Goal: Task Accomplishment & Management: Complete application form

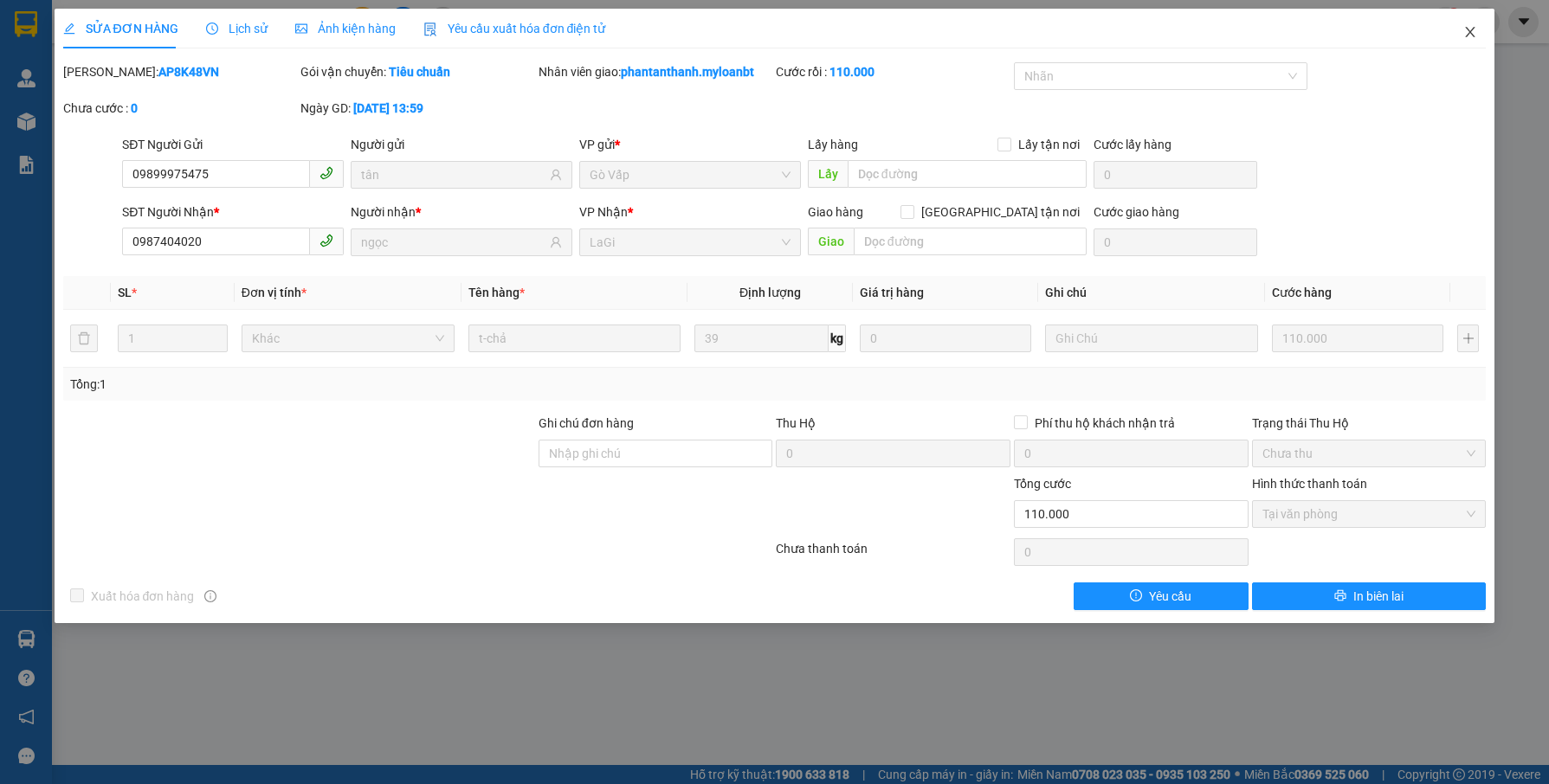
click at [1471, 29] on icon "close" at bounding box center [1470, 32] width 14 height 14
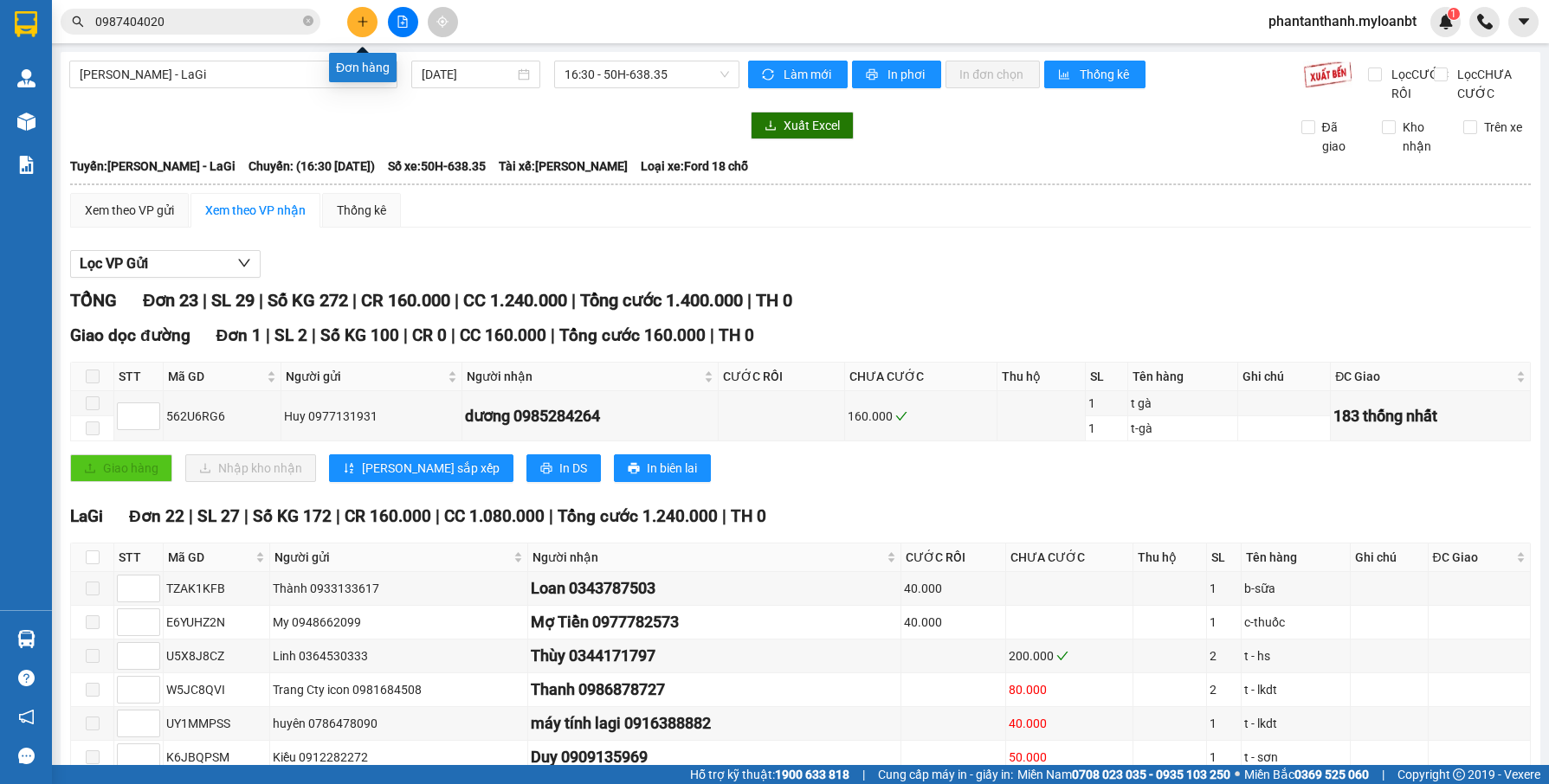
click at [361, 32] on button at bounding box center [361, 21] width 30 height 30
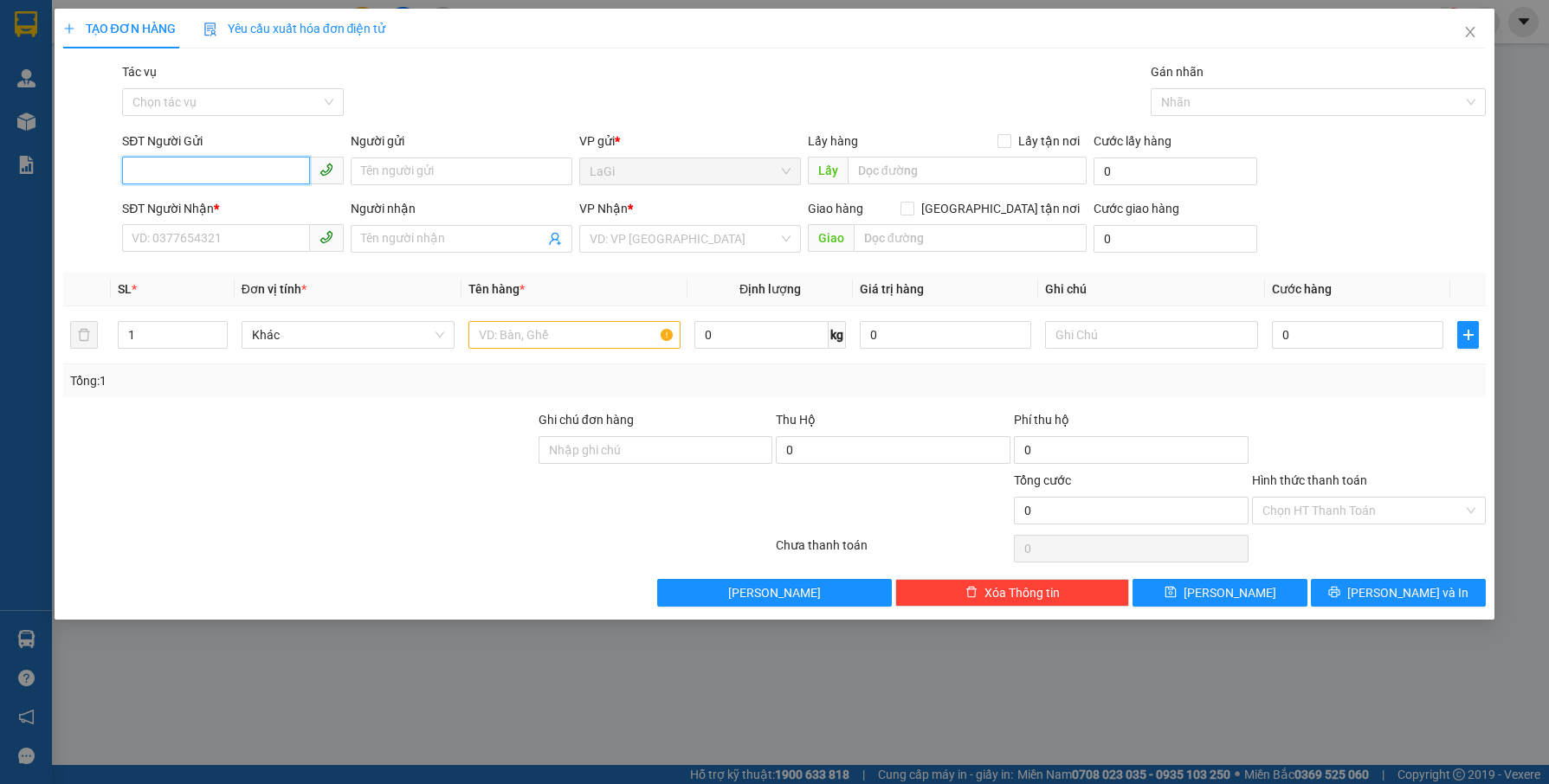
click at [240, 169] on input "SĐT Người Gửi" at bounding box center [216, 170] width 188 height 28
click at [378, 176] on input "Người gửi" at bounding box center [462, 171] width 222 height 28
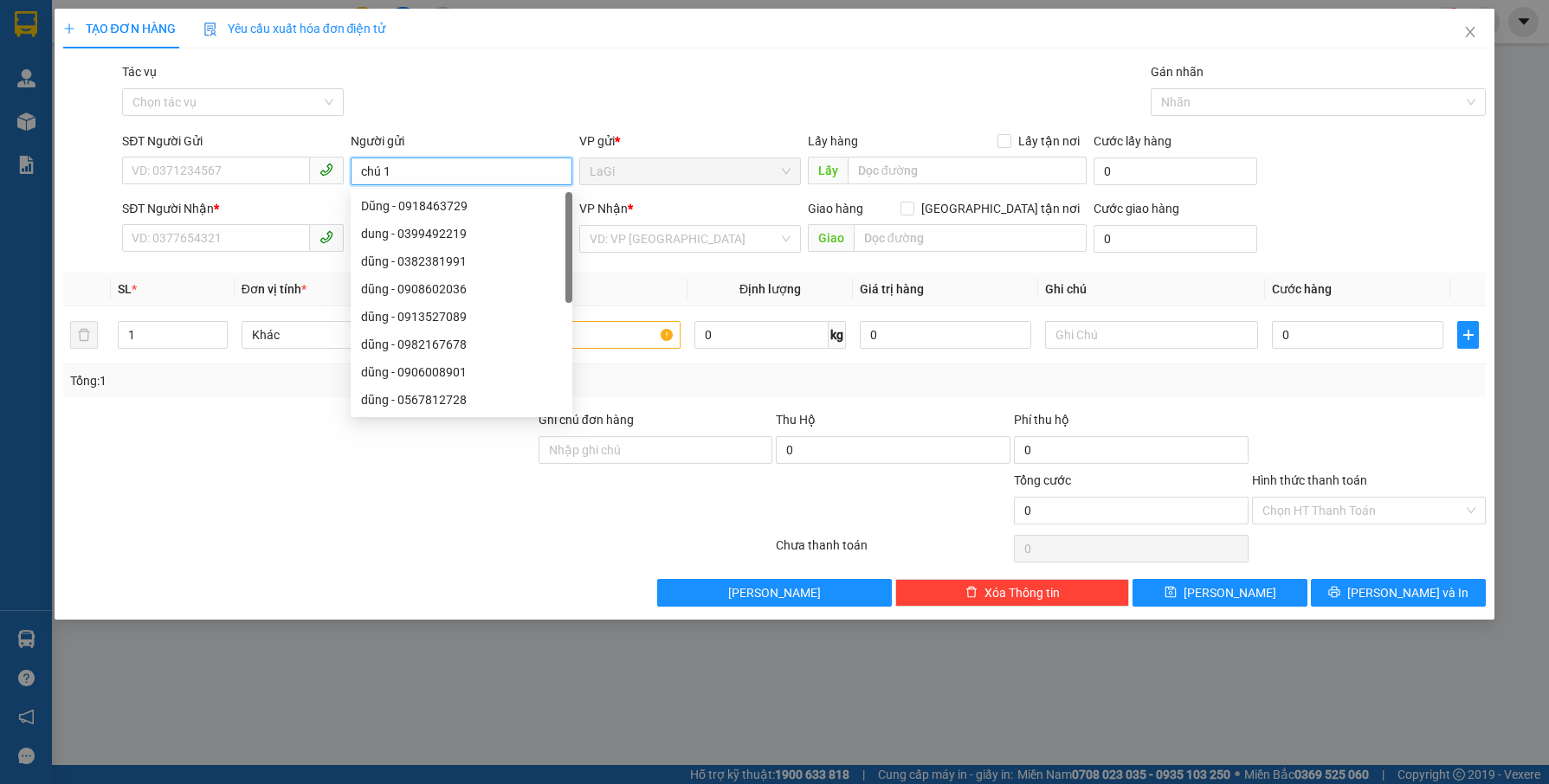
type input "chú 10"
click at [419, 207] on div "Chú 10 - 0976544790" at bounding box center [462, 206] width 201 height 19
type input "0976544790"
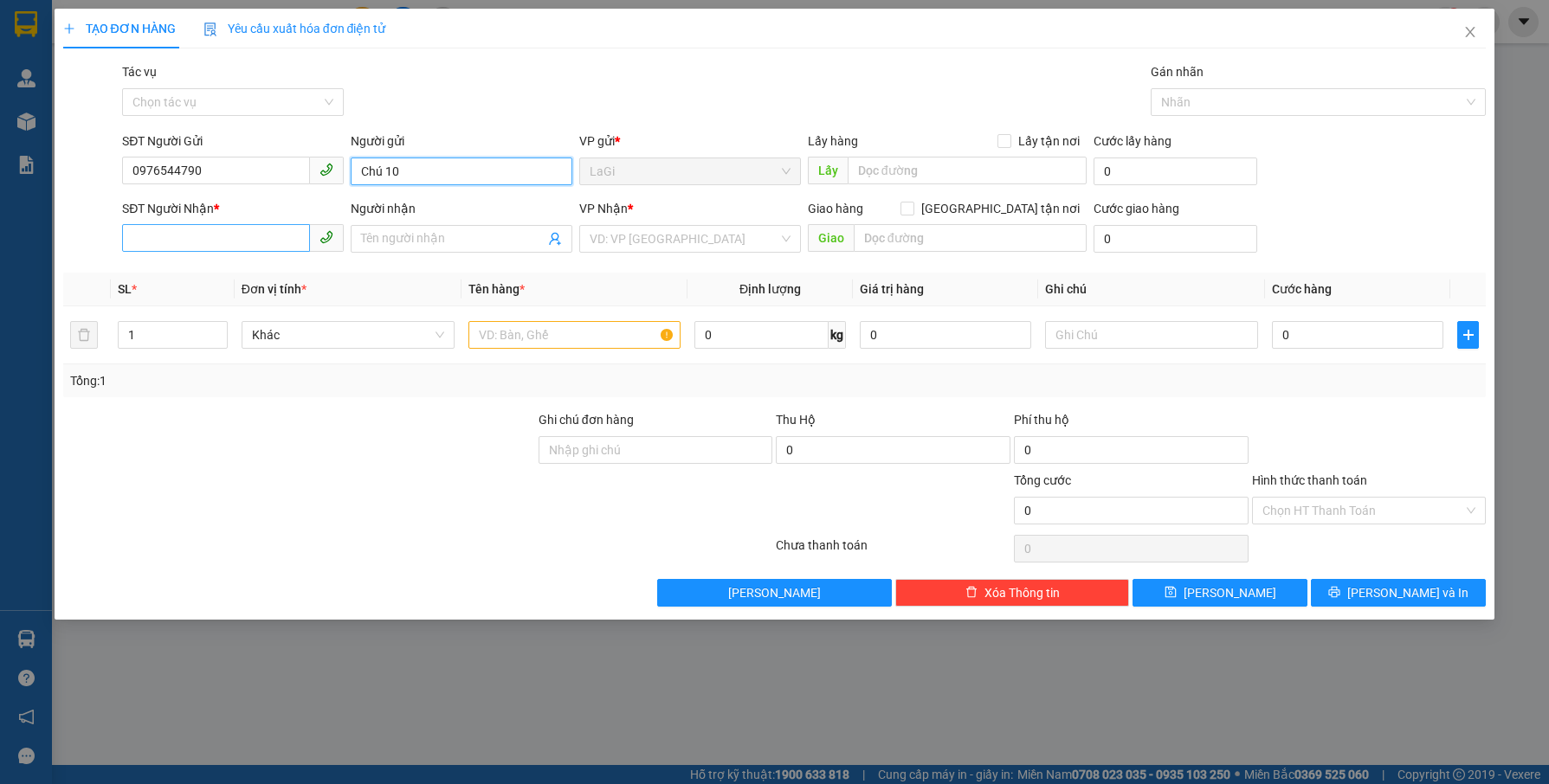
type input "Chú 10"
click at [266, 242] on input "SĐT Người Nhận *" at bounding box center [216, 238] width 188 height 28
click at [248, 174] on input "0976544790" at bounding box center [216, 170] width 188 height 28
click at [1474, 32] on icon "close" at bounding box center [1470, 32] width 14 height 14
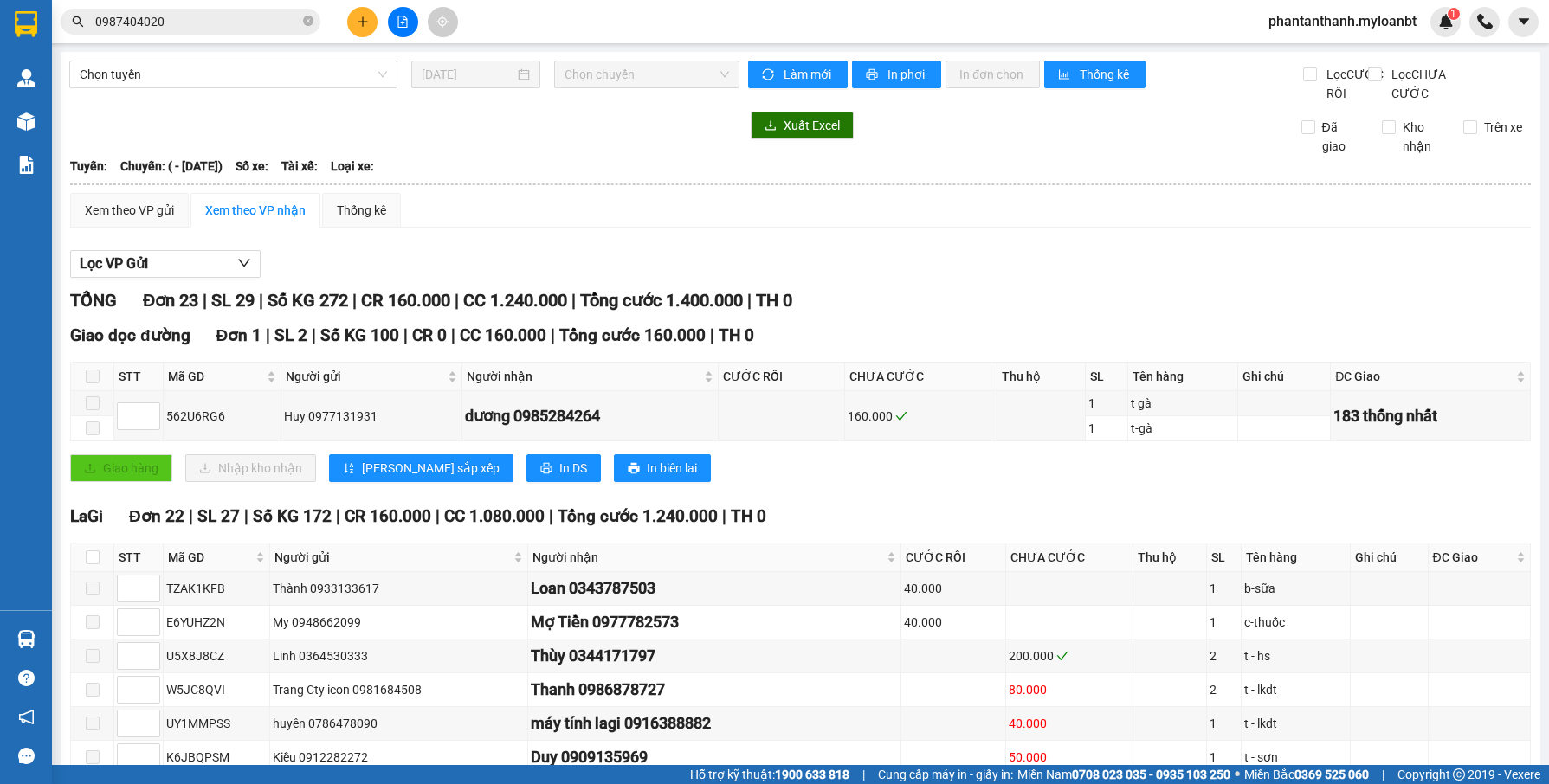
click at [193, 22] on input "0987404020" at bounding box center [197, 21] width 204 height 19
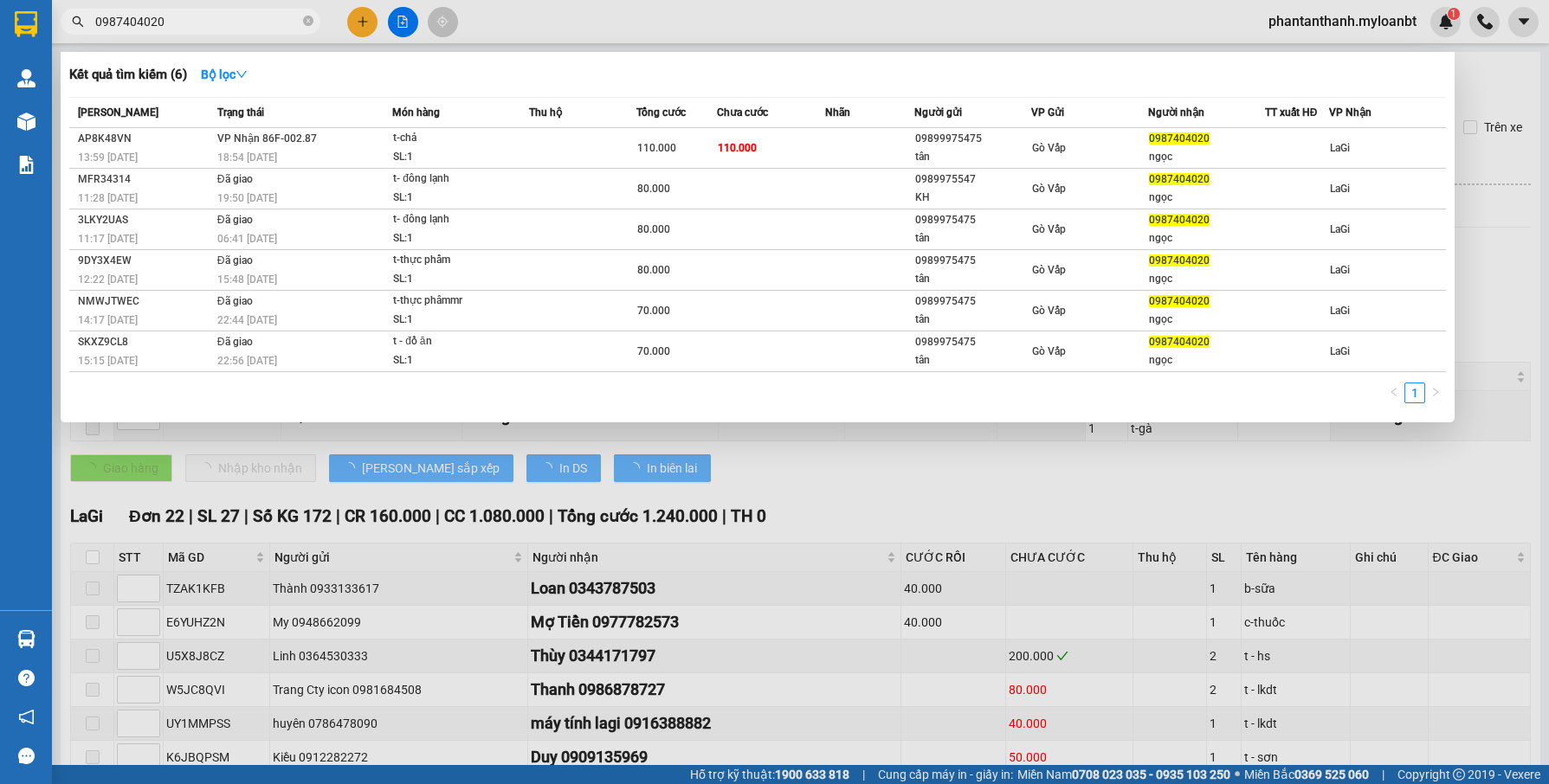
click at [193, 21] on input "0987404020" at bounding box center [197, 21] width 204 height 19
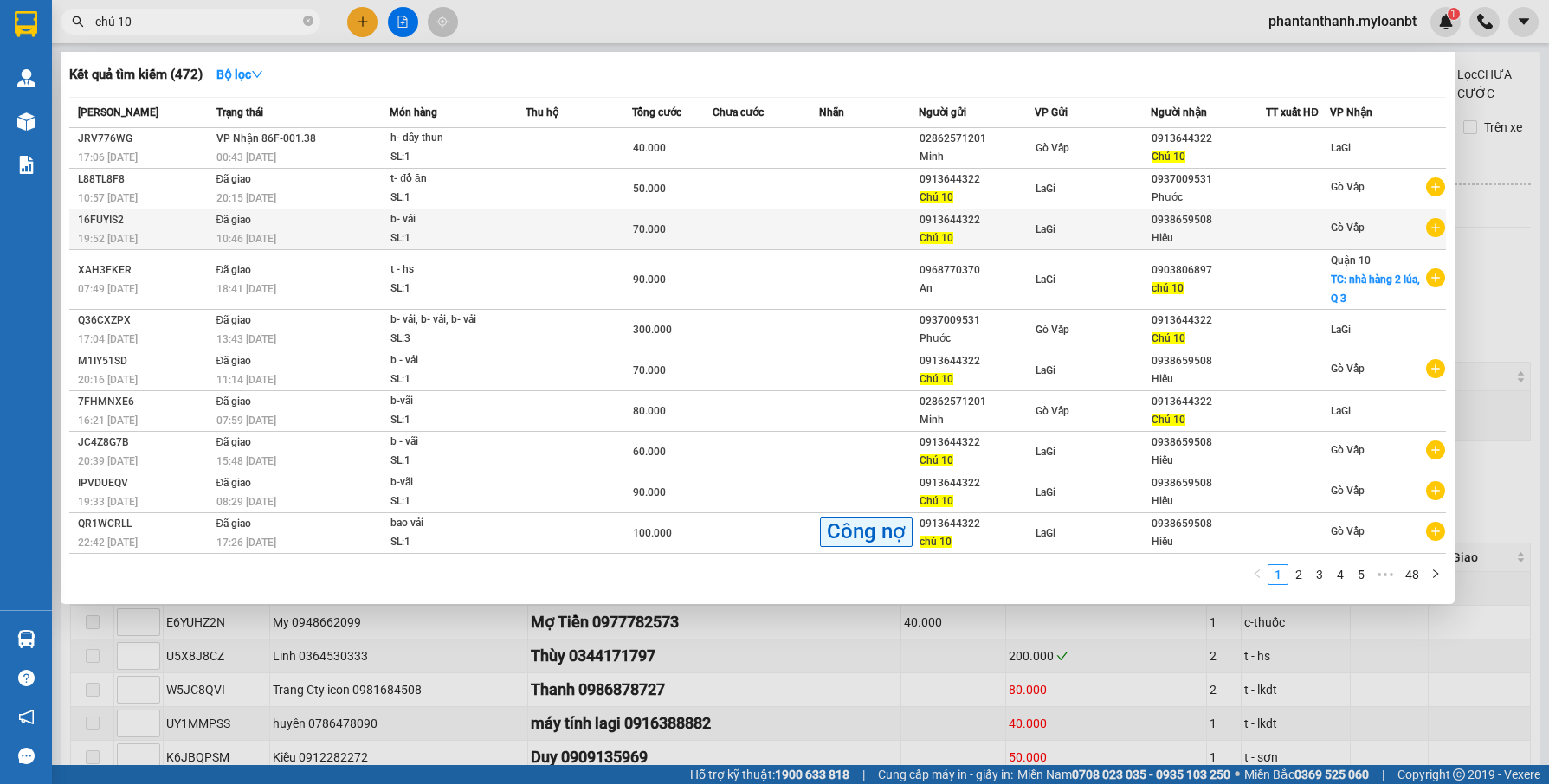
type input "chú 10"
click at [814, 217] on td at bounding box center [766, 230] width 107 height 41
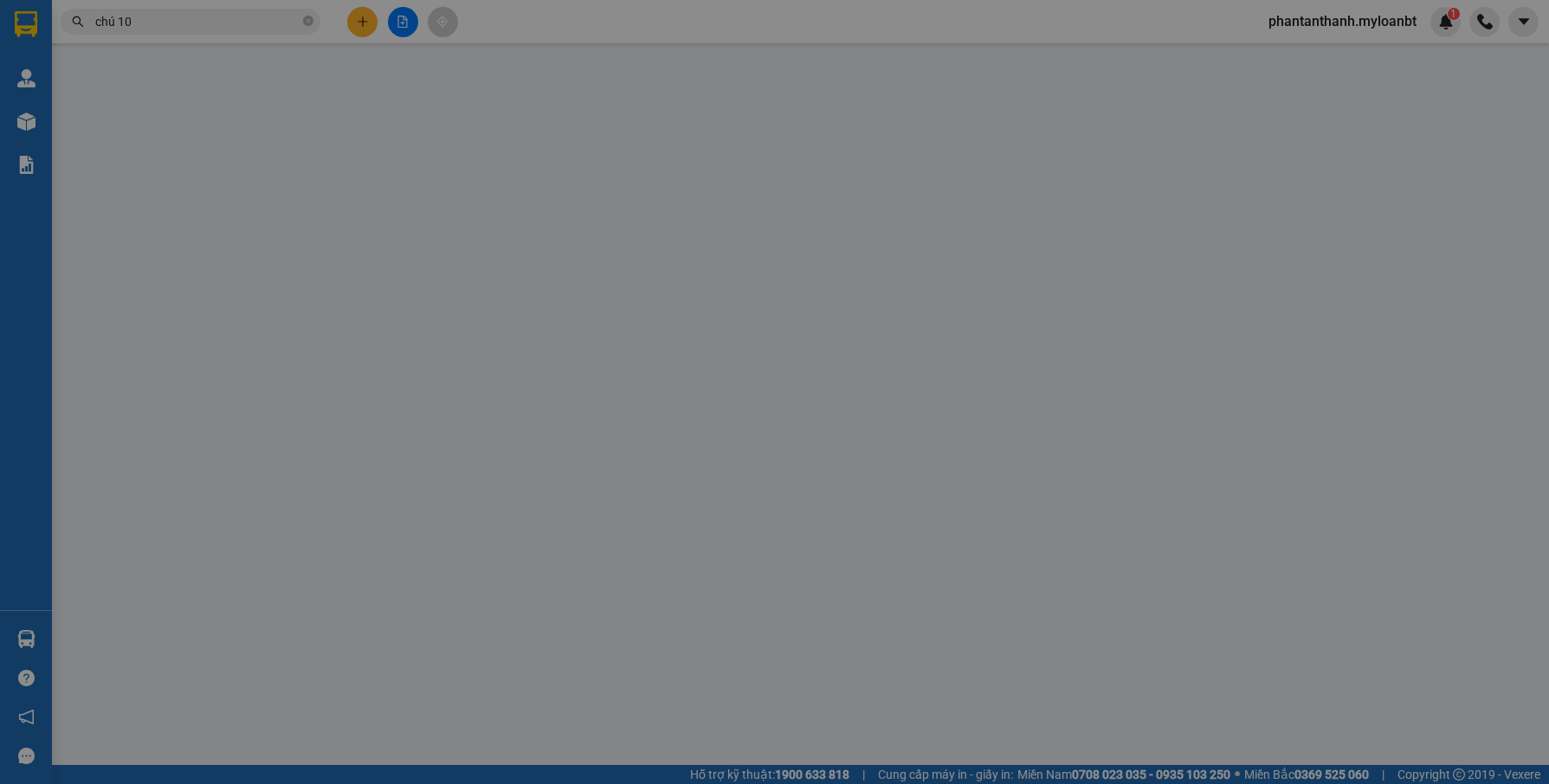
type input "0913644322"
type input "0938659508"
type input "0"
type input "70.000"
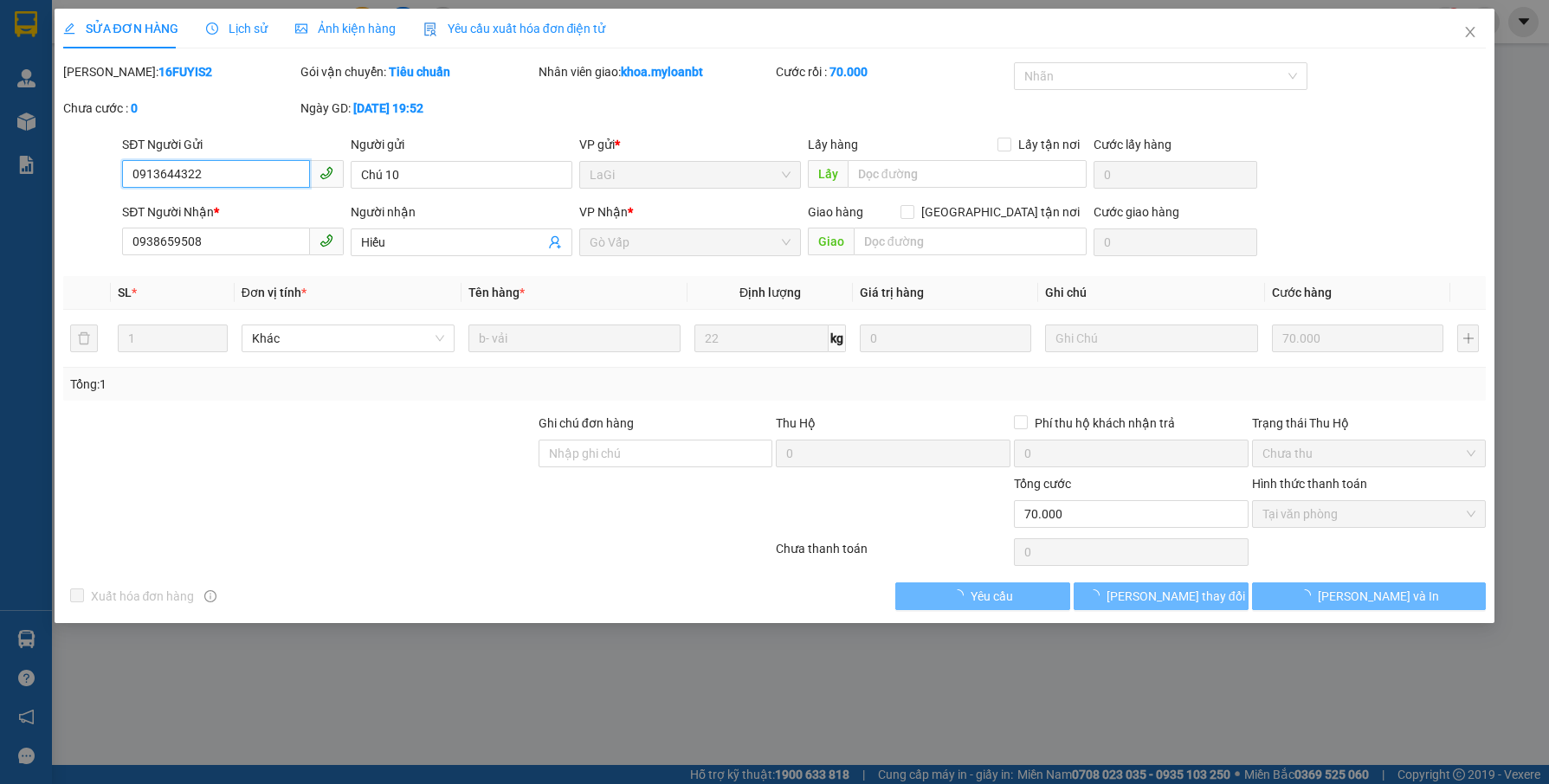
click at [258, 179] on input "0913644322" at bounding box center [216, 174] width 188 height 28
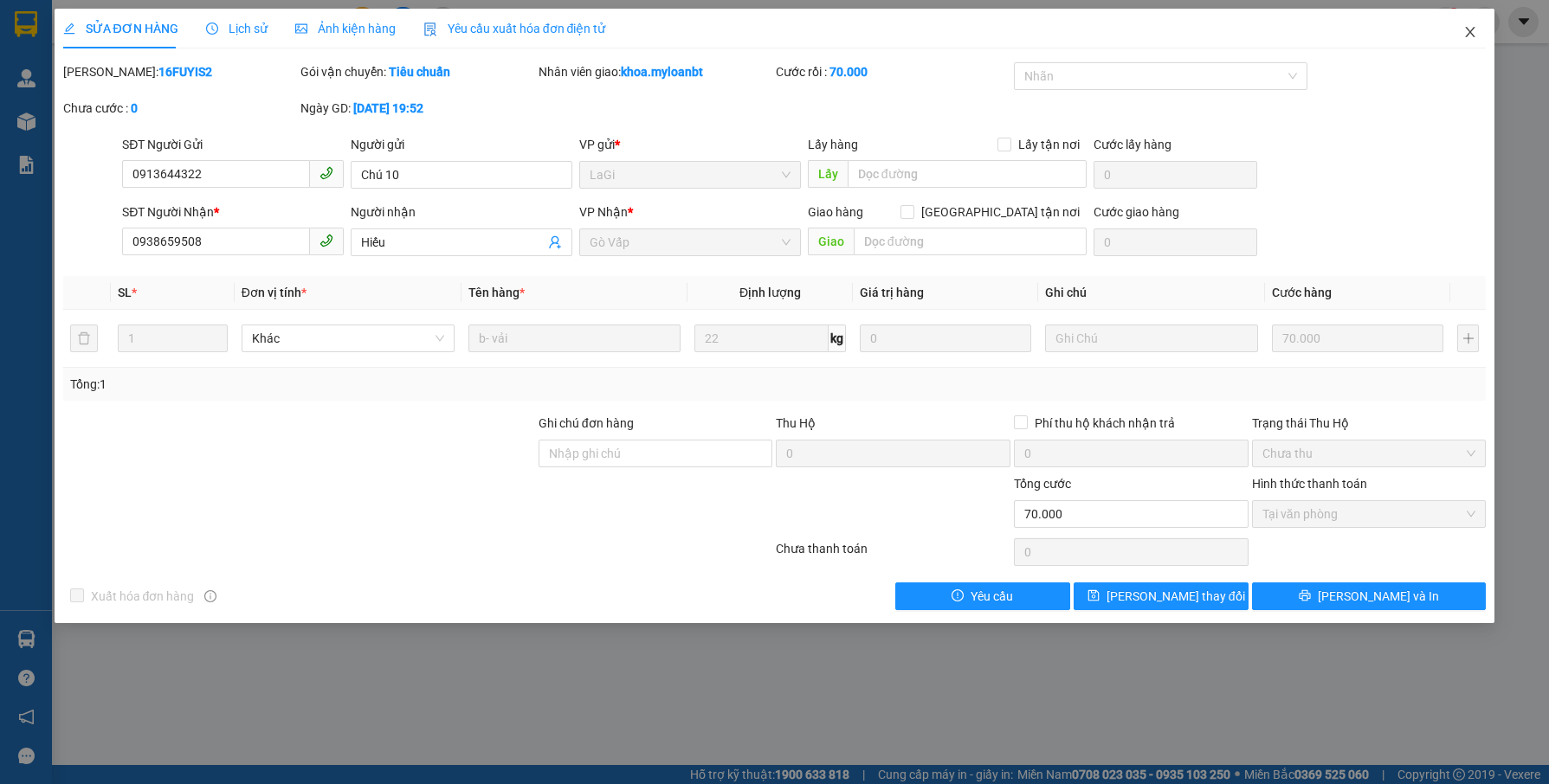
click at [1475, 34] on icon "close" at bounding box center [1470, 32] width 14 height 14
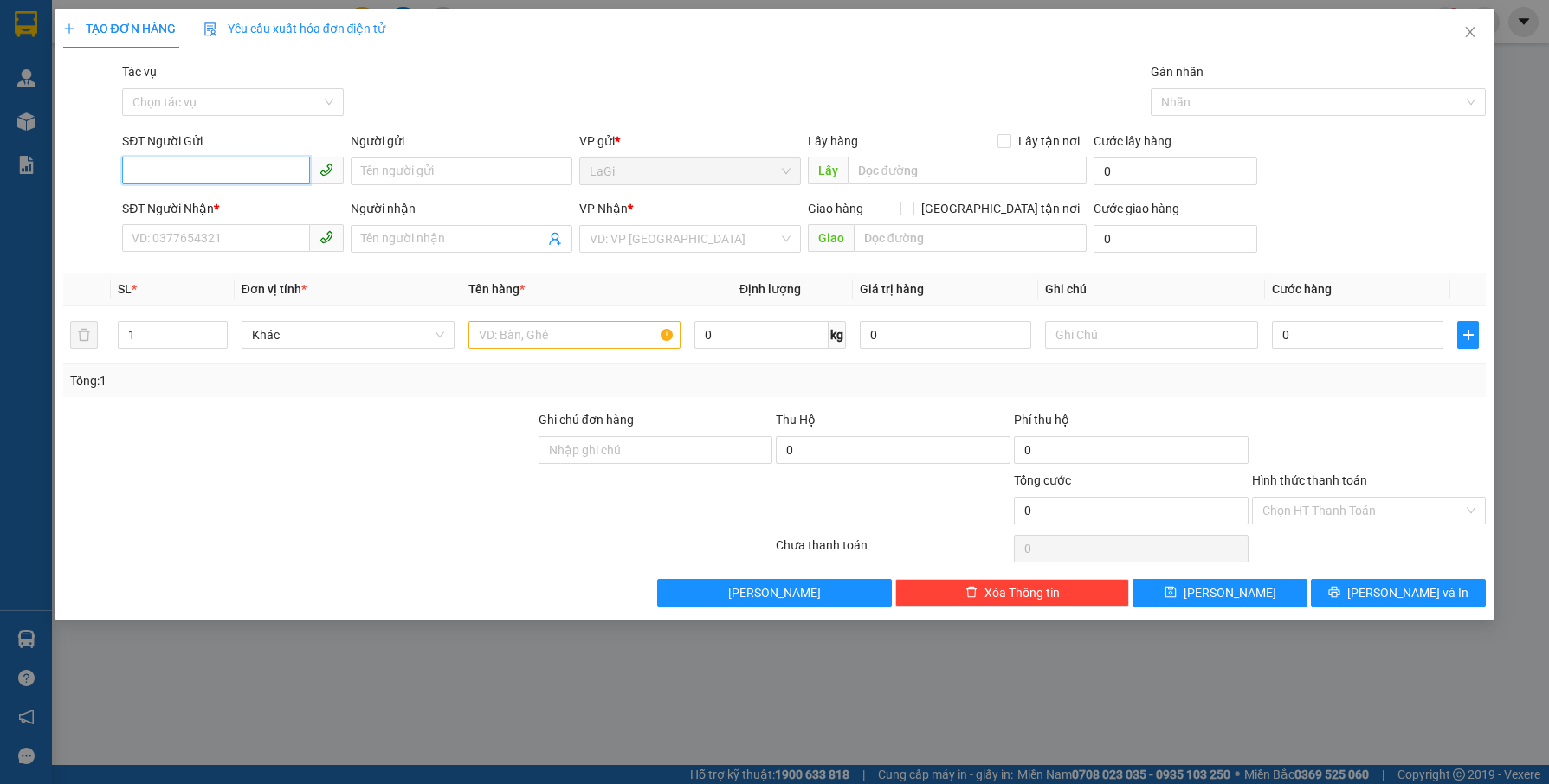
click at [188, 167] on input "SĐT Người Gửi" at bounding box center [216, 170] width 188 height 28
paste input "0913644322"
type input "0913644322"
click at [245, 169] on input "0913644322" at bounding box center [216, 170] width 188 height 28
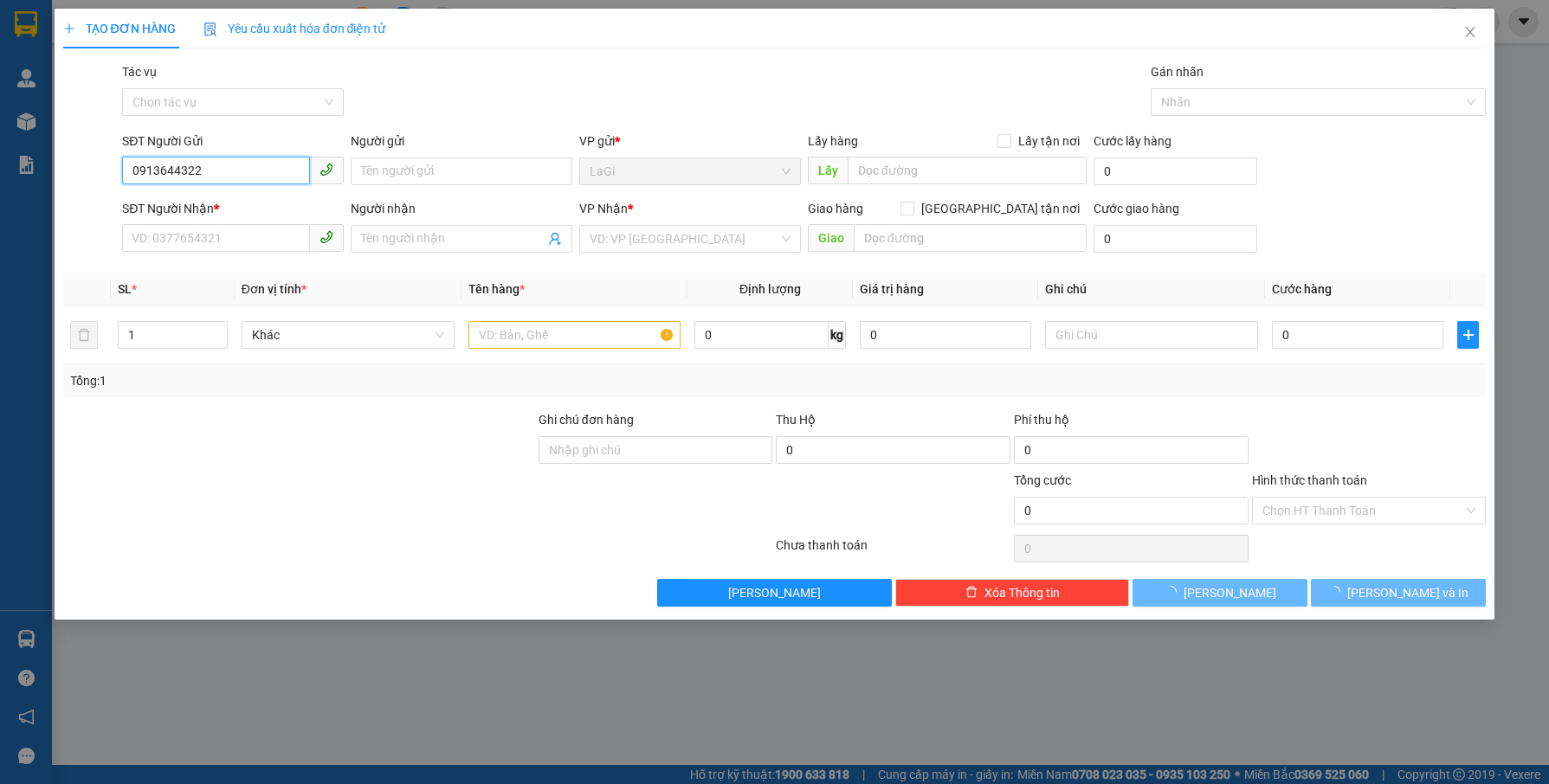
click at [245, 169] on input "0913644322" at bounding box center [216, 170] width 188 height 28
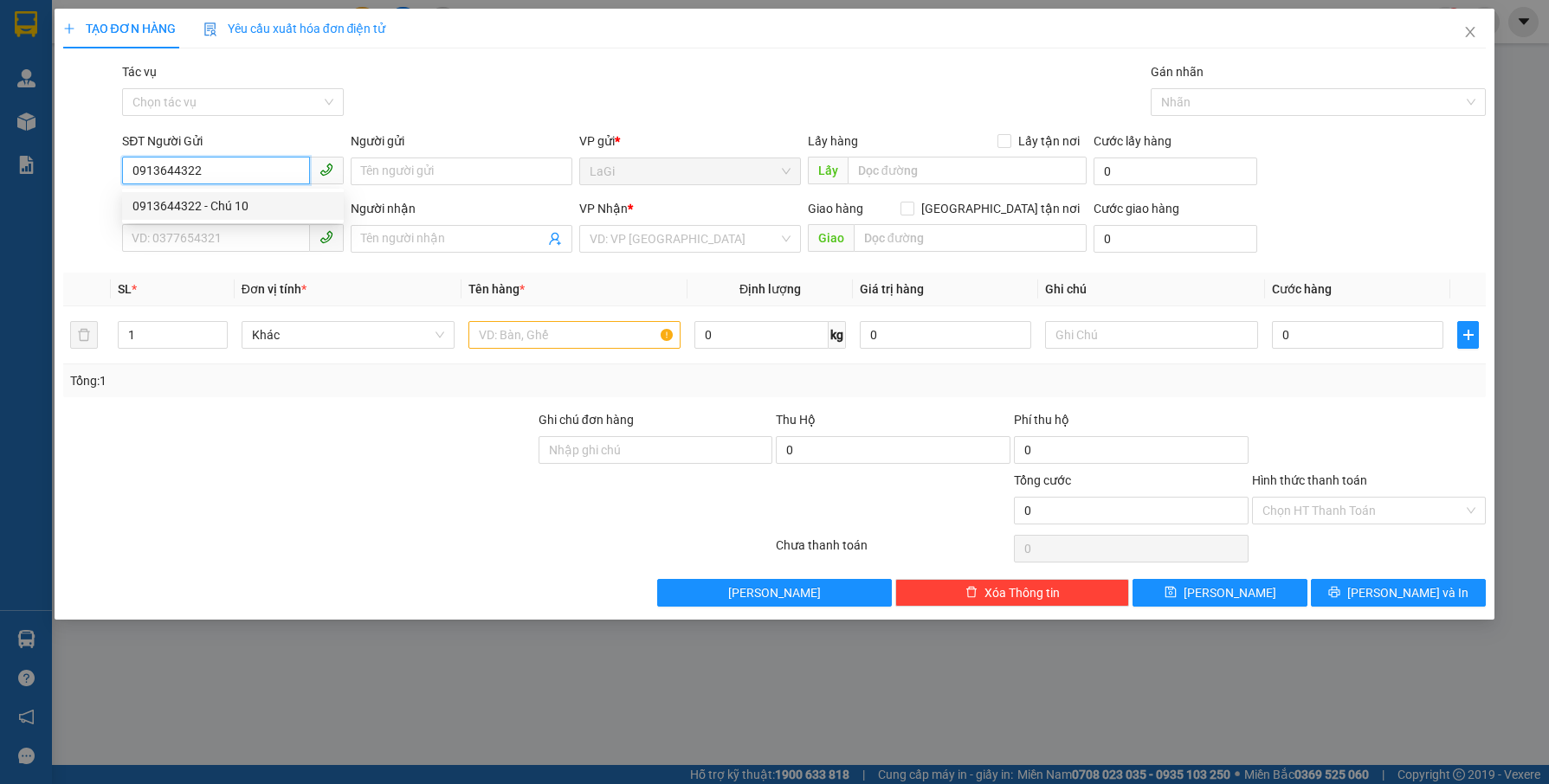
click at [237, 206] on div "0913644322 - Chú 10" at bounding box center [232, 206] width 201 height 19
type input "Chú 10"
type input "0937009531"
type input "Phước"
type input "0913644322"
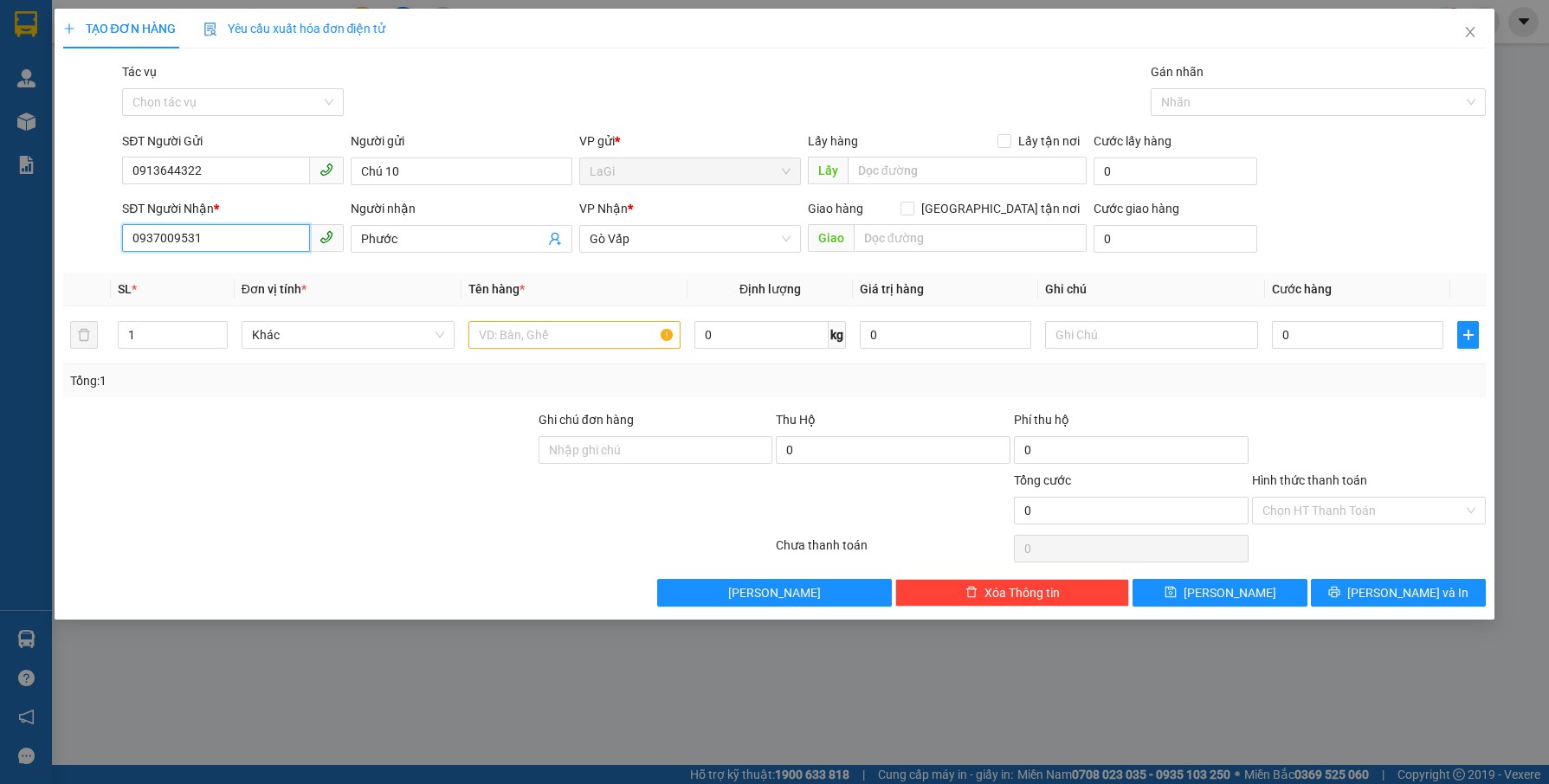
click at [264, 239] on input "0937009531" at bounding box center [216, 238] width 188 height 28
click at [235, 298] on div "0938659508 - Hiếu" at bounding box center [232, 301] width 201 height 19
type input "0938659508"
type input "Hiếu"
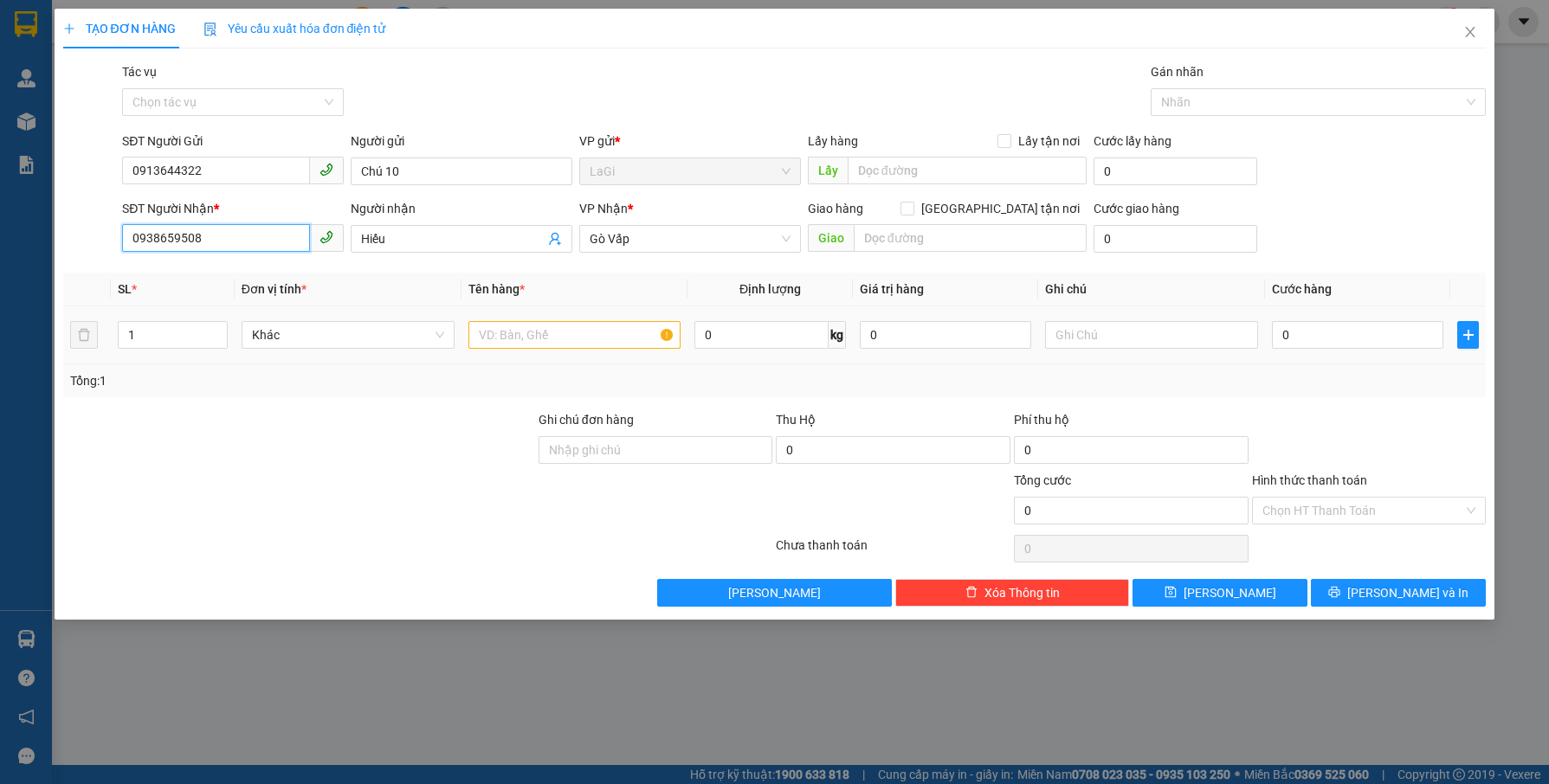
type input "0938659508"
drag, startPoint x: 568, startPoint y: 333, endPoint x: 553, endPoint y: 340, distance: 16.6
click at [568, 332] on input "text" at bounding box center [574, 335] width 213 height 28
type input "b - vải"
click at [1317, 336] on input "0" at bounding box center [1358, 335] width 171 height 28
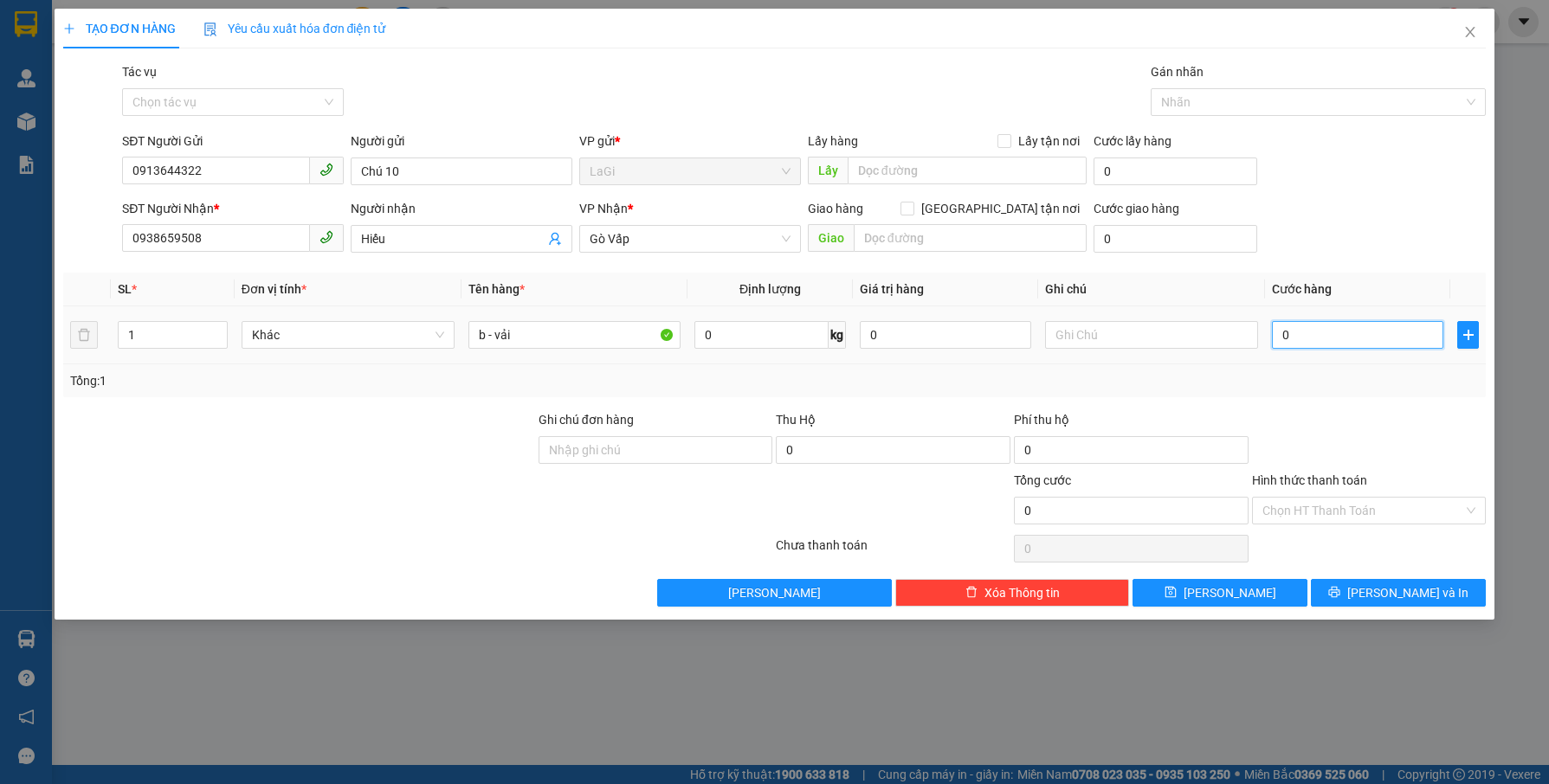
type input "1"
type input "10"
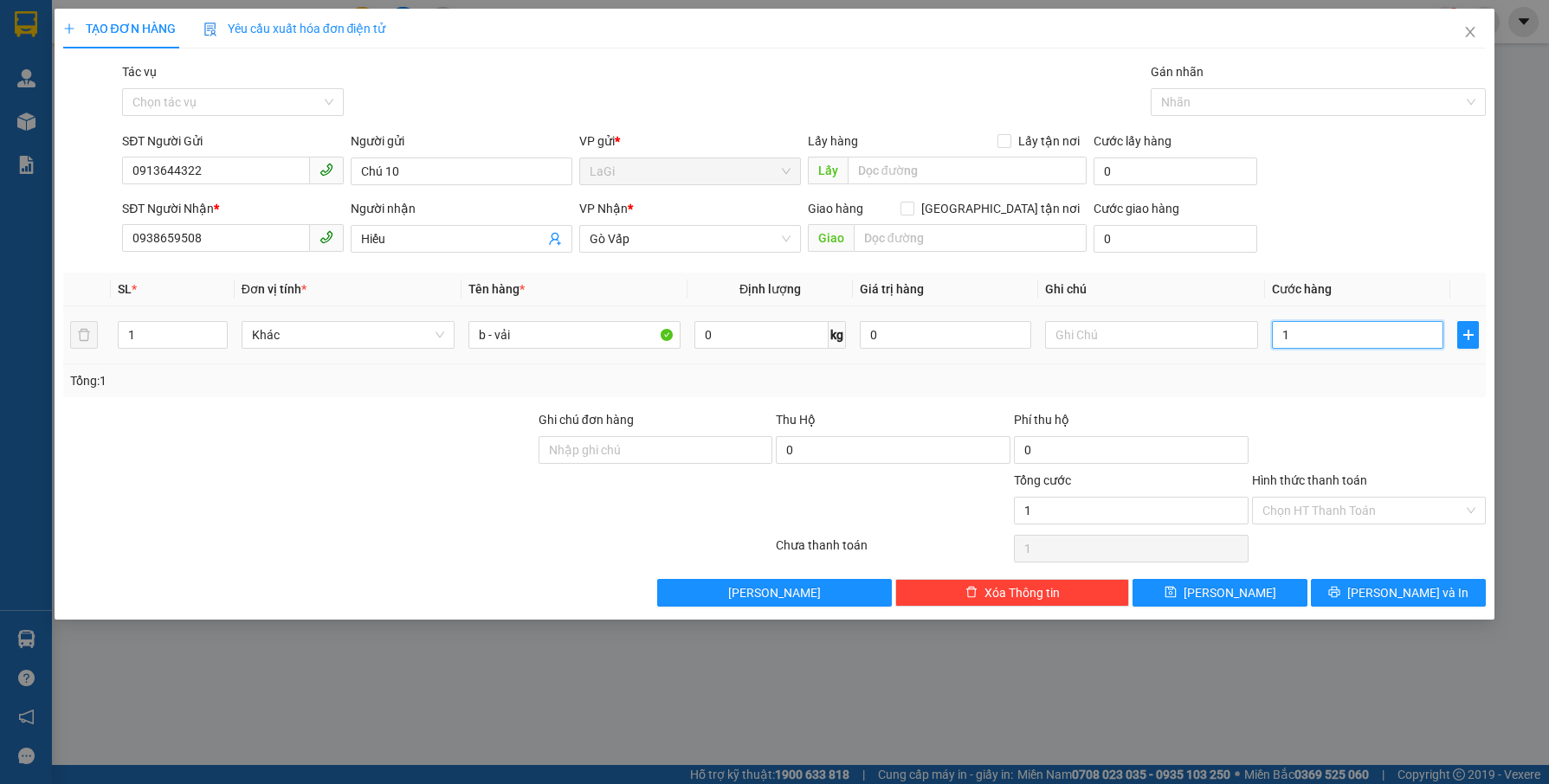
type input "10"
type input "100"
type input "100.000"
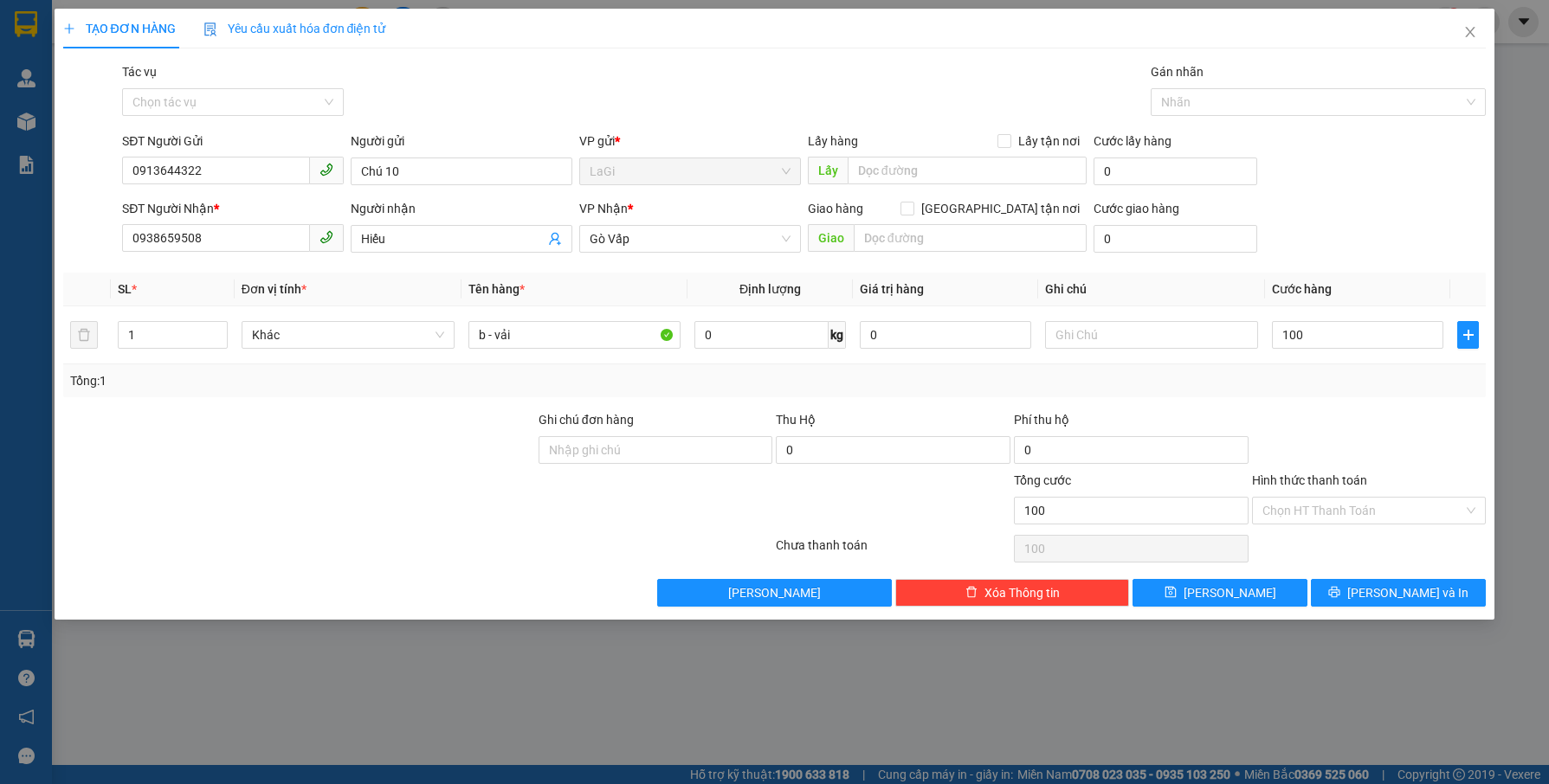
type input "100.000"
click at [1303, 391] on div "Tổng: 1" at bounding box center [774, 381] width 1424 height 33
click at [1329, 511] on input "Hình thức thanh toán" at bounding box center [1363, 510] width 202 height 26
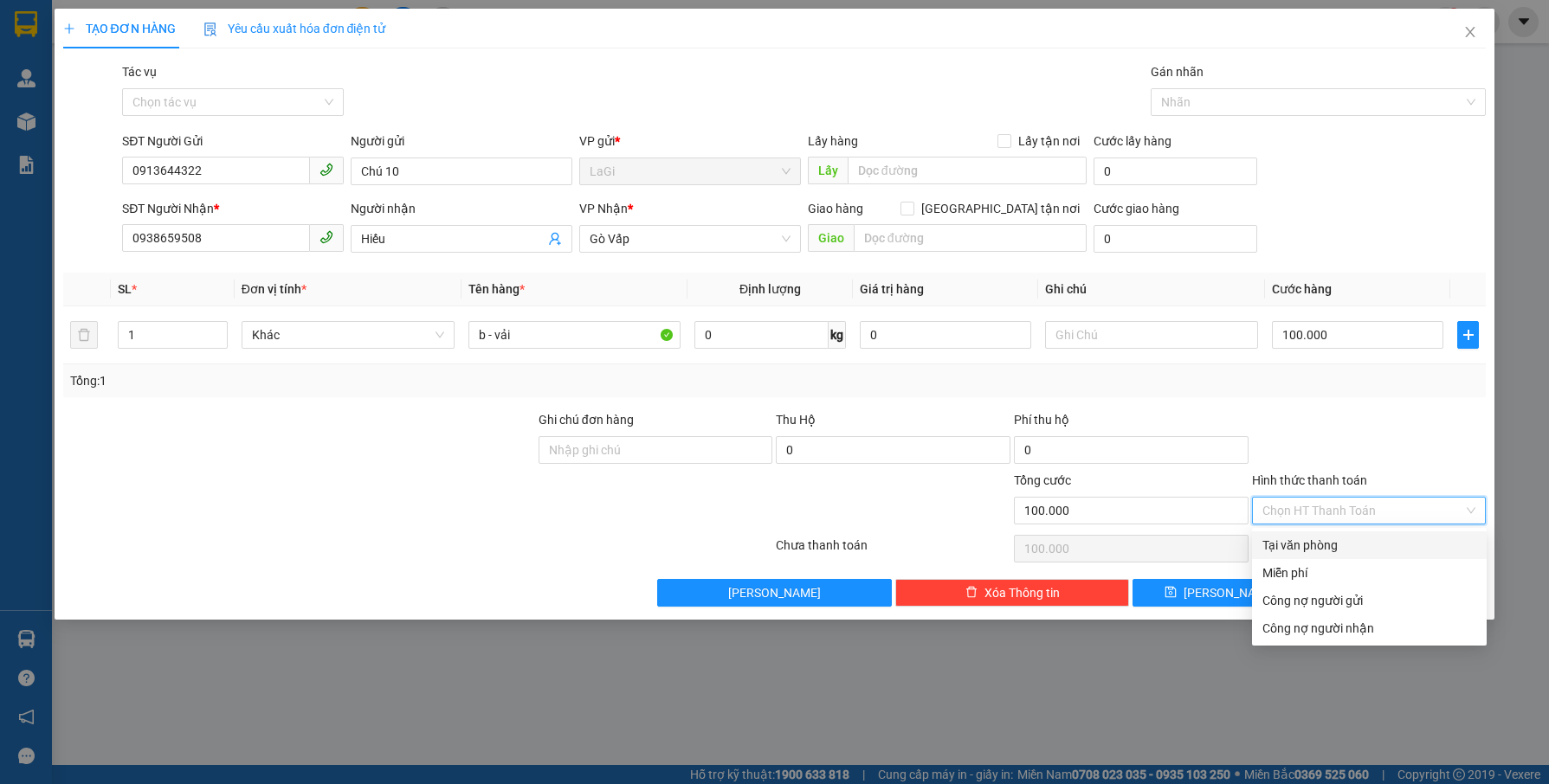
click at [1312, 543] on div "Tại văn phòng" at bounding box center [1369, 546] width 214 height 19
type input "0"
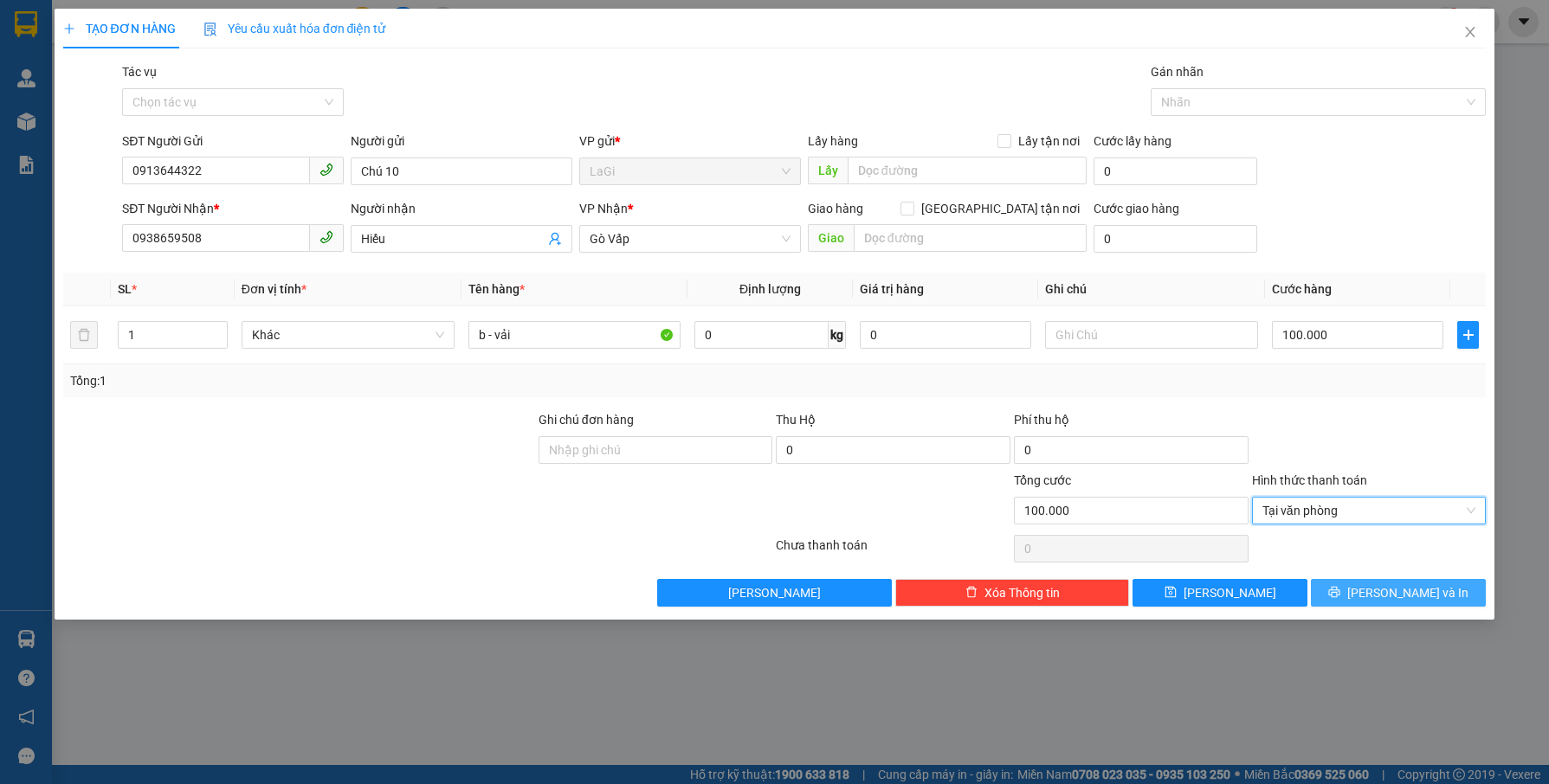
click at [1428, 599] on span "Lưu và In" at bounding box center [1407, 594] width 121 height 19
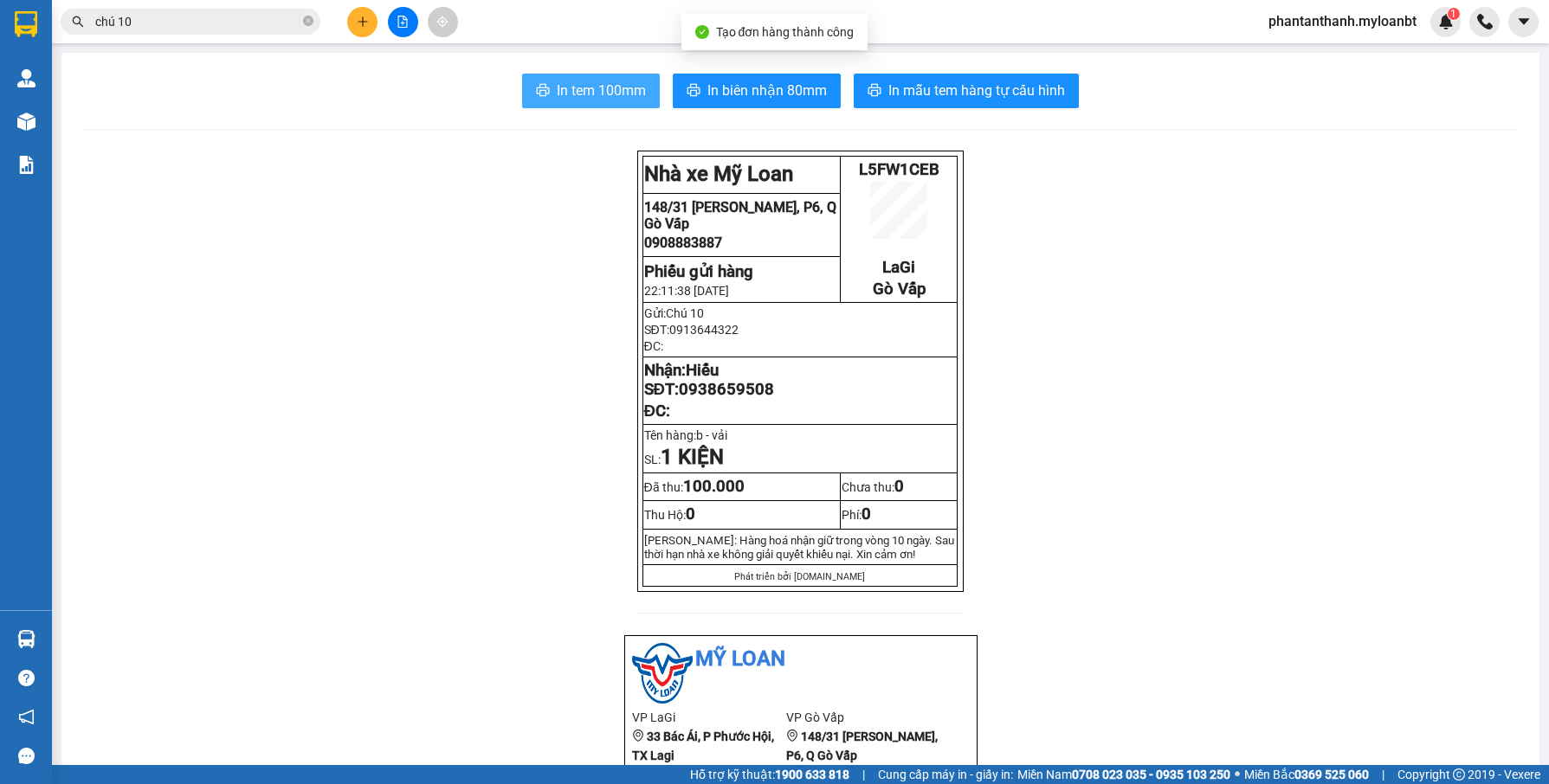
click at [598, 107] on button "In tem 100mm" at bounding box center [591, 91] width 138 height 35
click at [361, 25] on icon "plus" at bounding box center [362, 21] width 12 height 12
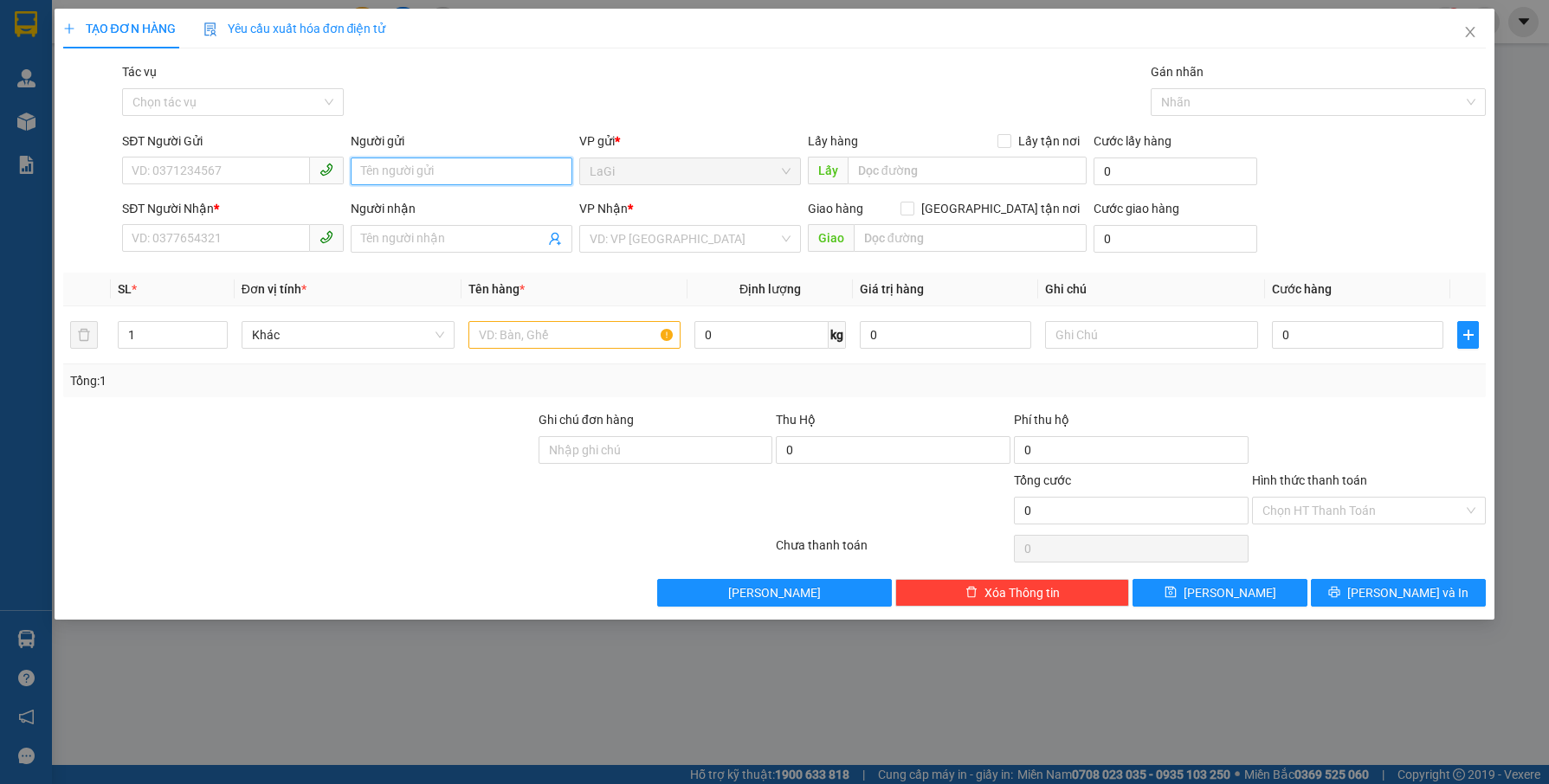
click at [423, 164] on input "Người gửi" at bounding box center [462, 171] width 222 height 28
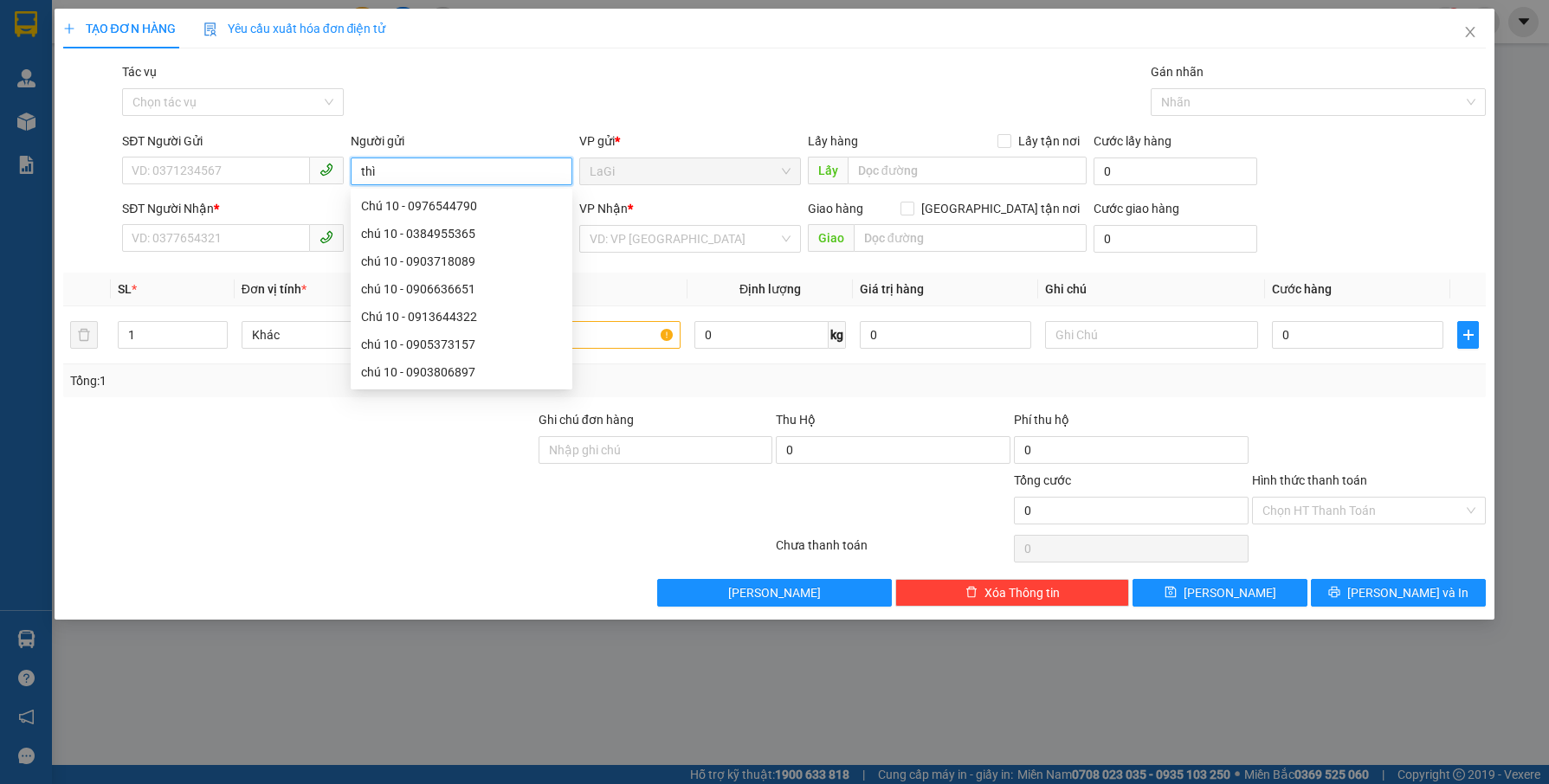
type input "thìn"
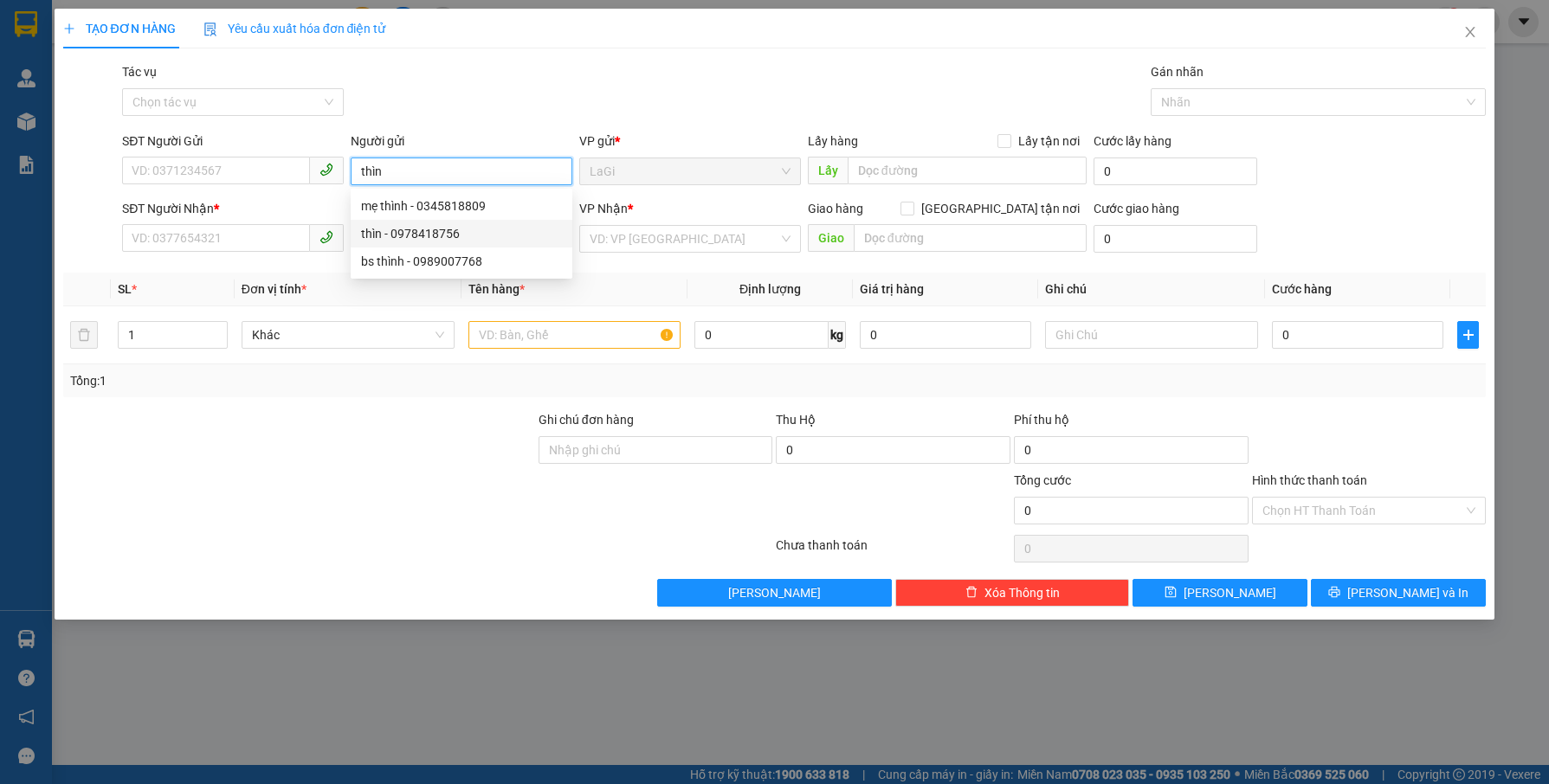
click at [421, 231] on div "thìn - 0978418756" at bounding box center [462, 234] width 201 height 19
type input "0978418756"
type input "thìn"
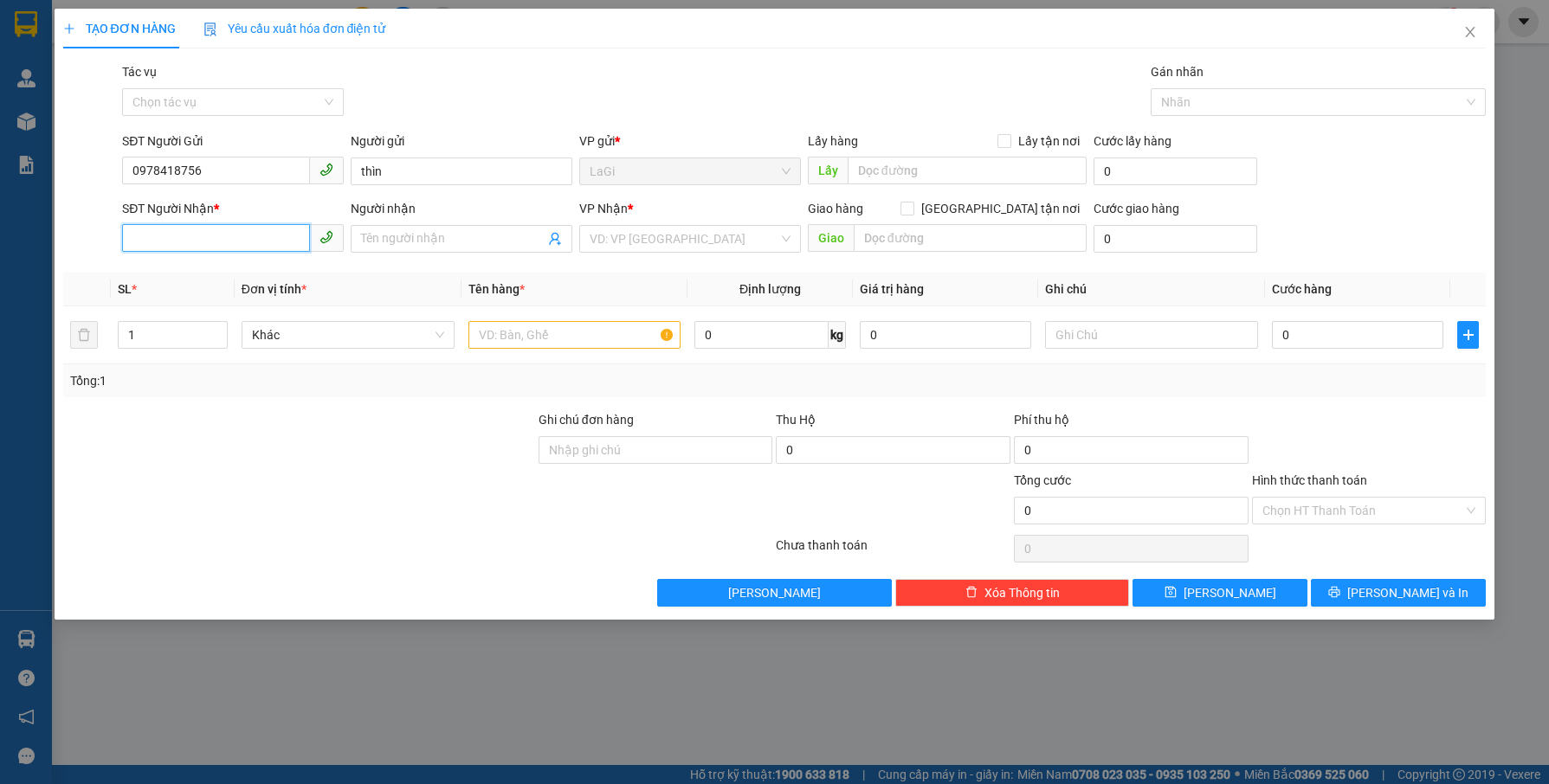
click at [241, 244] on input "SĐT Người Nhận *" at bounding box center [216, 238] width 188 height 28
click at [252, 233] on input "SĐT Người Nhận *" at bounding box center [216, 238] width 188 height 28
click at [251, 233] on input "SĐT Người Nhận *" at bounding box center [216, 238] width 188 height 28
click at [247, 173] on input "0978418756" at bounding box center [216, 170] width 188 height 28
type input "0978418756"
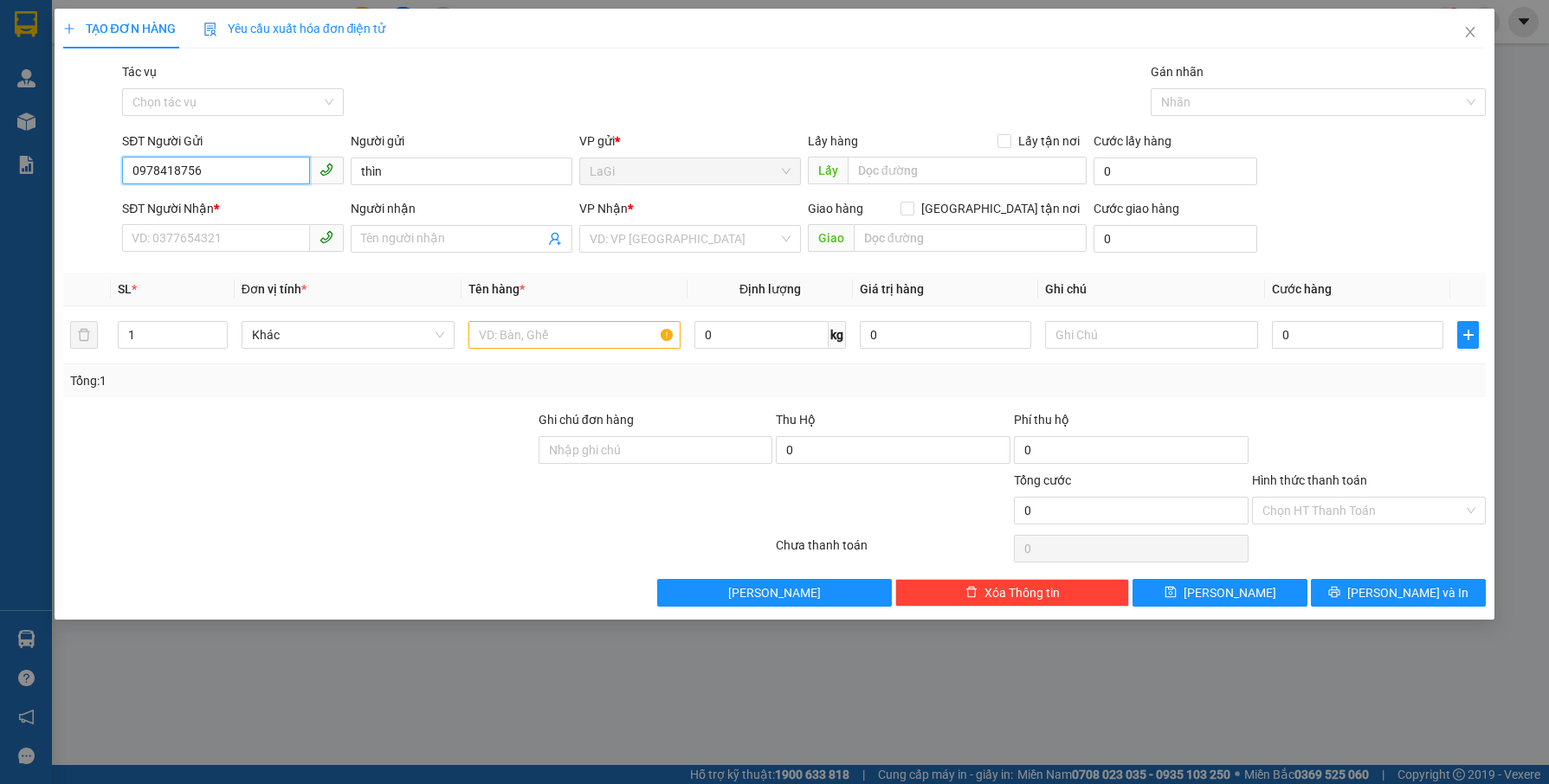
click at [247, 173] on input "0978418756" at bounding box center [216, 170] width 188 height 28
click at [232, 196] on div "0978418756 - thìn" at bounding box center [232, 206] width 201 height 19
type input "0385348468"
type input "Tâm"
click at [248, 243] on input "0385348468" at bounding box center [216, 238] width 188 height 28
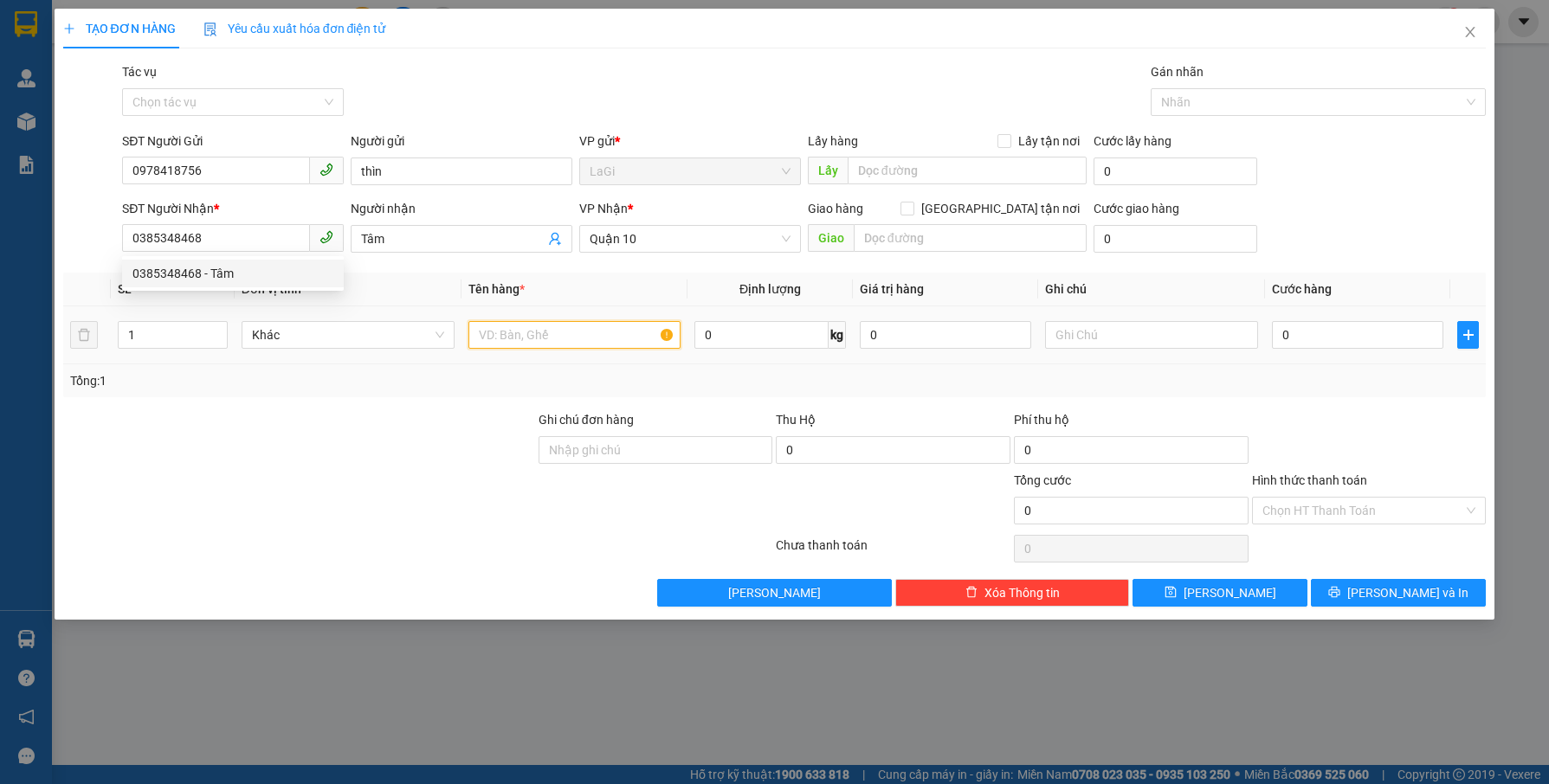
click at [508, 330] on input "text" at bounding box center [574, 335] width 213 height 28
type input "b - vải mẫu"
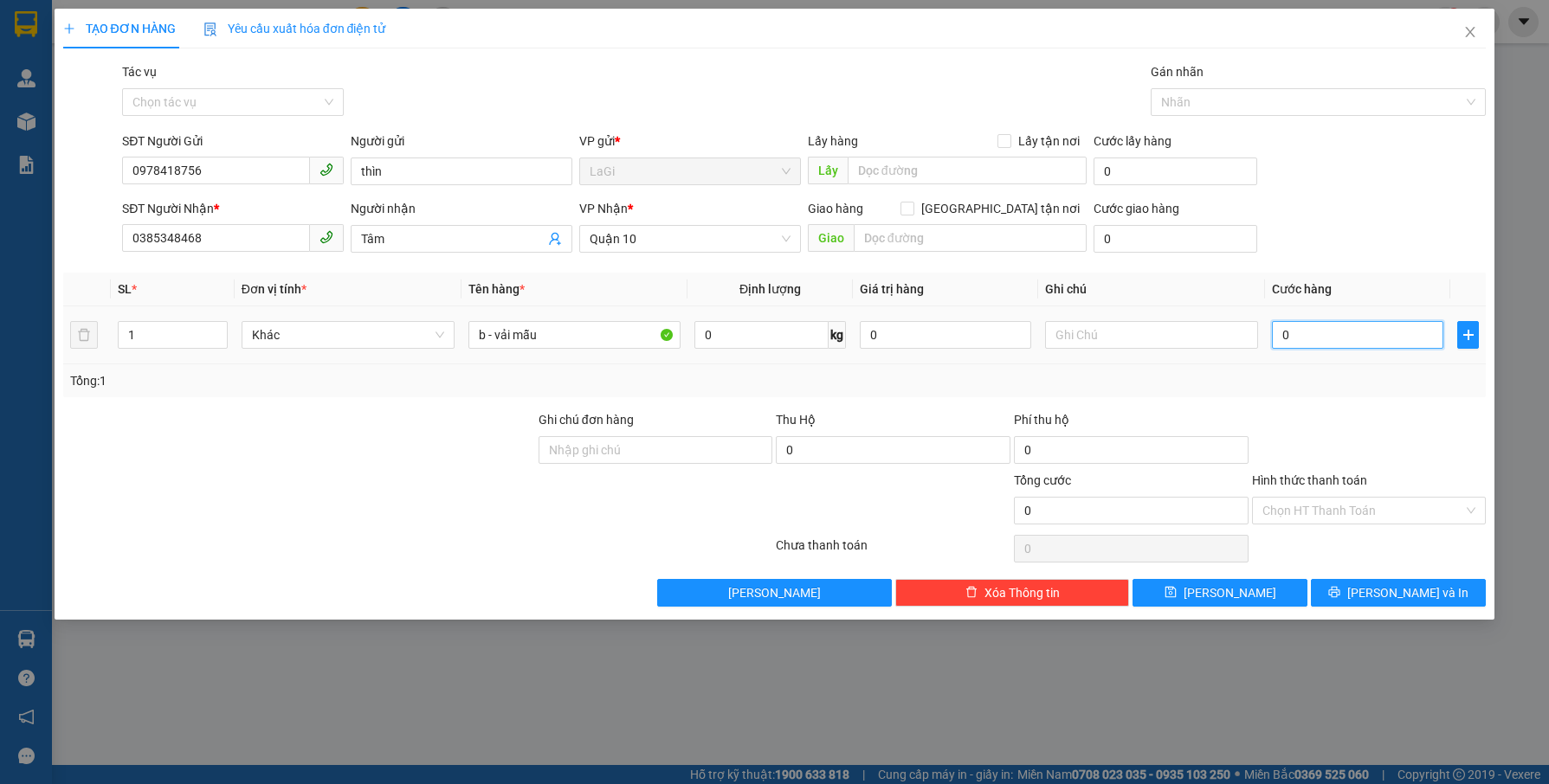
click at [1356, 332] on input "0" at bounding box center [1358, 335] width 171 height 28
type input "3"
type input "30"
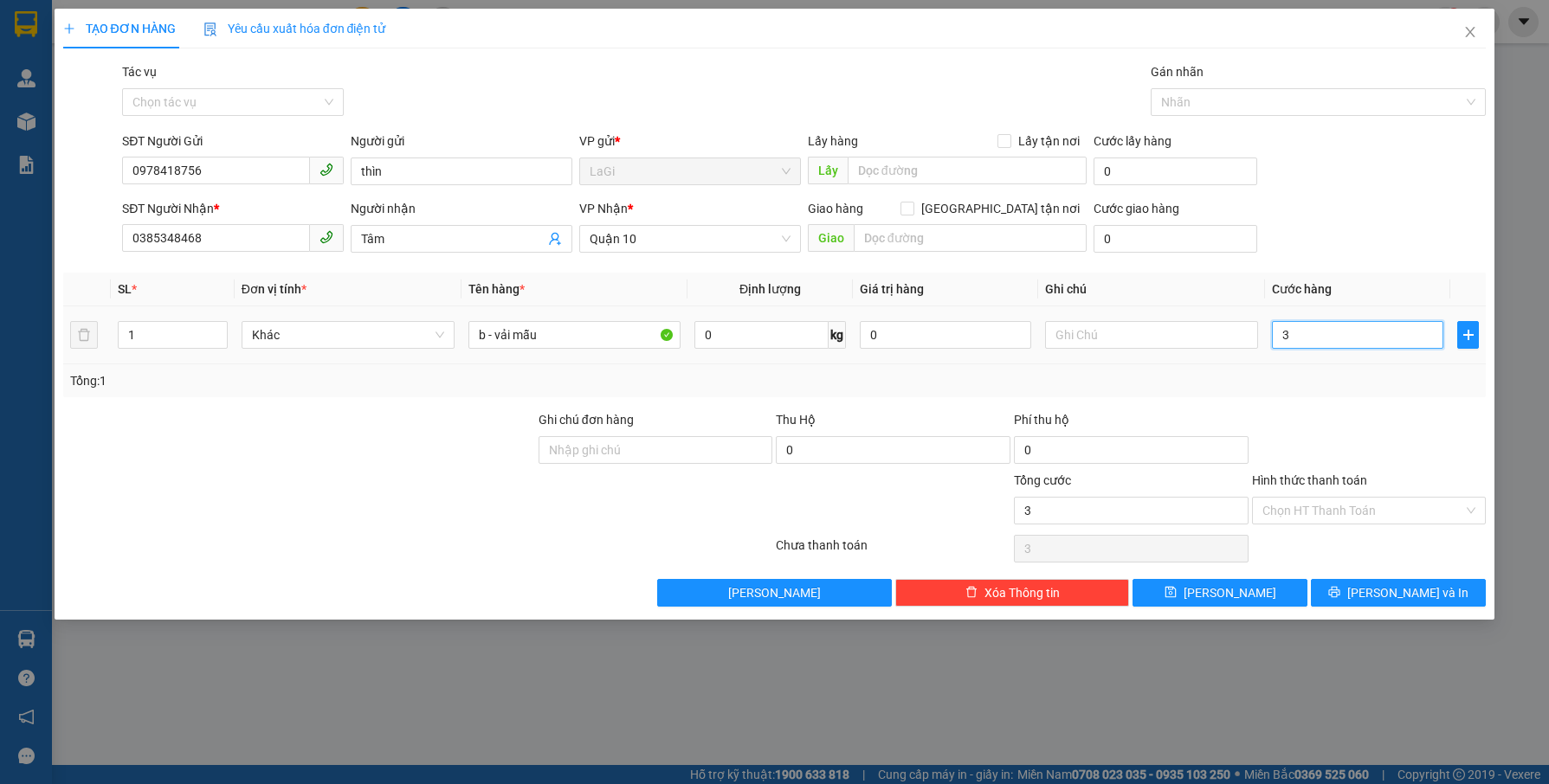
type input "30"
click at [1341, 364] on div "Tổng: 1" at bounding box center [774, 381] width 1424 height 33
type input "30.000"
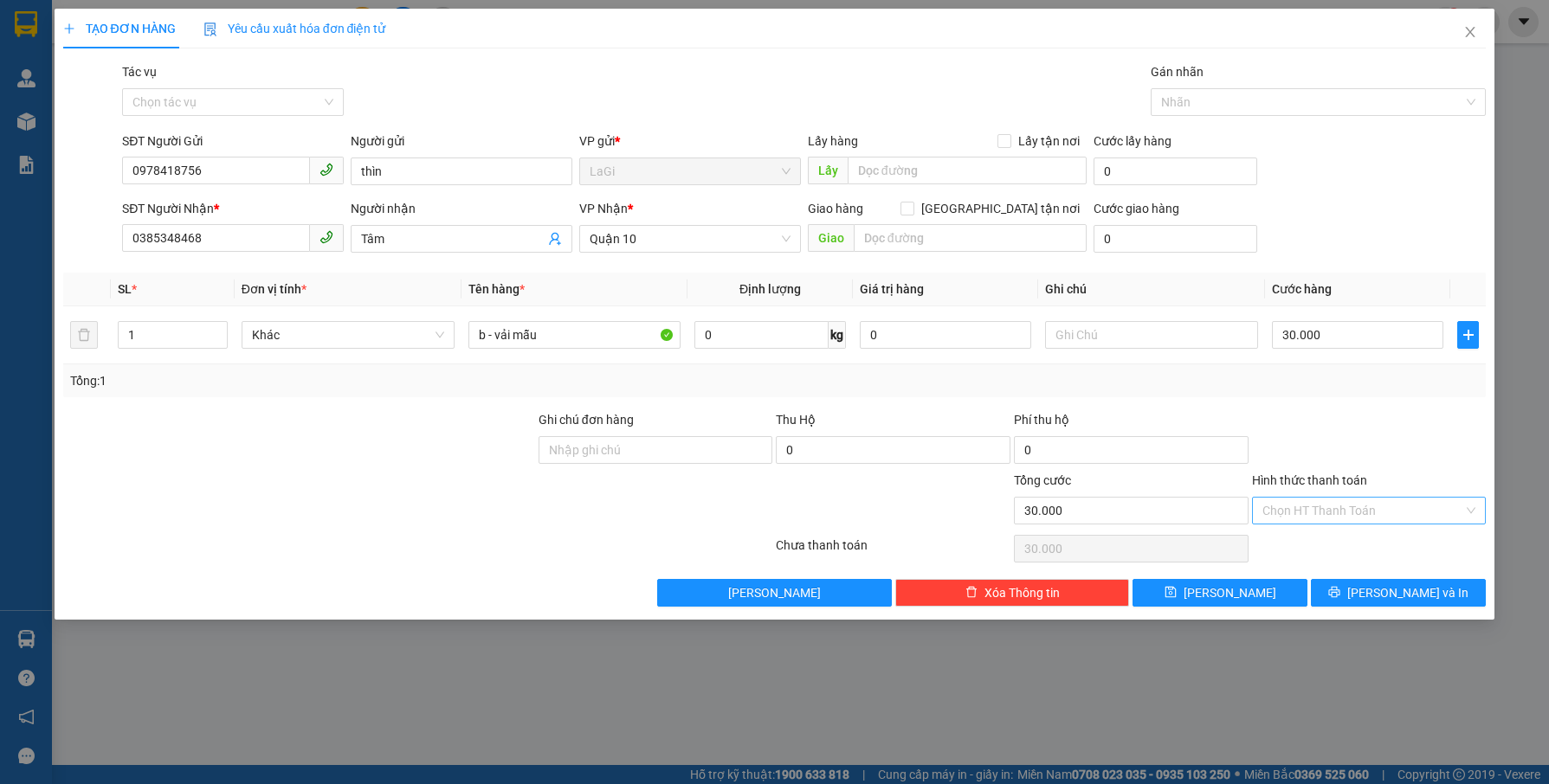
click at [1319, 504] on input "Hình thức thanh toán" at bounding box center [1363, 510] width 202 height 26
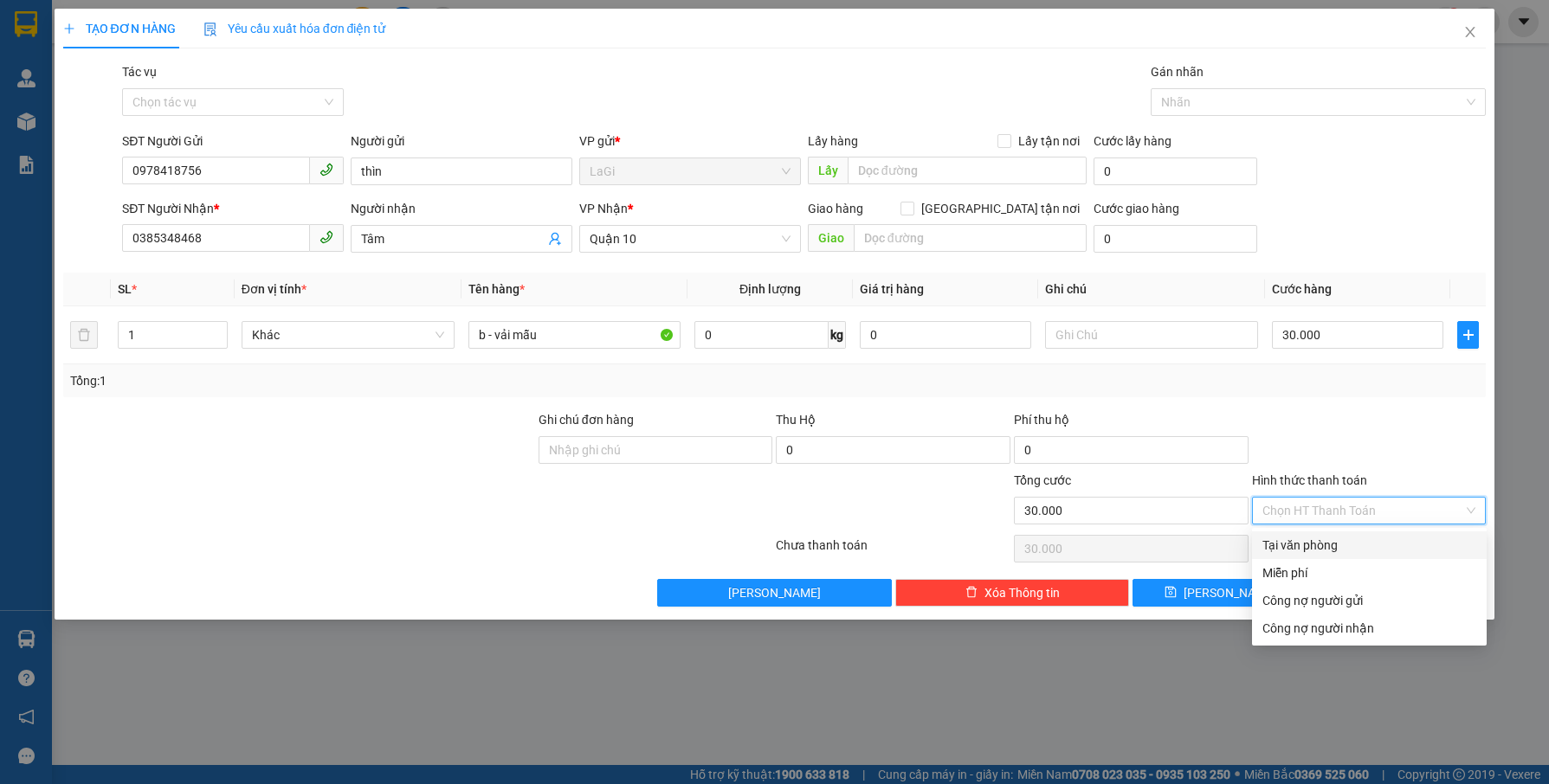
click at [1306, 539] on div "Tại văn phòng" at bounding box center [1369, 546] width 214 height 19
type input "0"
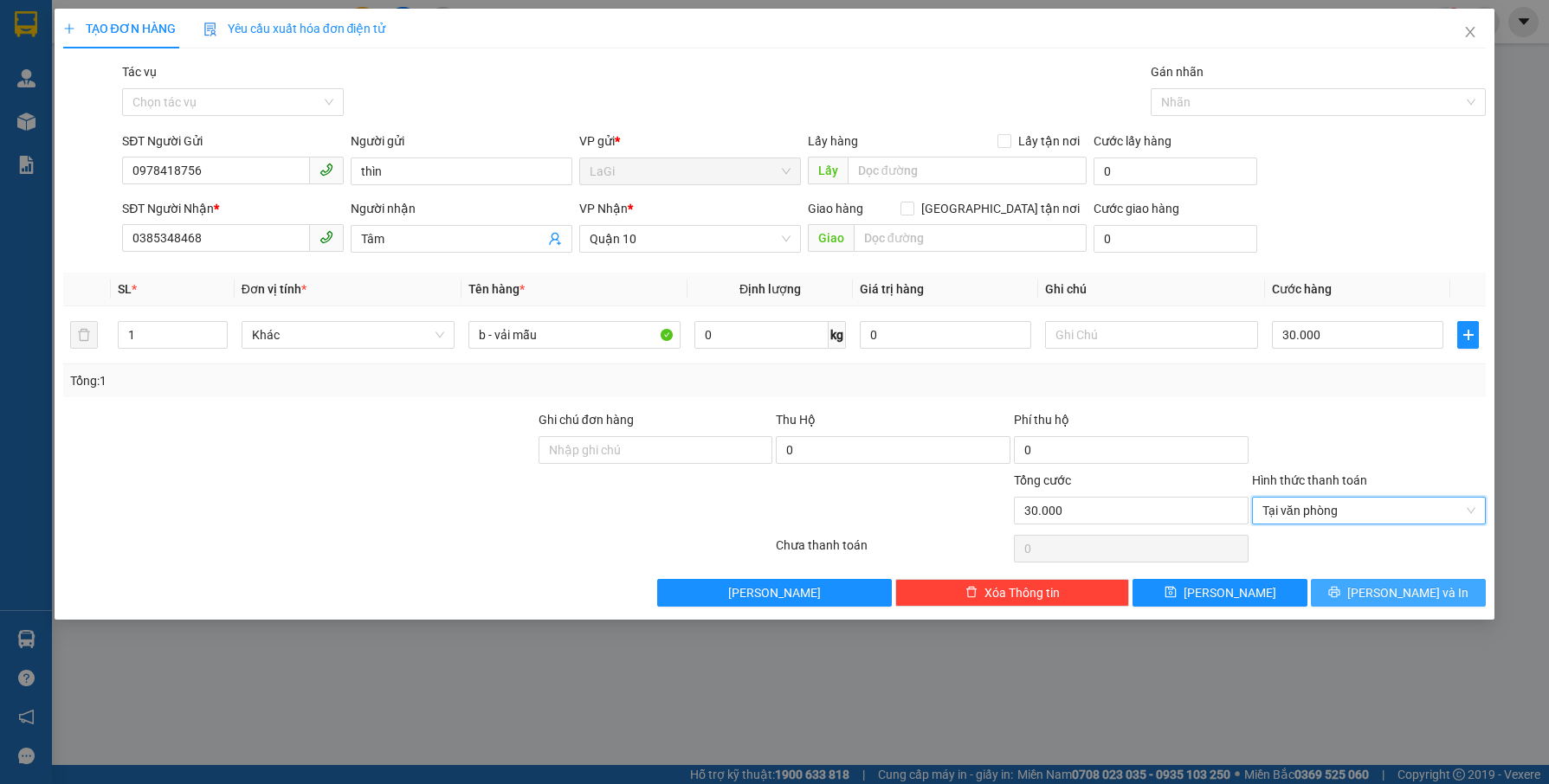
click at [1347, 584] on button "Lưu và In" at bounding box center [1398, 593] width 175 height 28
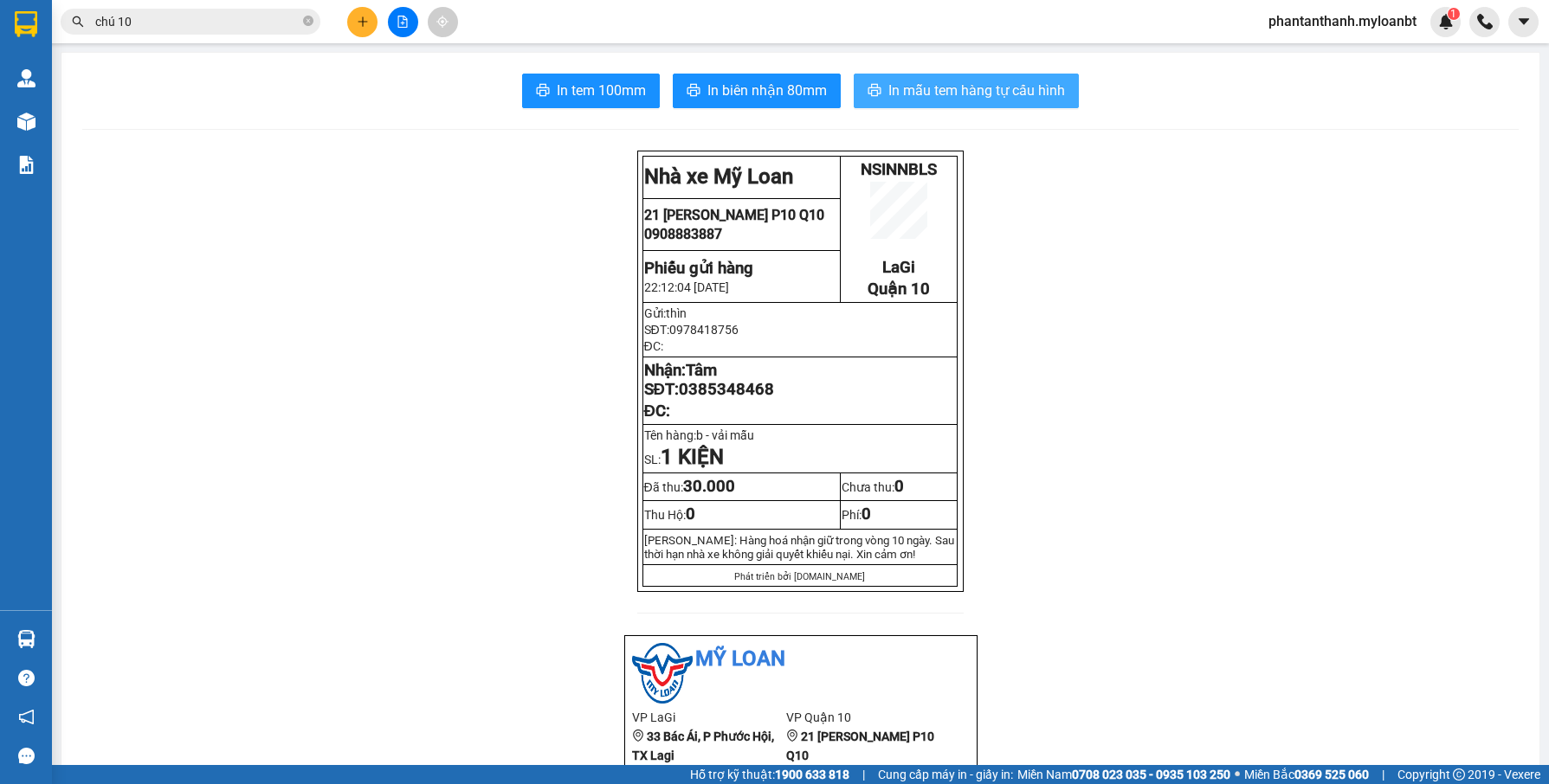
click at [938, 87] on span "In mẫu tem hàng tự cấu hình" at bounding box center [977, 90] width 177 height 21
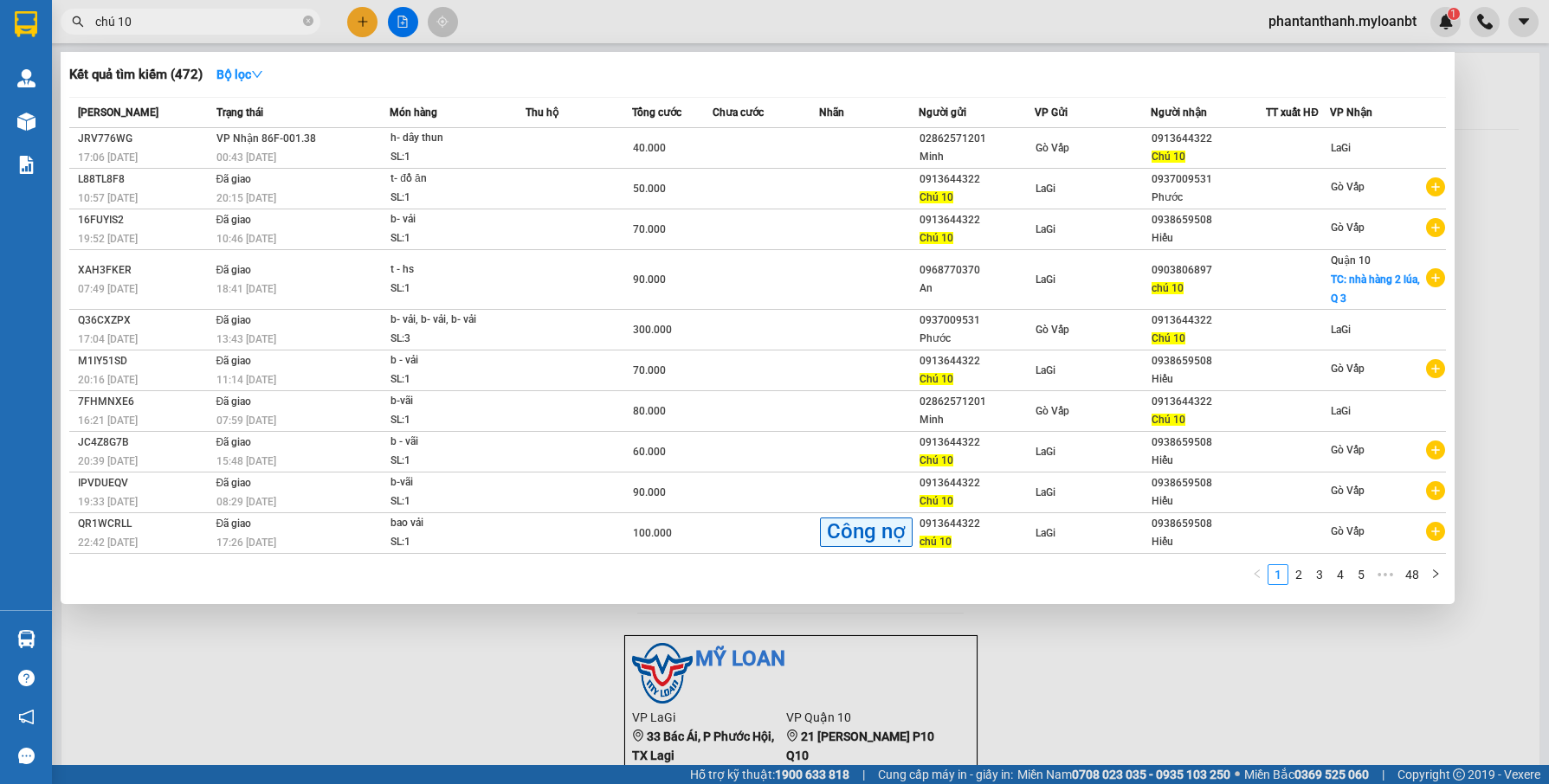
click at [185, 25] on input "chú 10" at bounding box center [197, 21] width 204 height 19
click at [186, 25] on input "chú 10" at bounding box center [197, 21] width 204 height 19
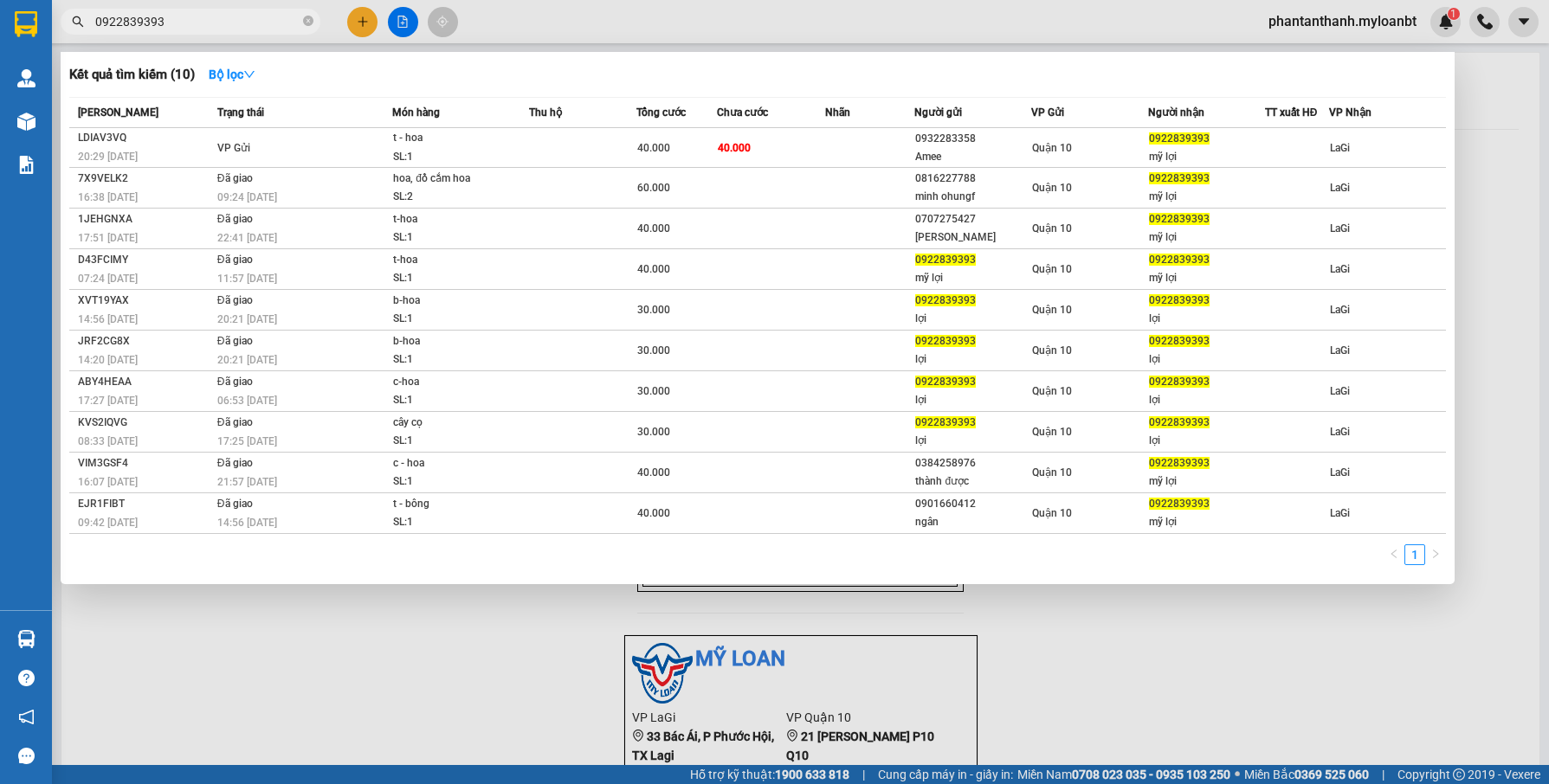
type input "0922839393"
click at [1492, 104] on div at bounding box center [774, 392] width 1549 height 784
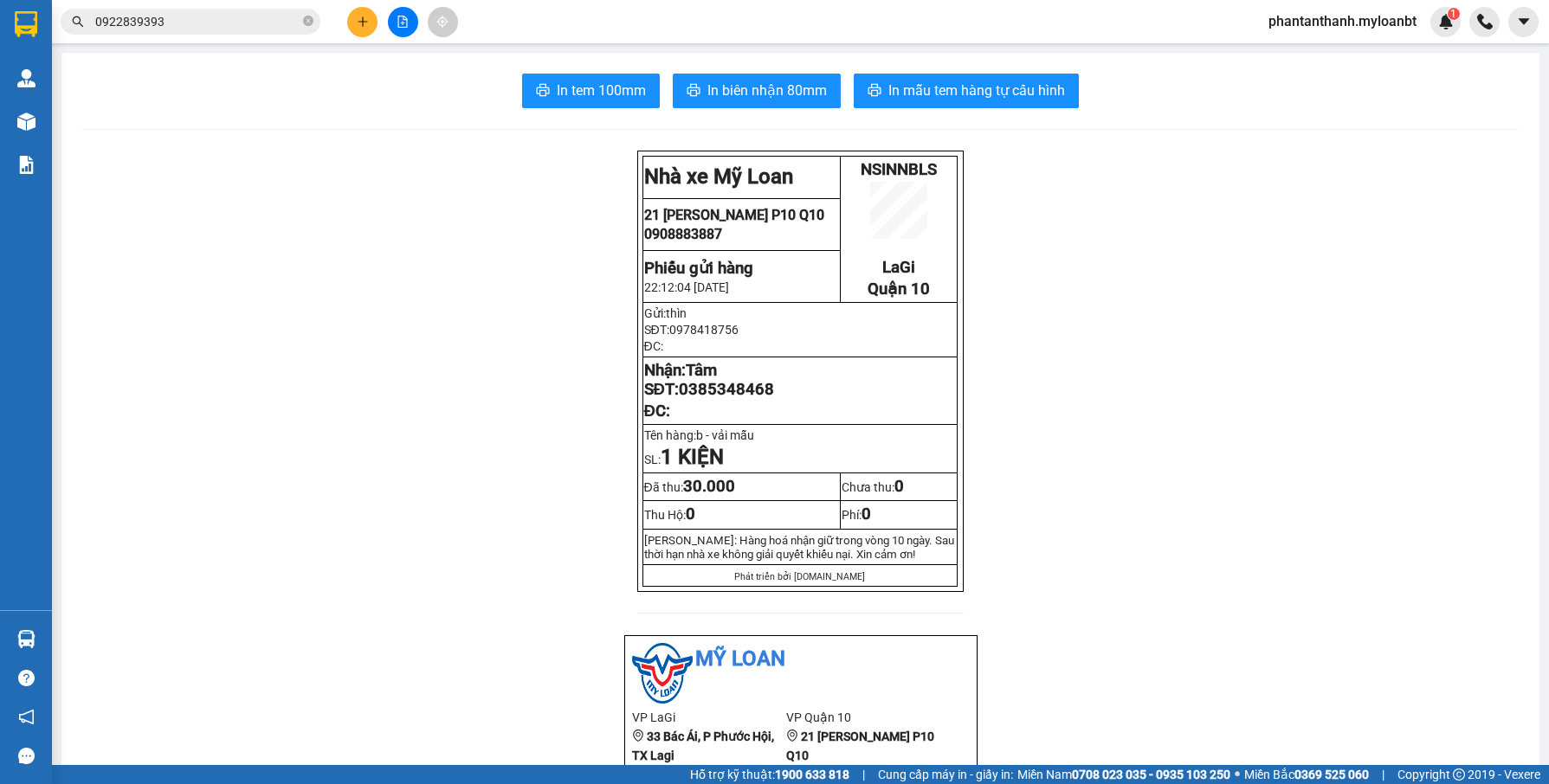
click at [1389, 23] on span "phantanthanh.myloanbt" at bounding box center [1342, 21] width 176 height 21
click at [1327, 63] on li "Đăng xuất" at bounding box center [1341, 53] width 179 height 28
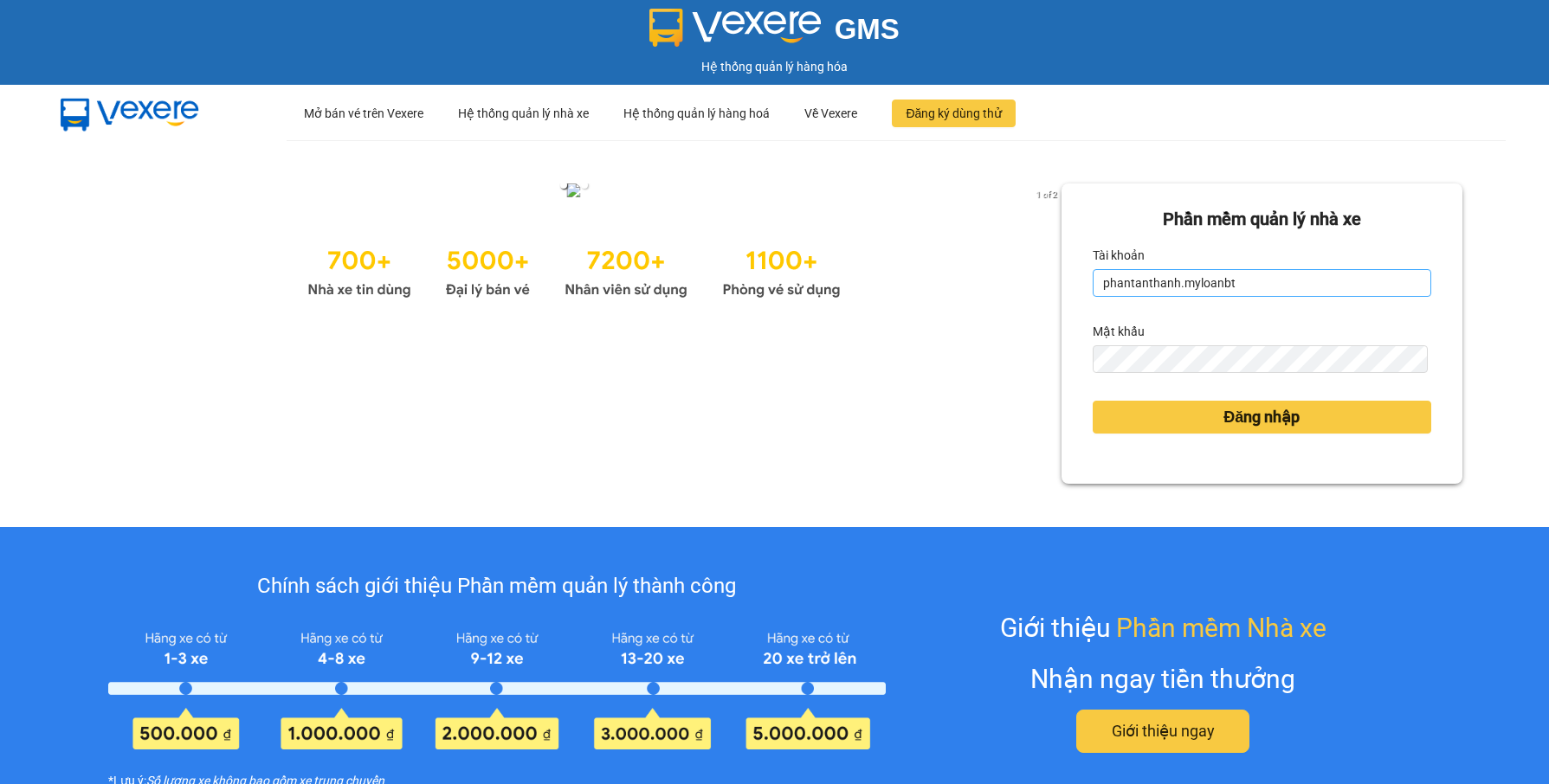
click at [1244, 284] on input "phantanthanh.myloanbt" at bounding box center [1261, 283] width 338 height 28
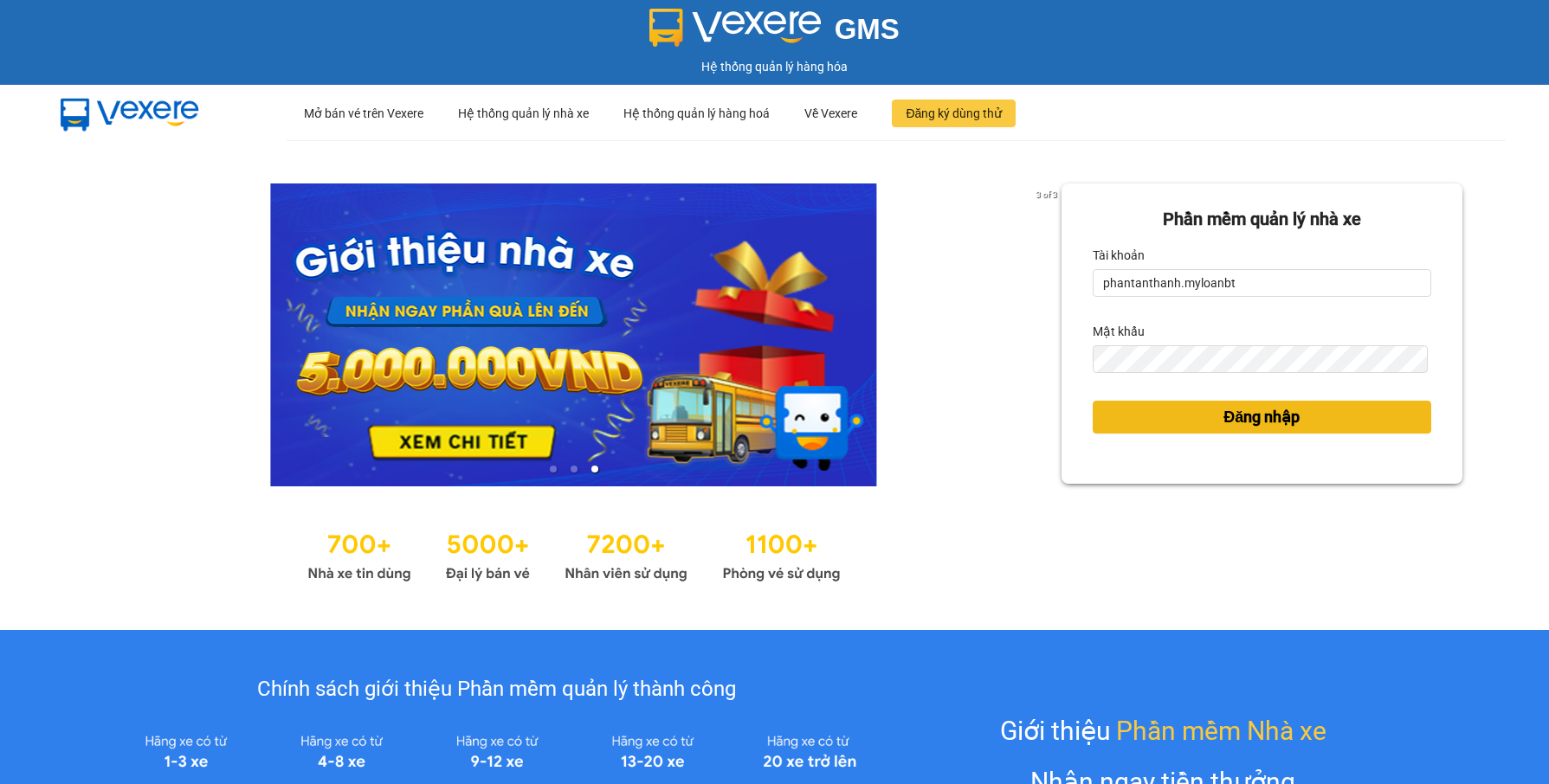
type input "thanhluan.myloanbt"
click at [1252, 414] on span "Đăng nhập" at bounding box center [1261, 417] width 76 height 24
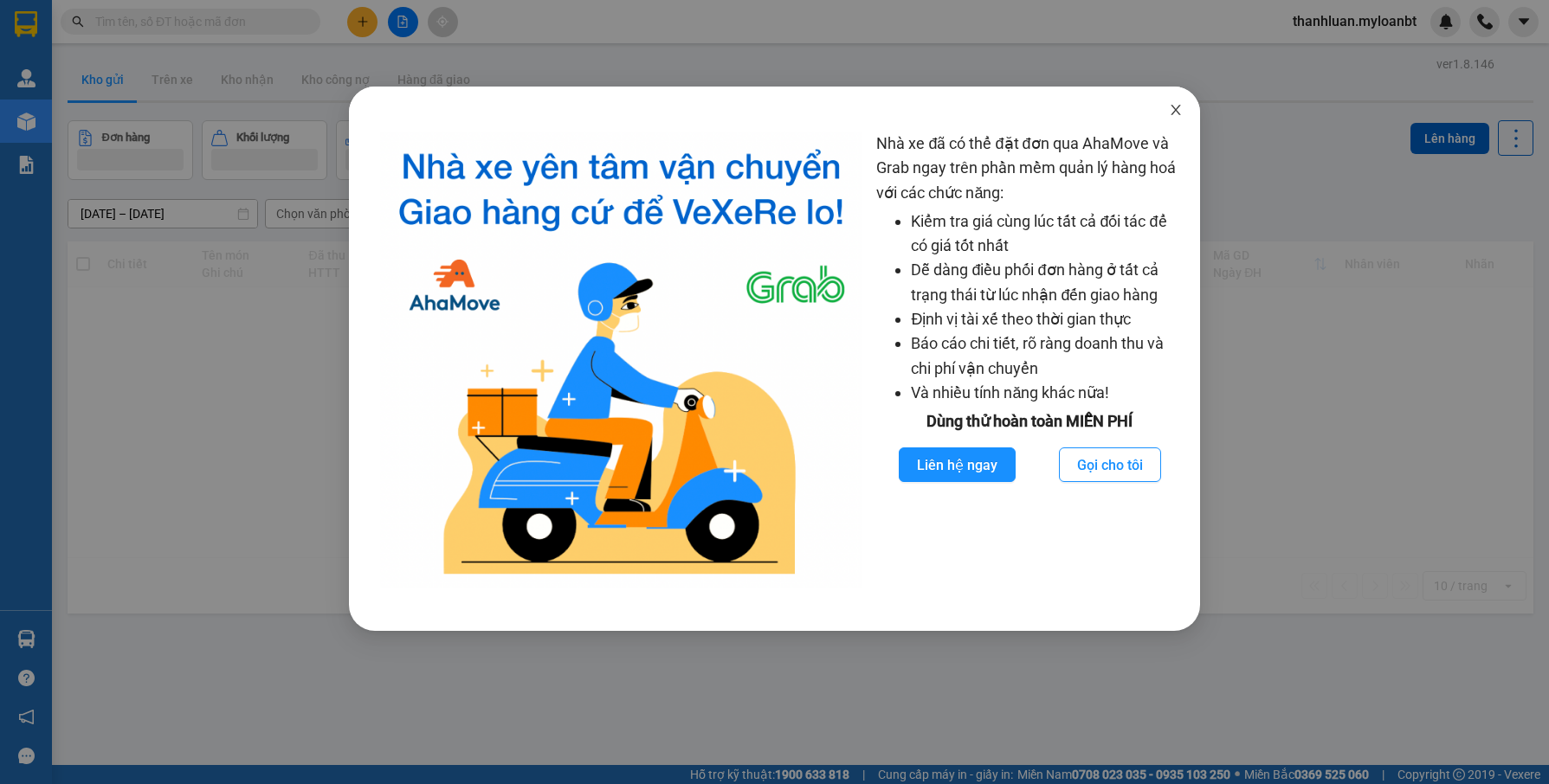
click at [1178, 104] on icon "close" at bounding box center [1176, 110] width 14 height 14
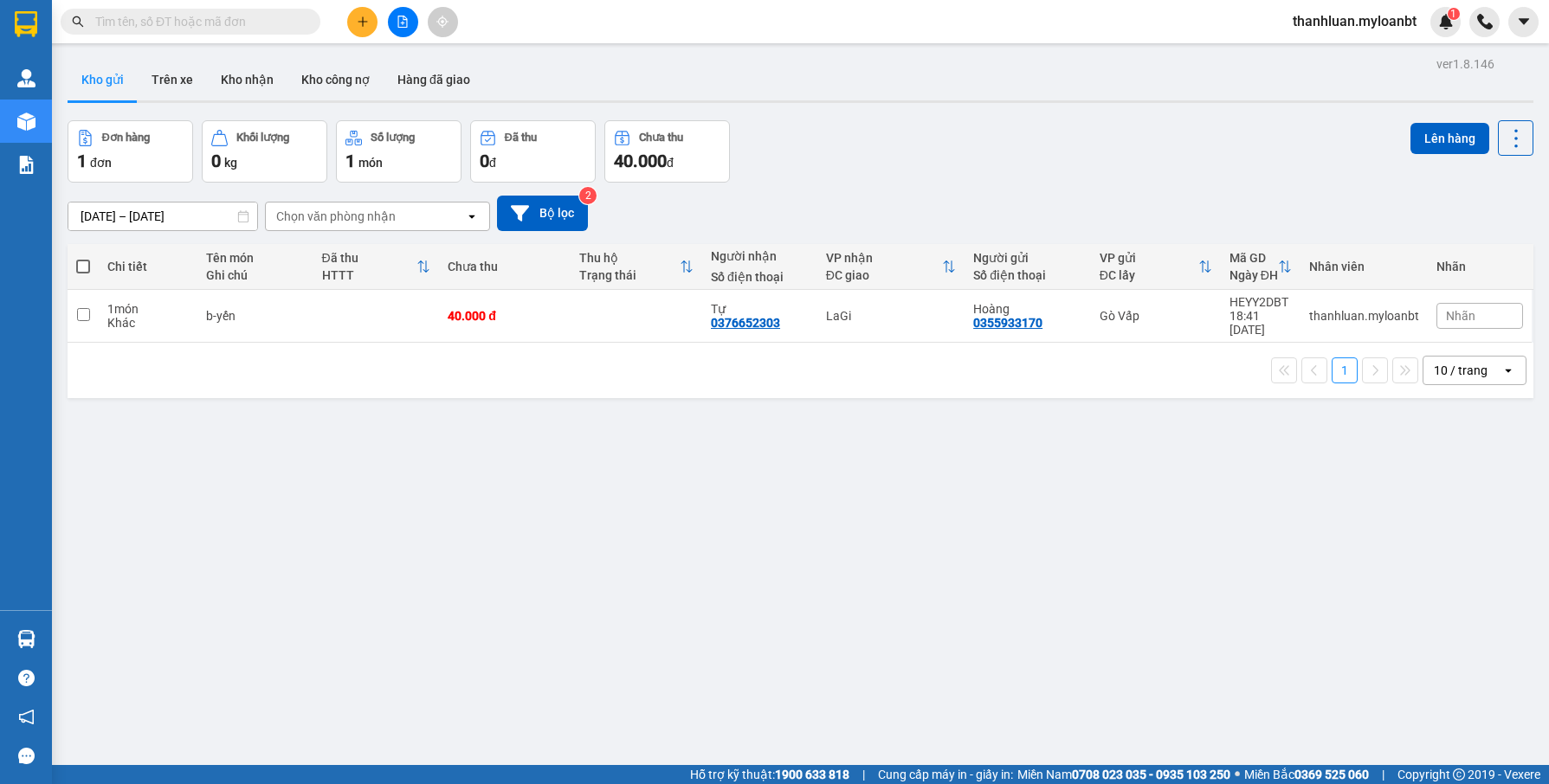
click at [187, 222] on input "[DATE] – [DATE]" at bounding box center [162, 216] width 189 height 28
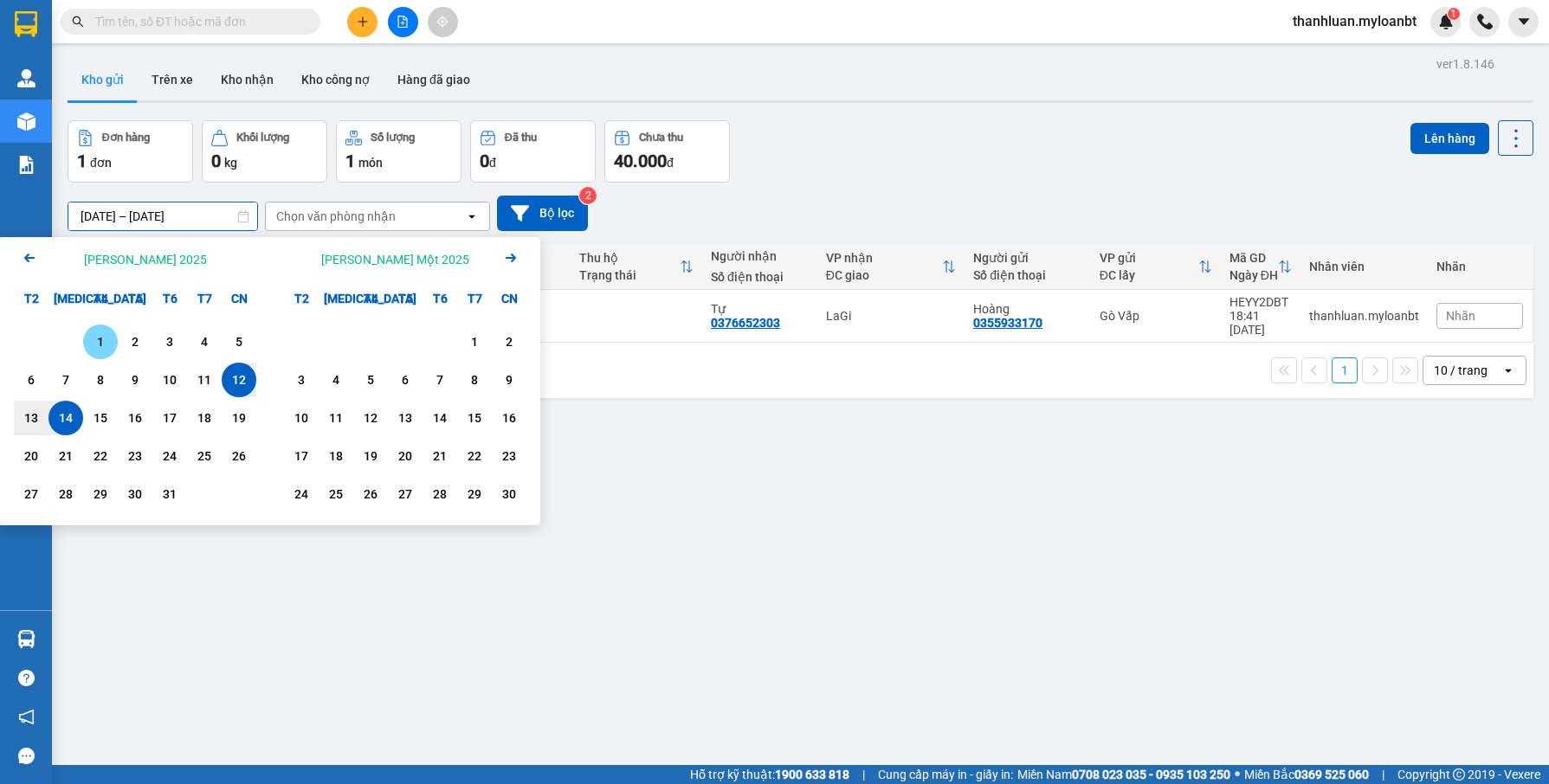
click at [97, 343] on div "1" at bounding box center [100, 341] width 24 height 20
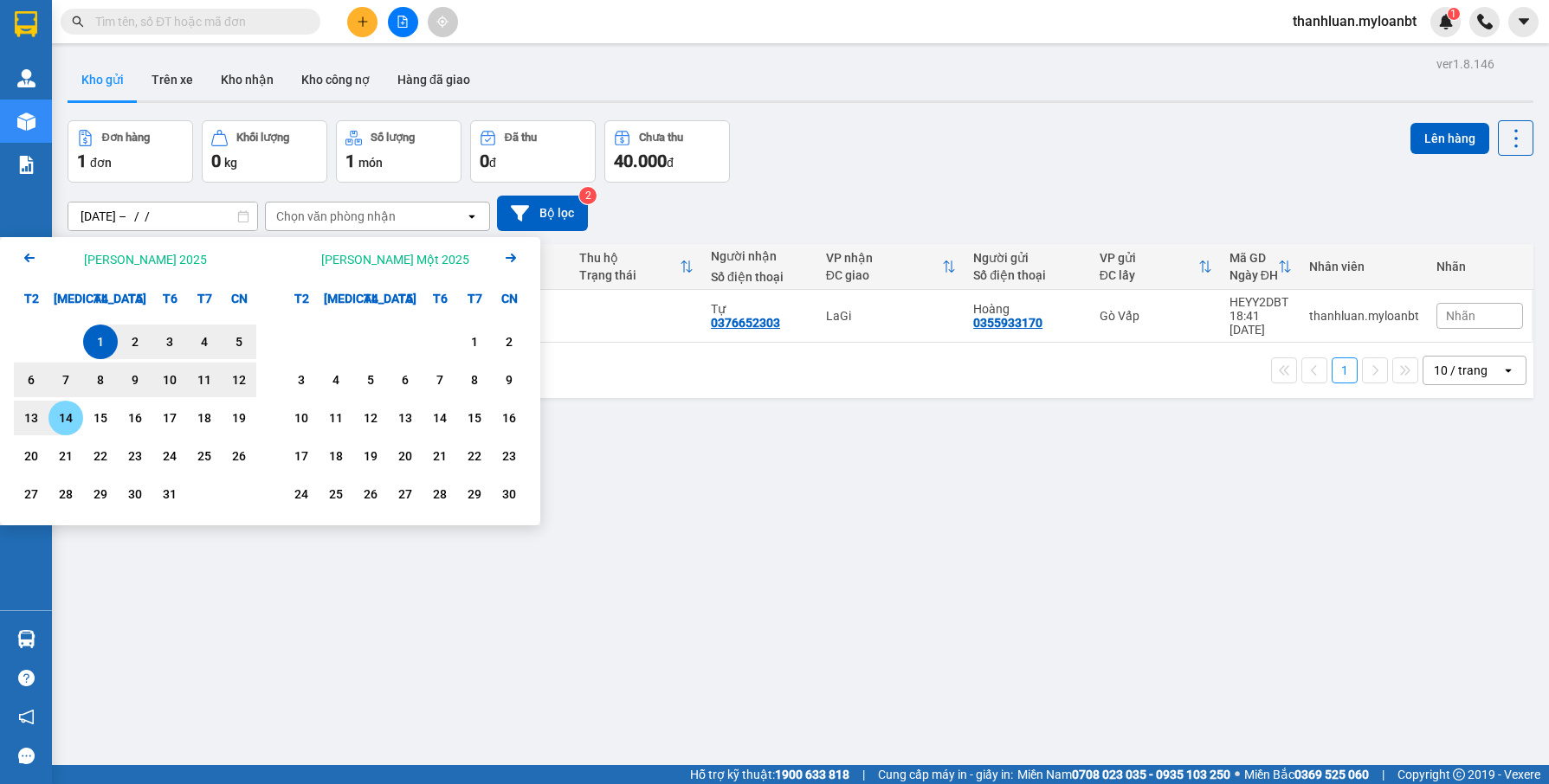
click at [67, 415] on div "14" at bounding box center [65, 418] width 24 height 20
type input "[DATE] – [DATE]"
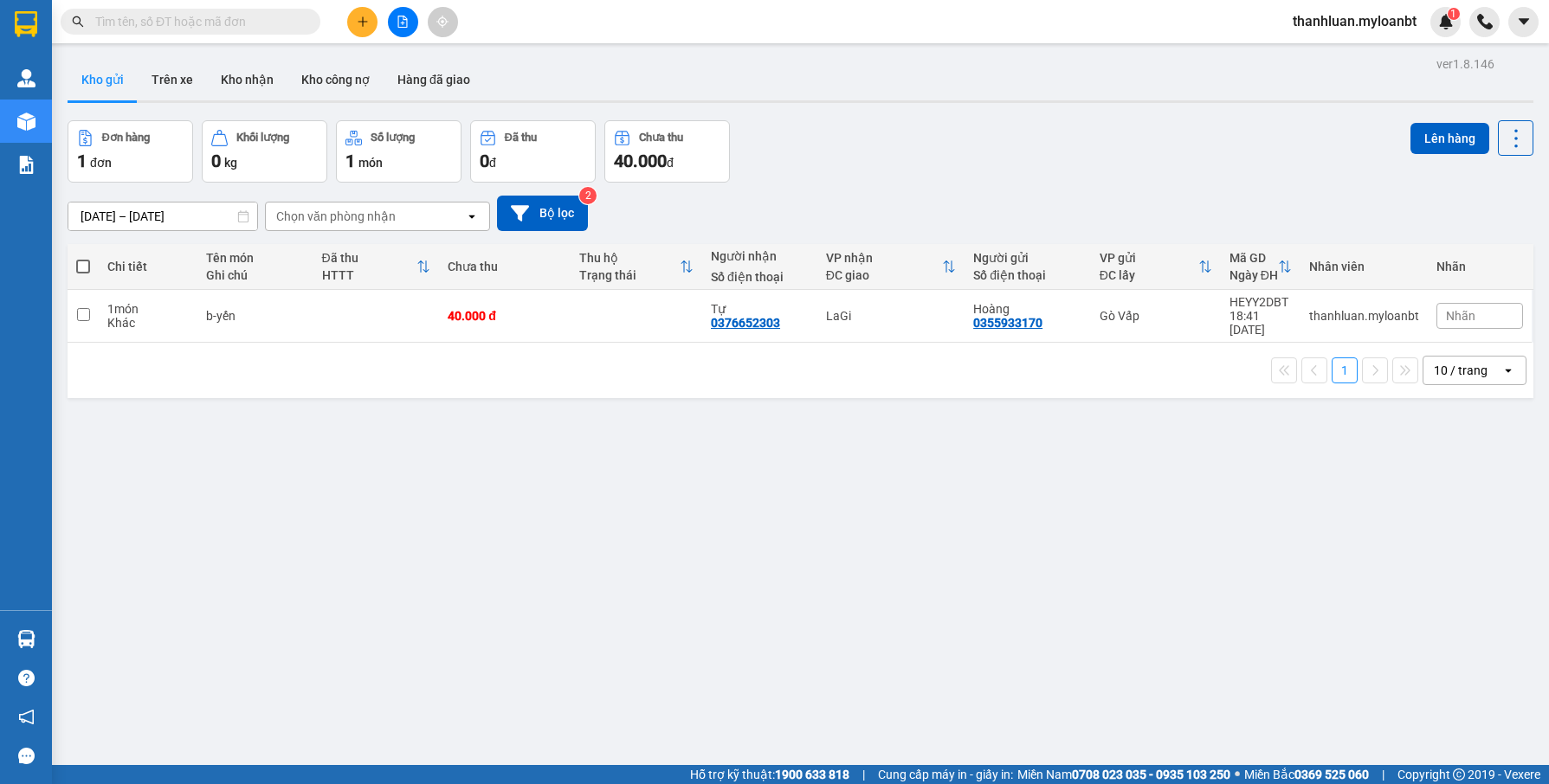
click at [1034, 149] on div "Đơn hàng 1 đơn [PERSON_NAME] 0 kg Số [PERSON_NAME] 1 món Đã thu 0 [PERSON_NAME]…" at bounding box center [800, 152] width 1465 height 62
click at [397, 14] on button at bounding box center [402, 21] width 30 height 30
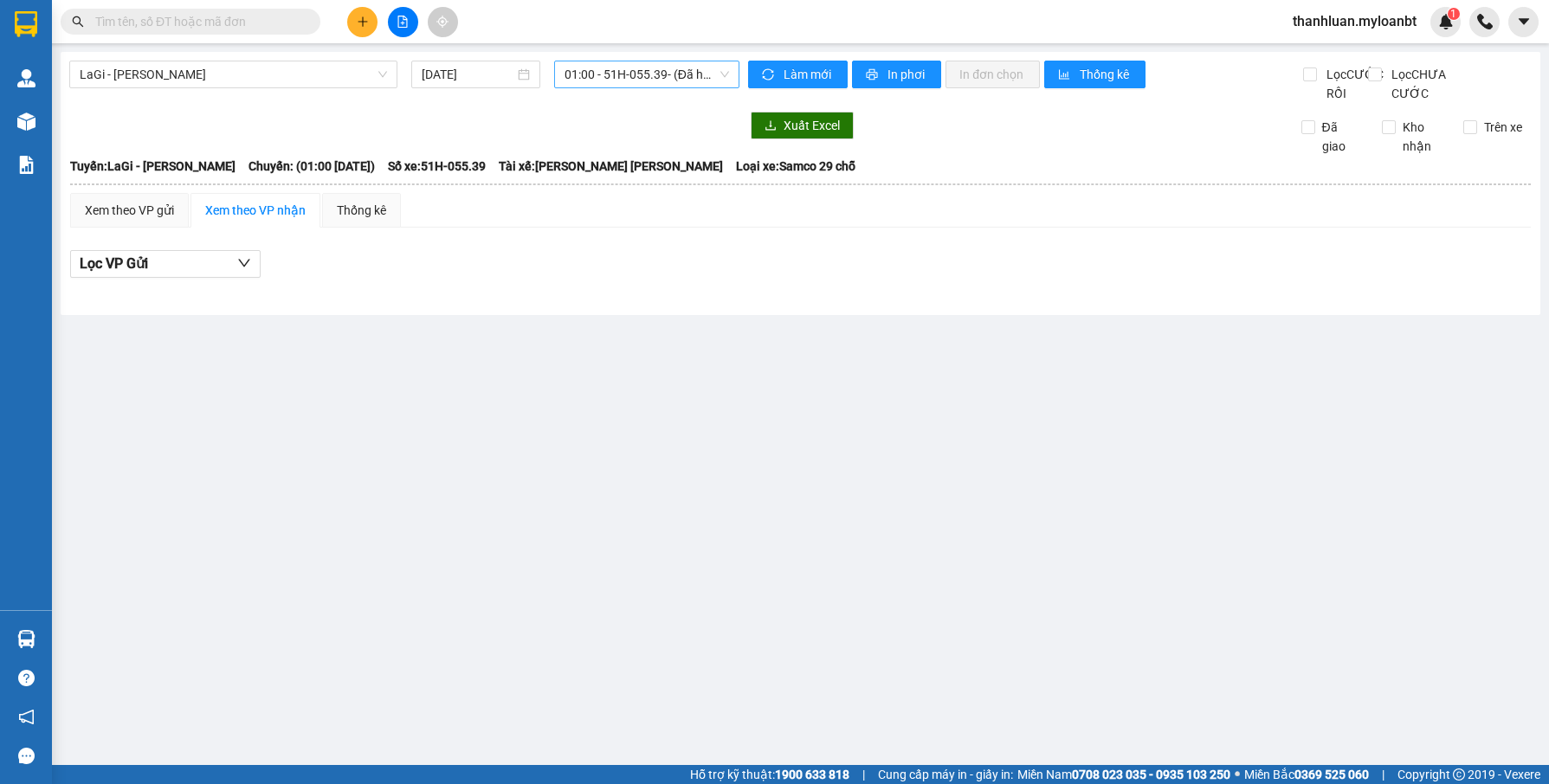
click at [627, 75] on span "01:00 - 51H-055.39 - (Đã [PERSON_NAME])" at bounding box center [646, 74] width 164 height 26
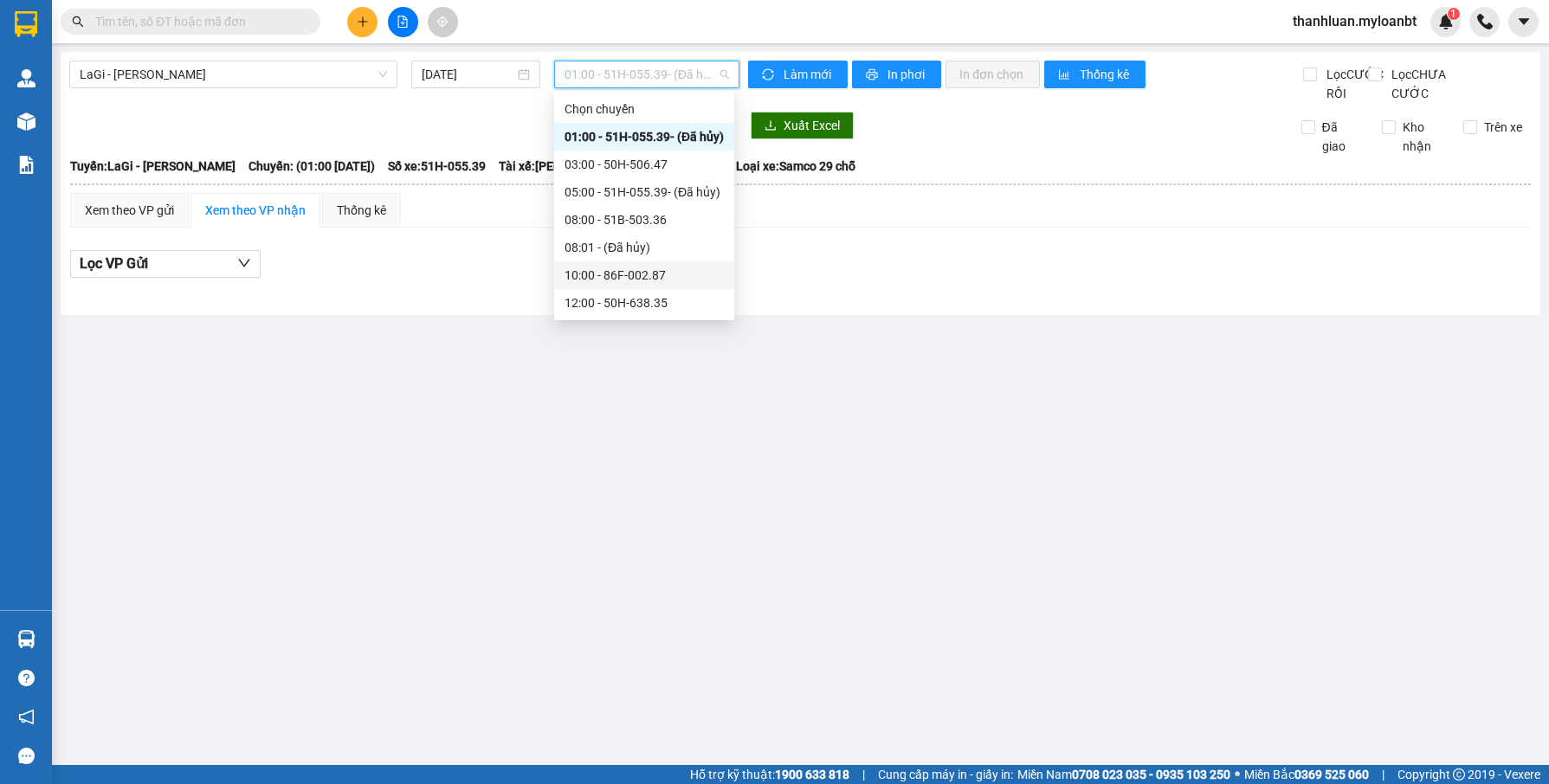
scroll to position [84, 0]
click at [229, 91] on div "LaGi - [PERSON_NAME] [DATE] 01:00 - 51H-055.39 - (Đã [PERSON_NAME])" at bounding box center [404, 82] width 671 height 43
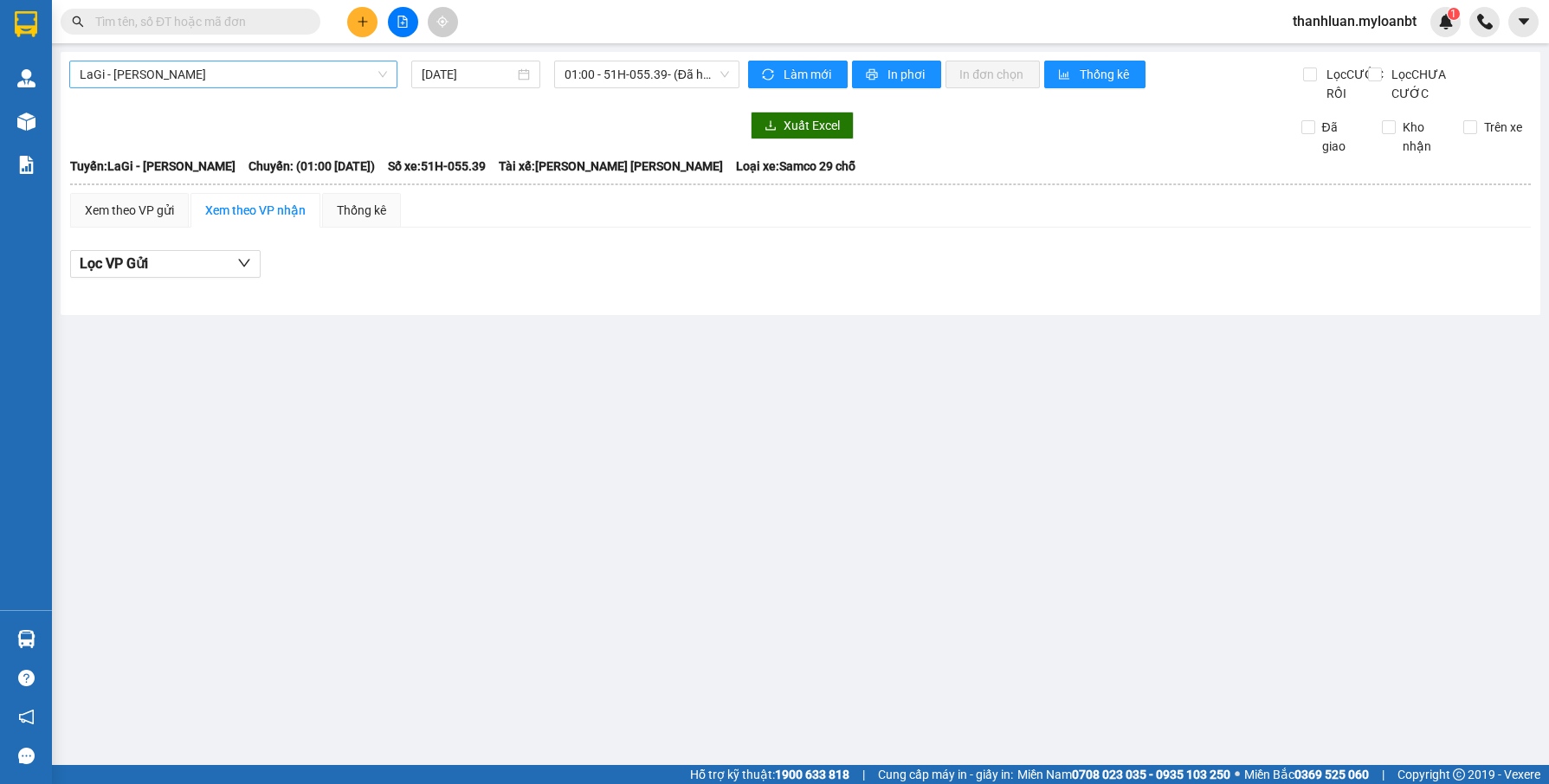
click at [229, 80] on span "LaGi - [PERSON_NAME]" at bounding box center [233, 74] width 307 height 26
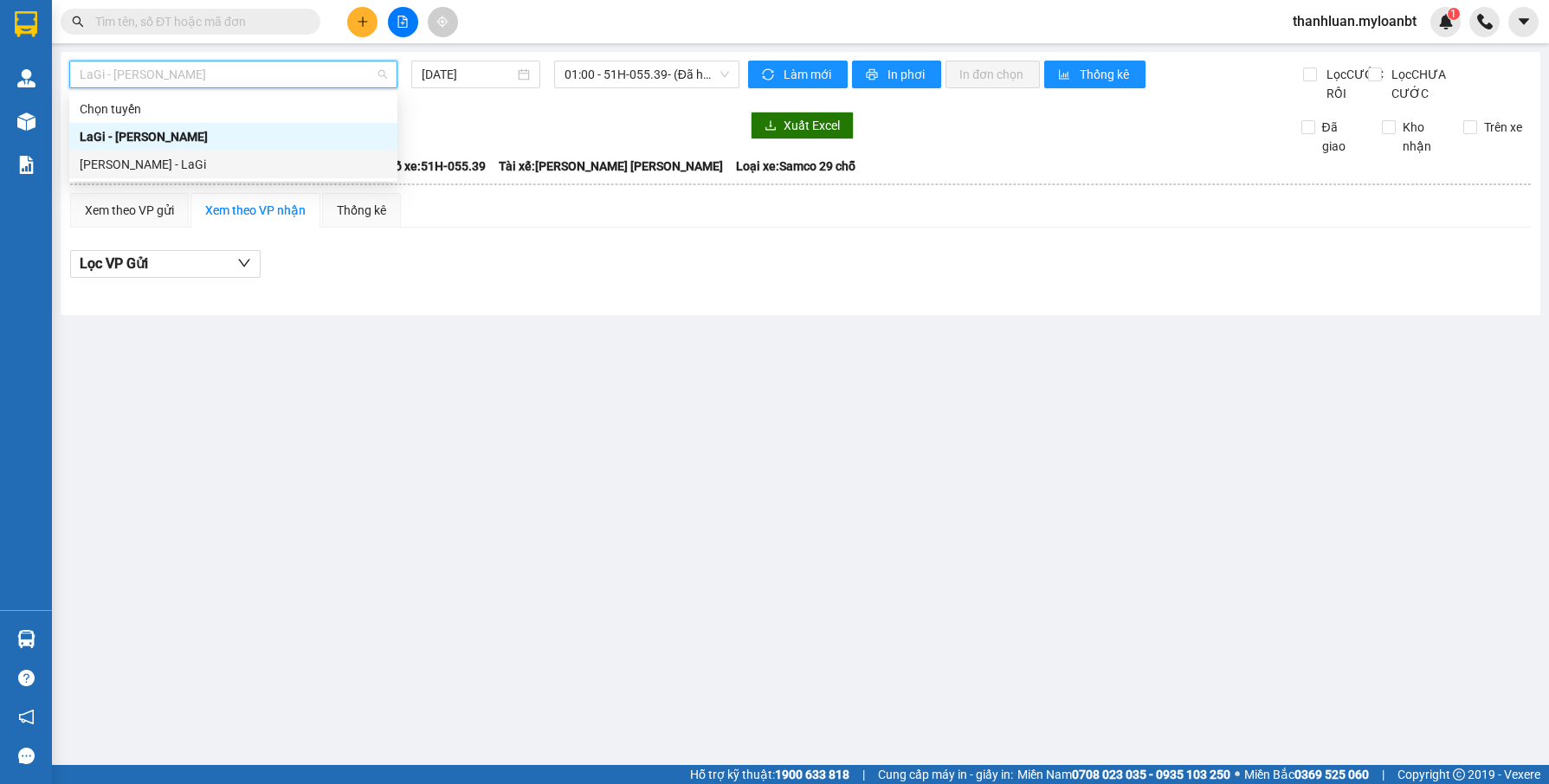
click at [148, 157] on div "[PERSON_NAME] - LaGi" at bounding box center [233, 164] width 307 height 19
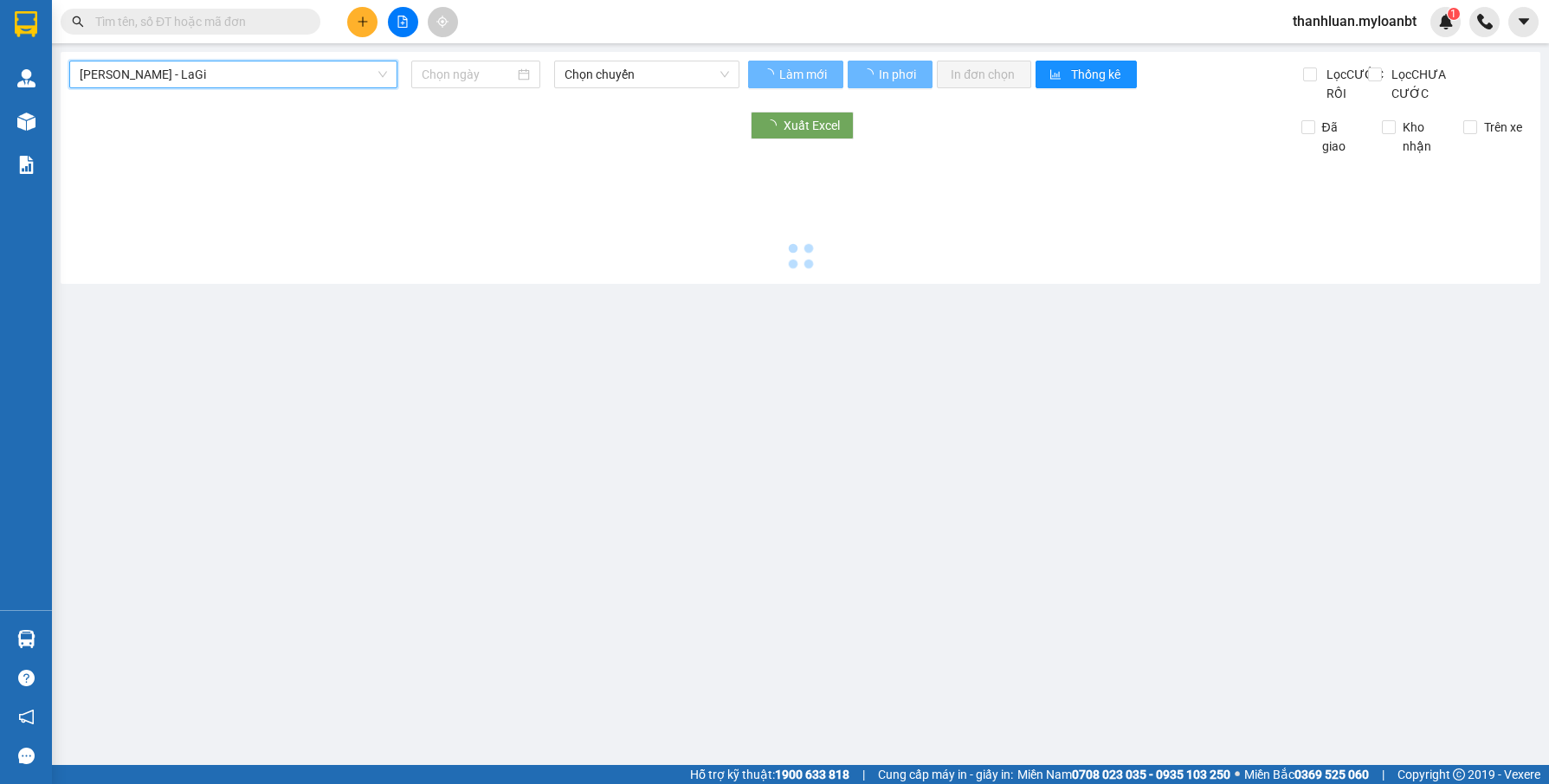
type input "[DATE]"
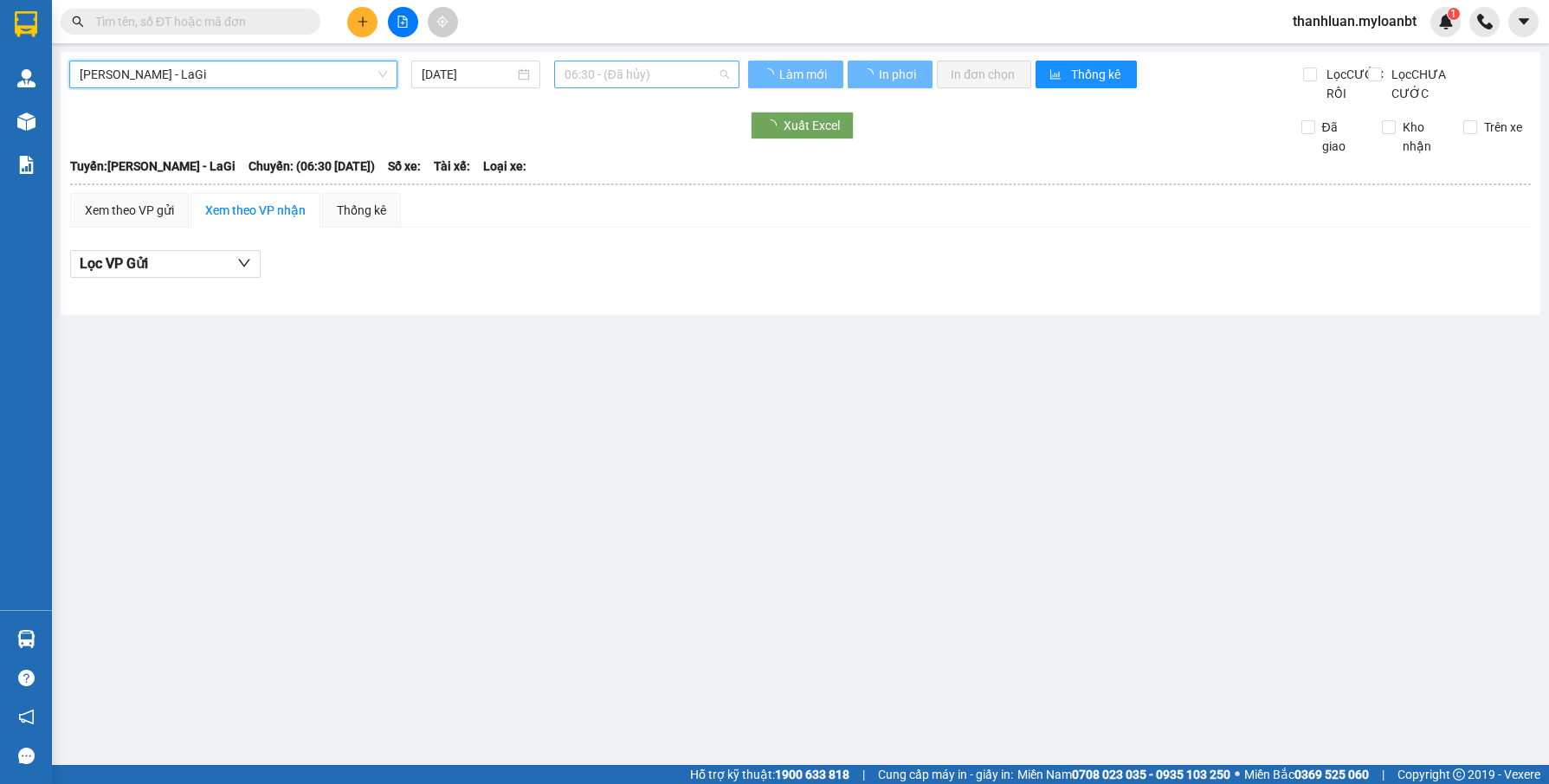
click at [618, 79] on span "06:30 - (Đã hủy)" at bounding box center [646, 74] width 164 height 26
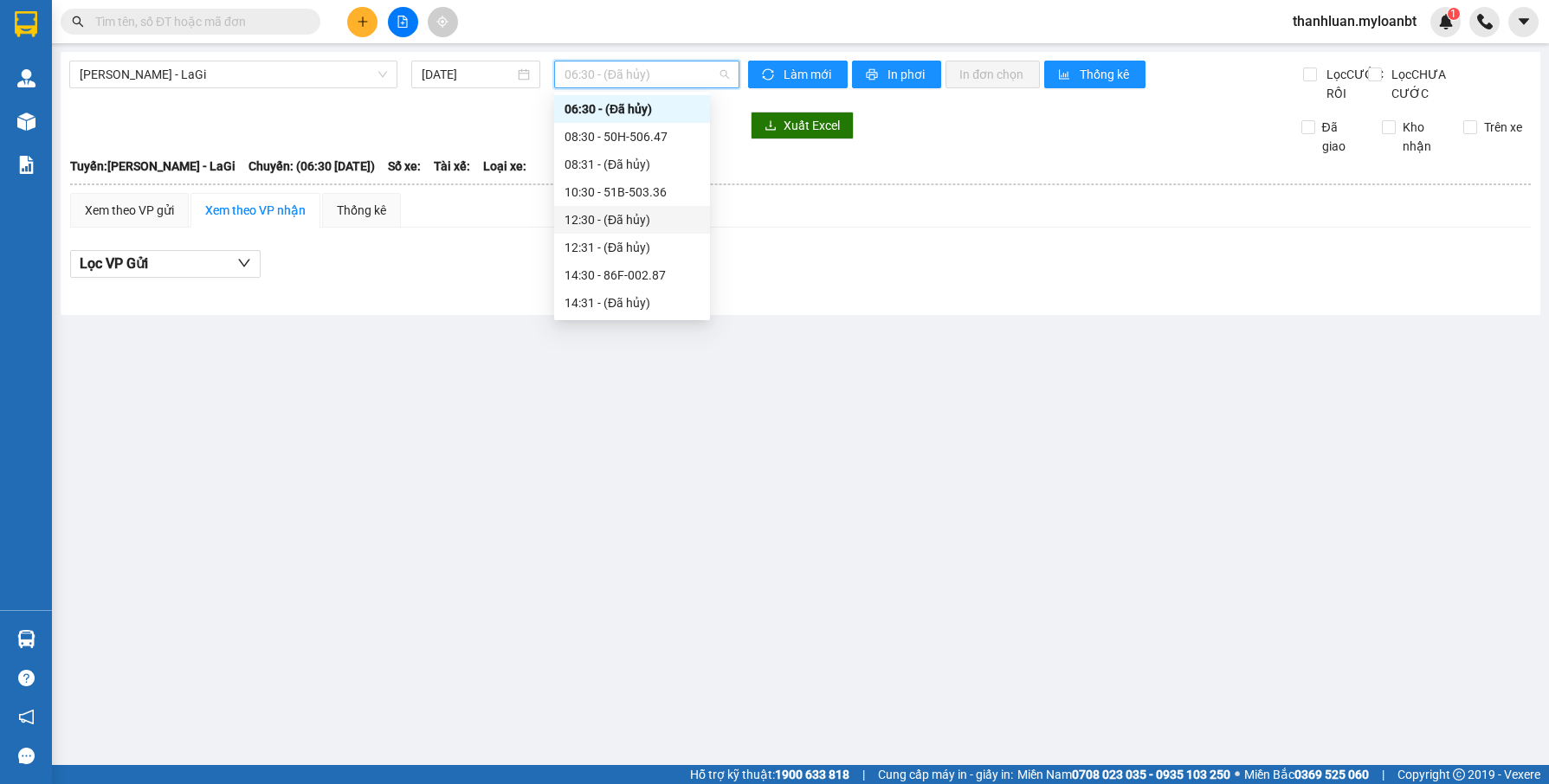
scroll to position [139, 0]
click at [592, 282] on div "21:00 - 51H-059.57" at bounding box center [632, 276] width 135 height 19
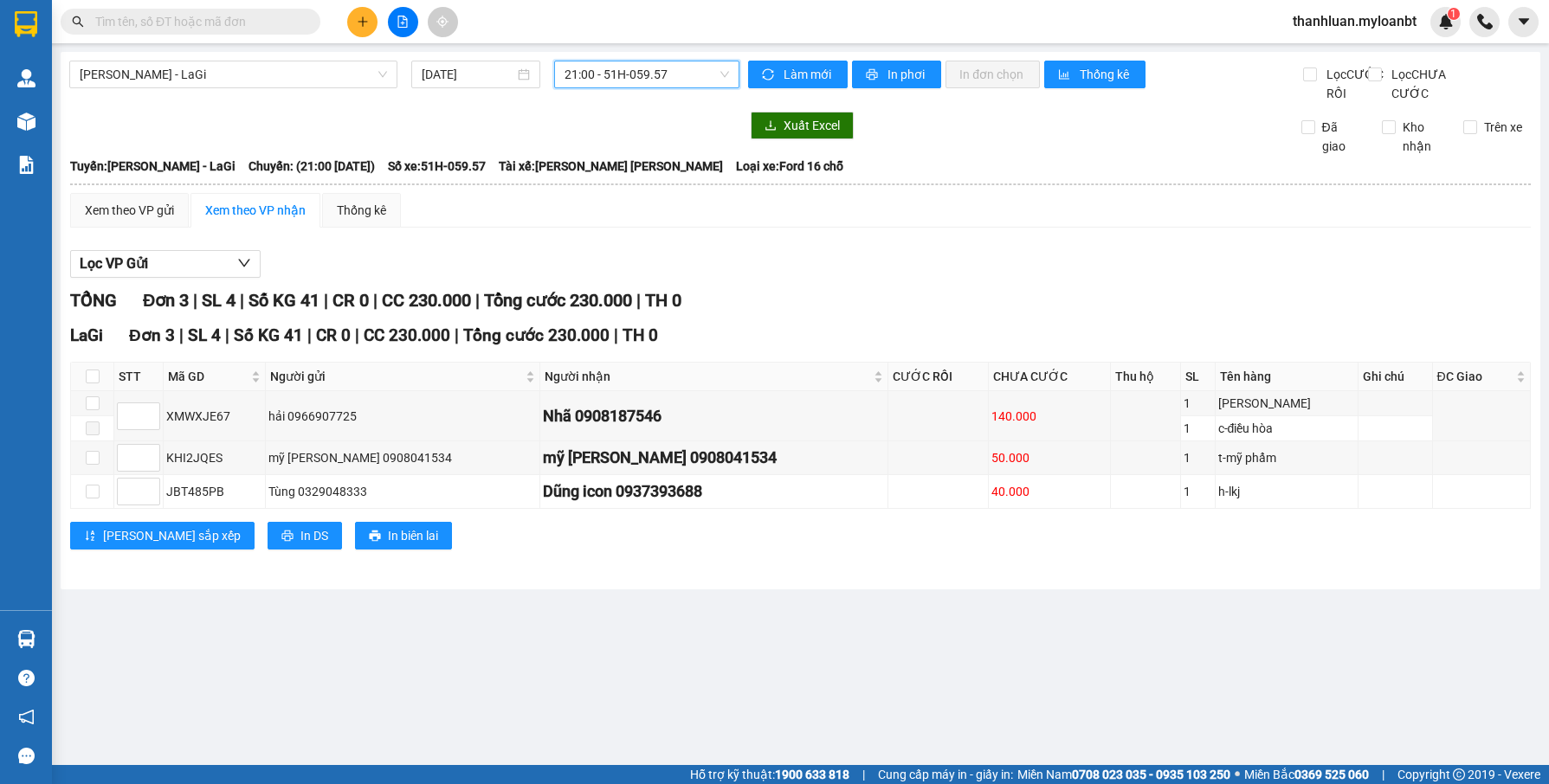
click at [917, 227] on div "Xem theo VP gửi Xem theo VP nhận Thống kê" at bounding box center [800, 211] width 1461 height 35
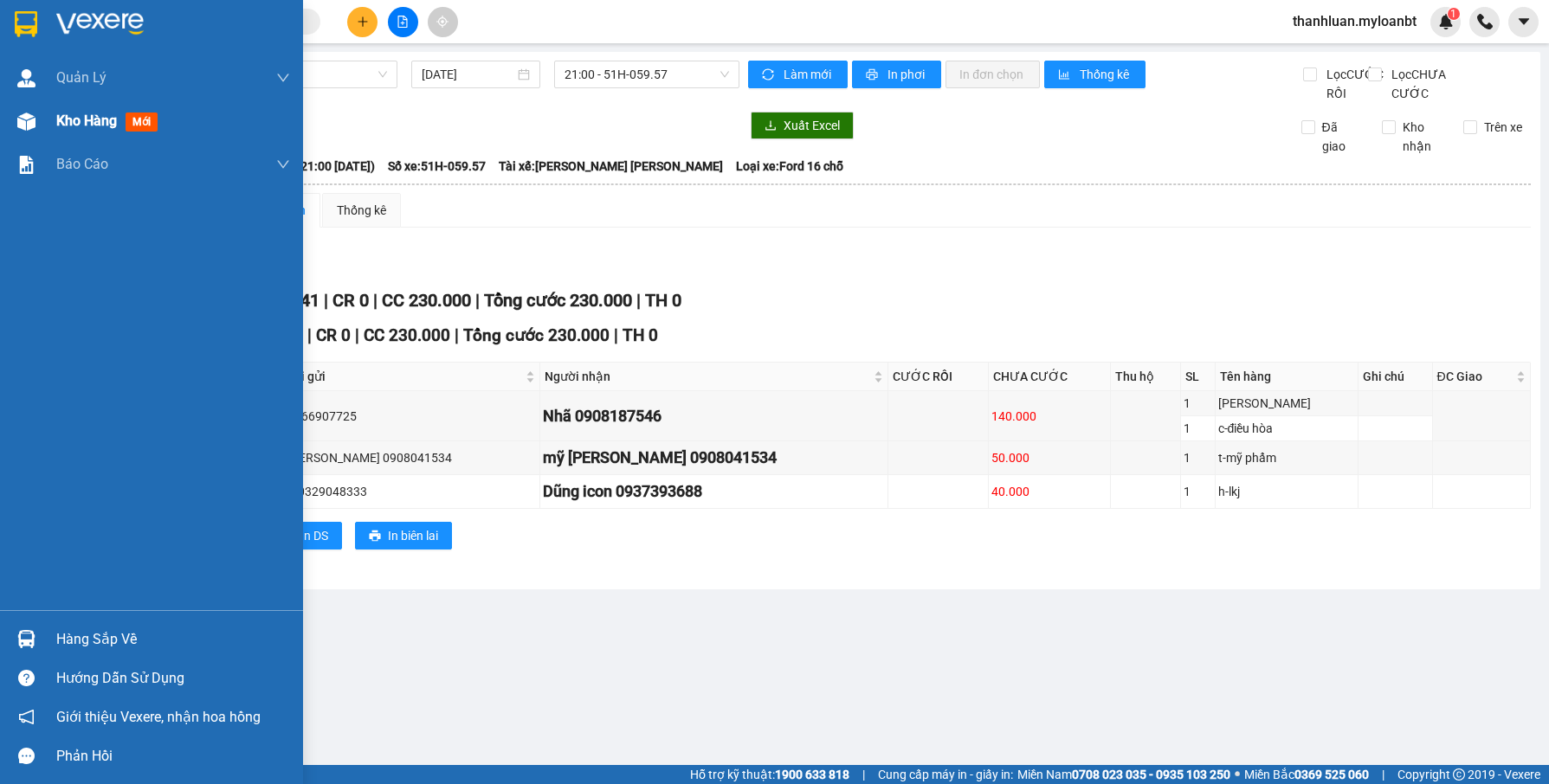
click at [44, 116] on div "Kho hàng mới" at bounding box center [152, 120] width 303 height 44
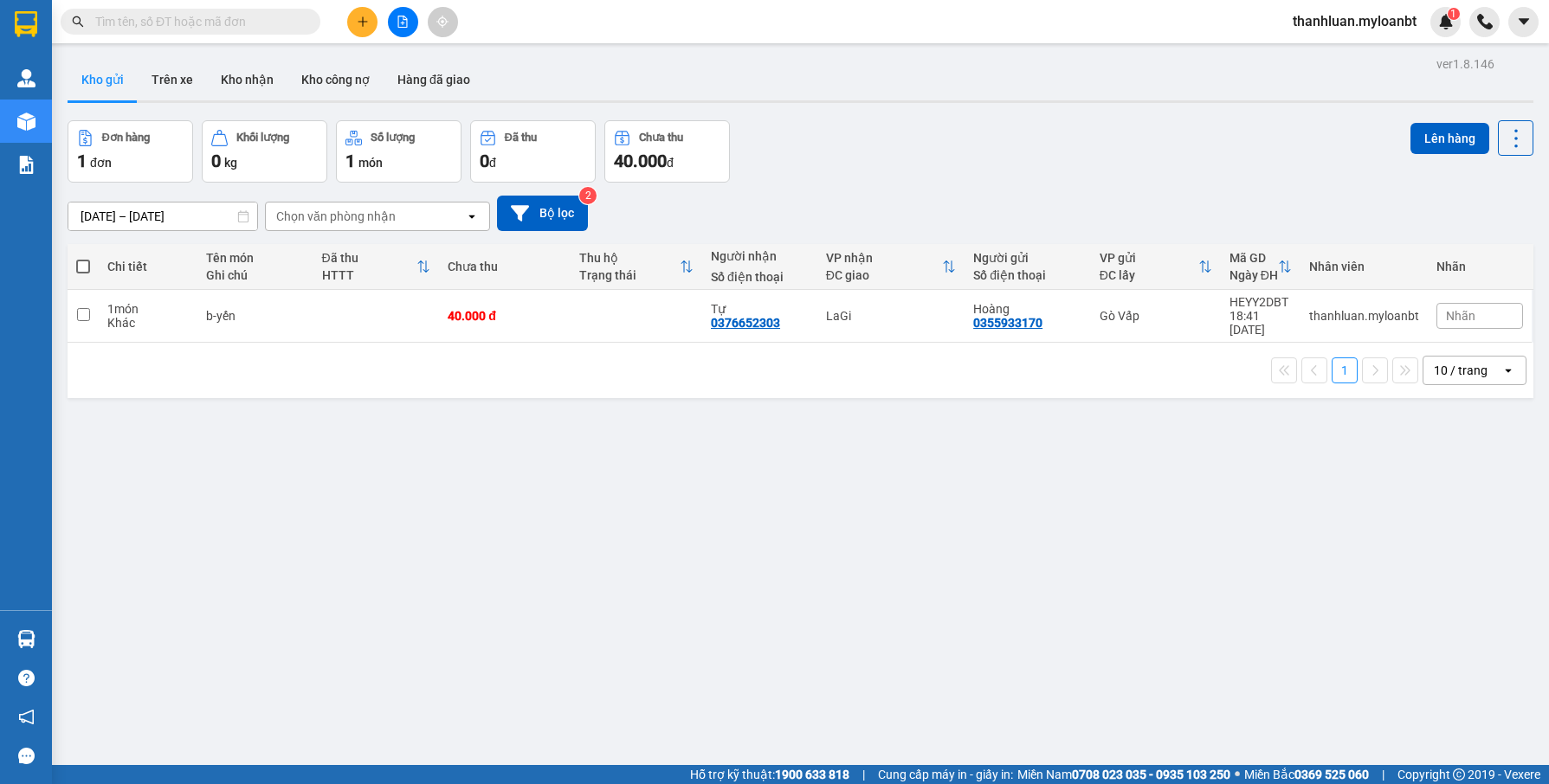
drag, startPoint x: 653, startPoint y: 504, endPoint x: 644, endPoint y: 516, distance: 15.0
click at [644, 516] on div "ver 1.8.146 Kho gửi Trên xe Kho [PERSON_NAME] công nợ Hàng đã [PERSON_NAME] hàn…" at bounding box center [800, 443] width 1480 height 784
click at [874, 370] on div "1 10 / trang open" at bounding box center [801, 370] width 1452 height 29
click at [862, 176] on div "Đơn hàng 1 đơn [PERSON_NAME] 0 kg Số [PERSON_NAME] 1 món Đã thu 0 [PERSON_NAME]…" at bounding box center [800, 152] width 1465 height 62
click at [862, 177] on div "Đơn hàng 1 đơn [PERSON_NAME] 0 kg Số [PERSON_NAME] 1 món Đã thu 0 [PERSON_NAME]…" at bounding box center [800, 152] width 1465 height 62
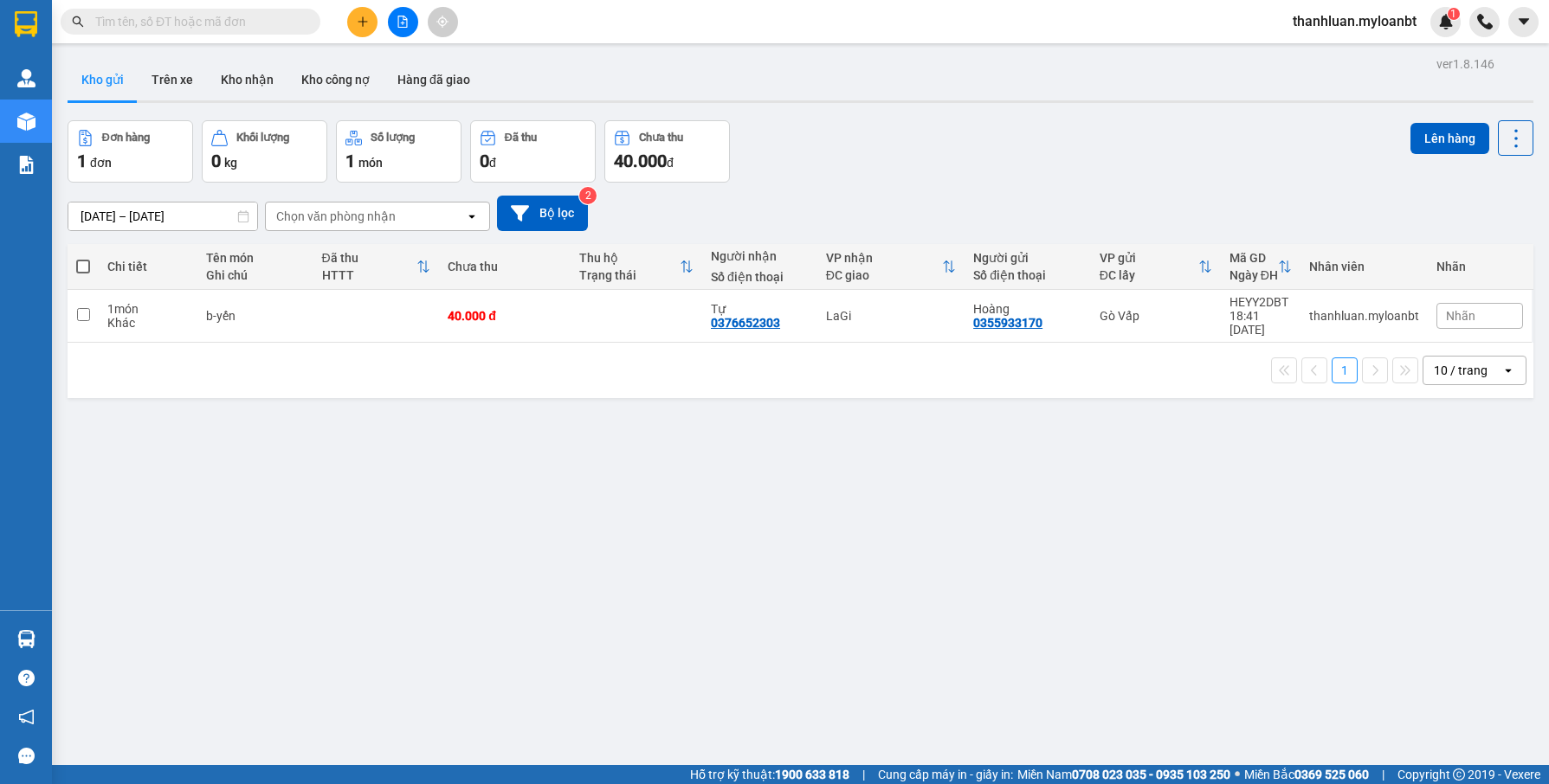
click at [862, 177] on div "Đơn hàng 1 đơn [PERSON_NAME] 0 kg Số [PERSON_NAME] 1 món Đã thu 0 [PERSON_NAME]…" at bounding box center [800, 152] width 1465 height 62
click at [840, 188] on div "[DATE] – [DATE] Press the down arrow key to interact with the calendar and sele…" at bounding box center [800, 213] width 1465 height 61
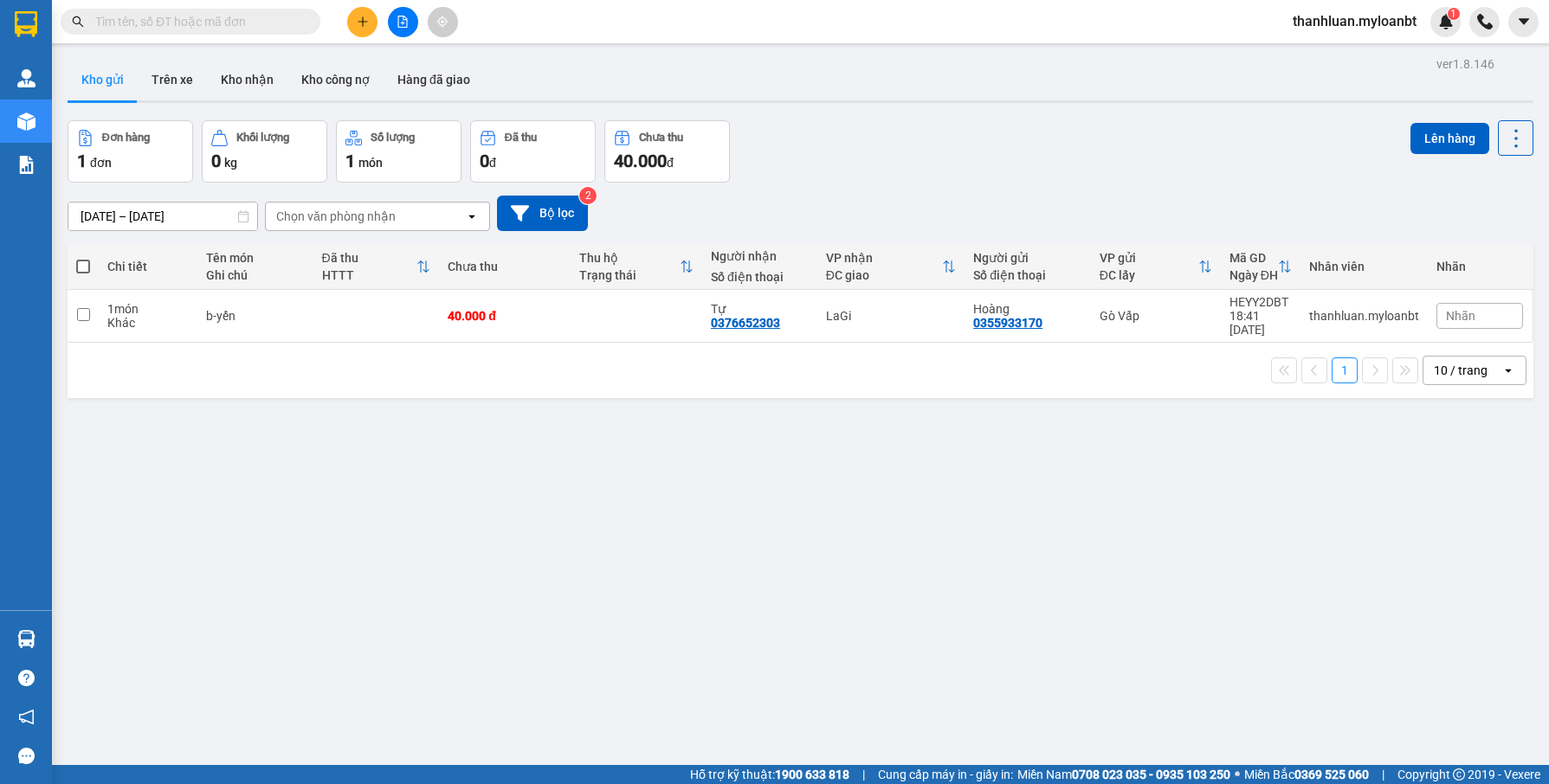
click at [843, 187] on div "[DATE] – [DATE] Press the down arrow key to interact with the calendar and sele…" at bounding box center [800, 213] width 1465 height 61
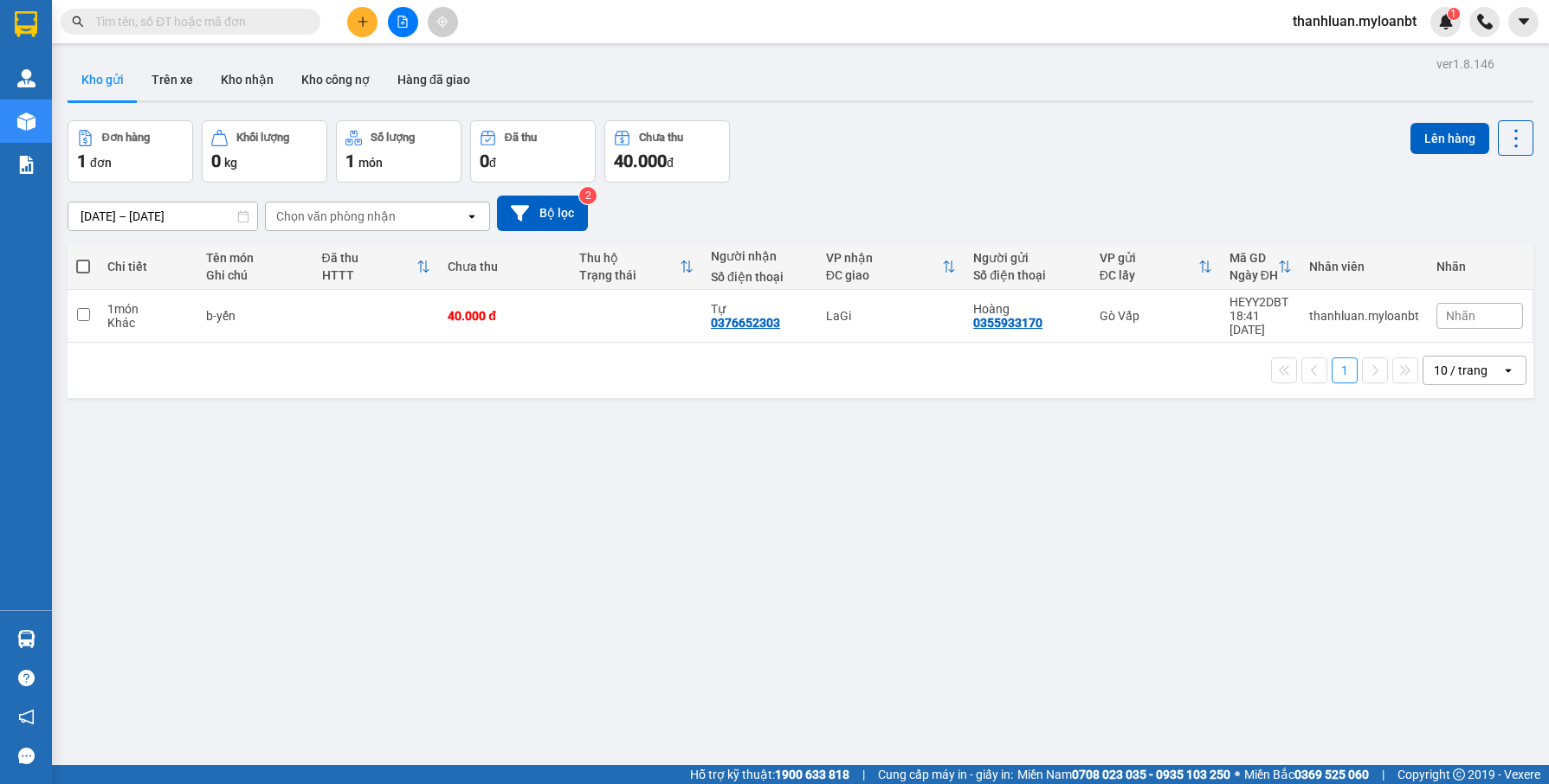
click at [819, 202] on div "[DATE] – [DATE] Press the down arrow key to interact with the calendar and sele…" at bounding box center [800, 213] width 1465 height 36
click at [818, 202] on div "[DATE] – [DATE] Press the down arrow key to interact with the calendar and sele…" at bounding box center [800, 213] width 1465 height 36
click at [814, 203] on div "[DATE] – [DATE] Press the down arrow key to interact with the calendar and sele…" at bounding box center [800, 213] width 1465 height 36
click at [790, 218] on div "[DATE] – [DATE] Press the down arrow key to interact with the calendar and sele…" at bounding box center [800, 213] width 1465 height 36
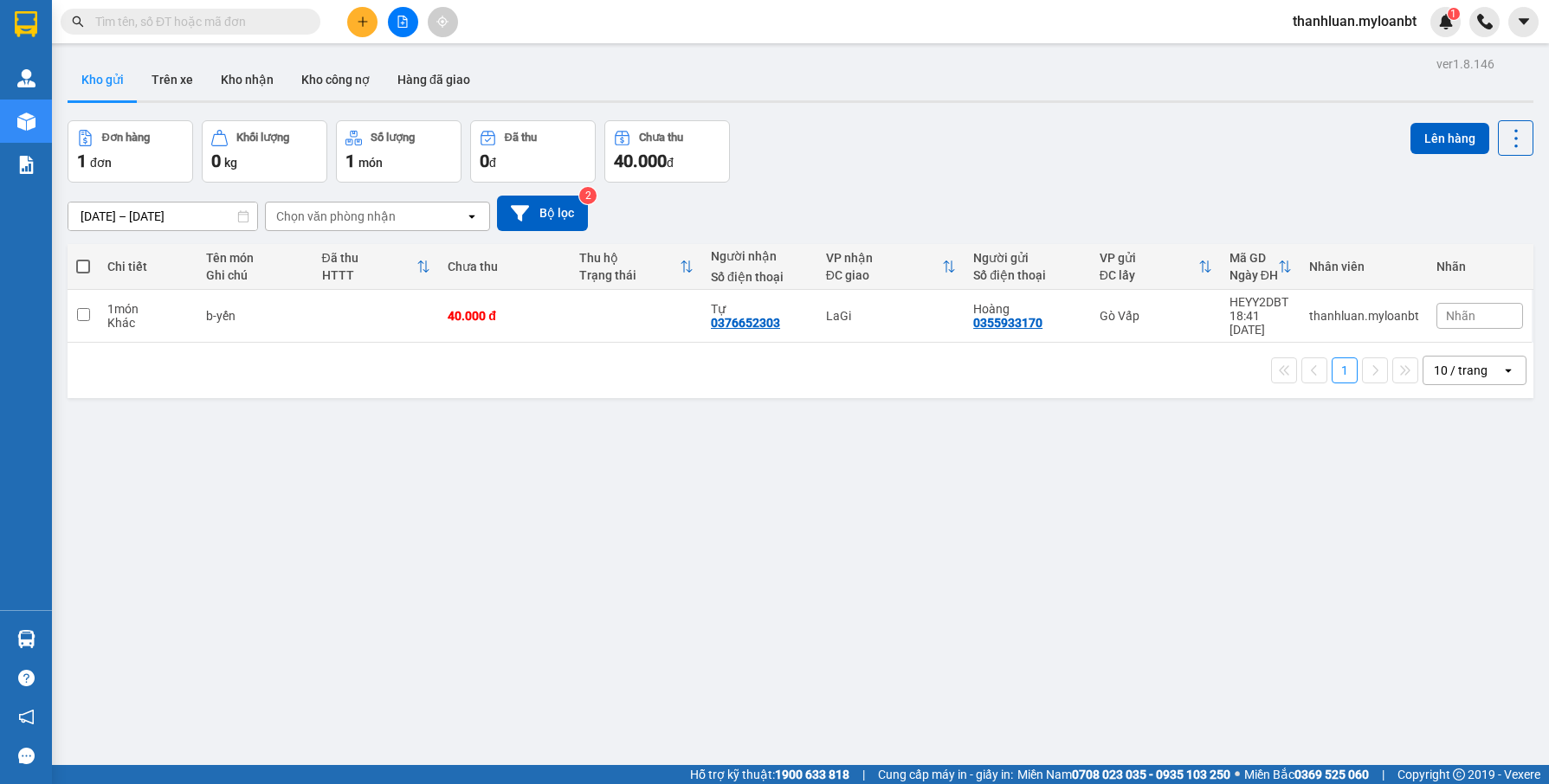
click at [706, 223] on div "[DATE] – [DATE] Press the down arrow key to interact with the calendar and sele…" at bounding box center [800, 213] width 1465 height 36
